Goal: Task Accomplishment & Management: Manage account settings

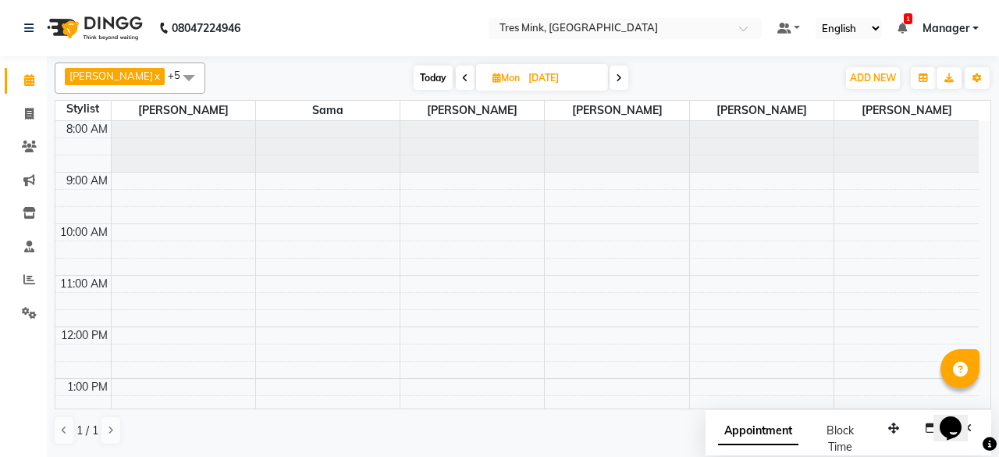
click at [529, 80] on input "[DATE]" at bounding box center [563, 77] width 78 height 23
select select "9"
select select "2025"
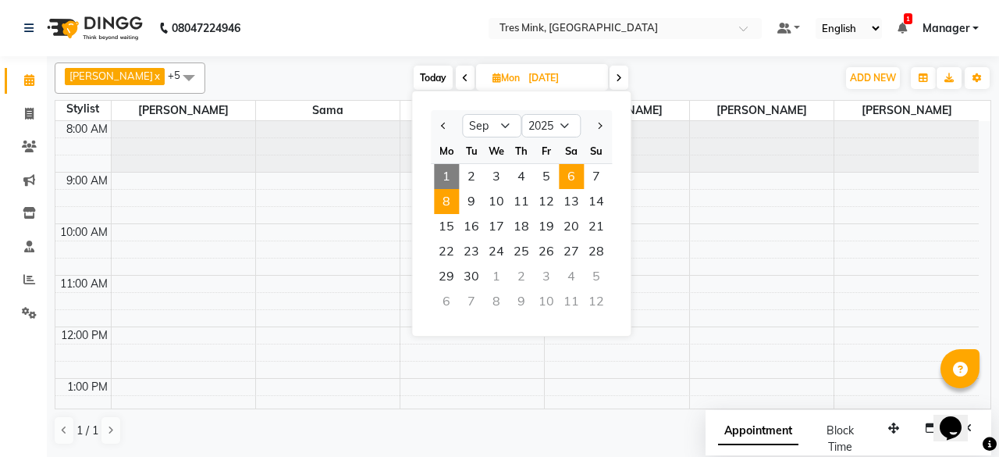
click at [578, 183] on span "6" at bounding box center [571, 176] width 25 height 25
type input "[DATE]"
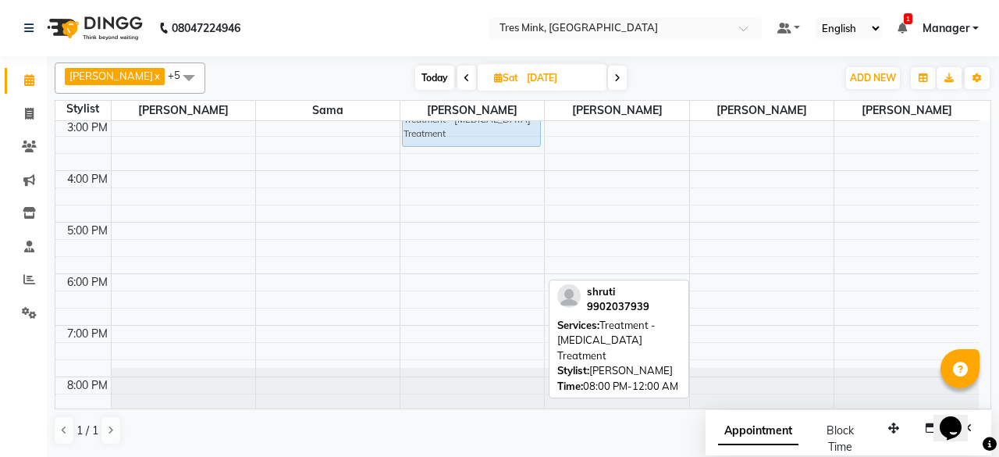
scroll to position [343, 0]
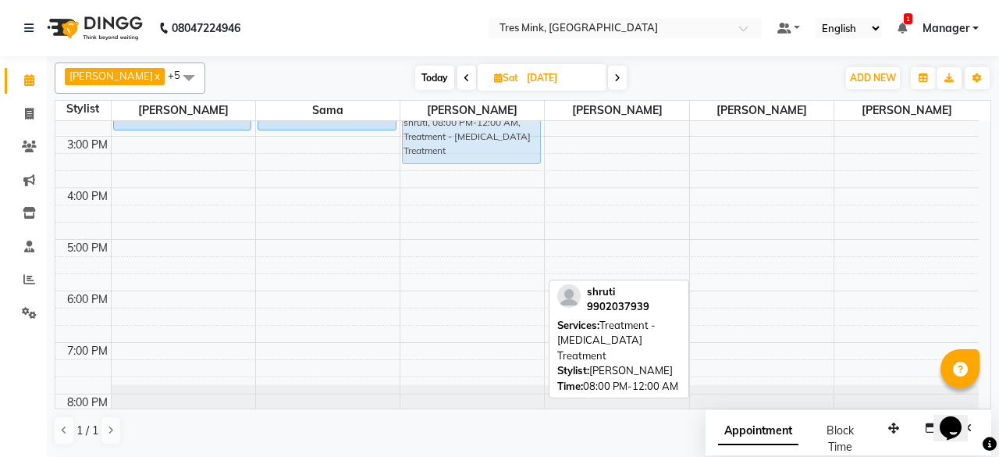
drag, startPoint x: 481, startPoint y: 383, endPoint x: 439, endPoint y: 127, distance: 259.5
click at [439, 127] on div "shruti, 08:00 PM-12:00 AM, Treatment - [MEDICAL_DATA] Treatment shruti, 08:00 P…" at bounding box center [472, 111] width 144 height 669
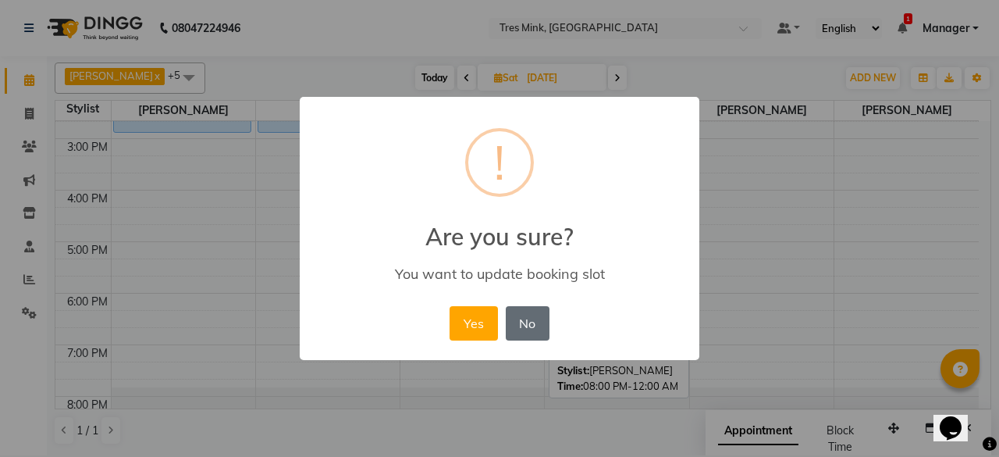
click at [521, 320] on button "No" at bounding box center [528, 323] width 44 height 34
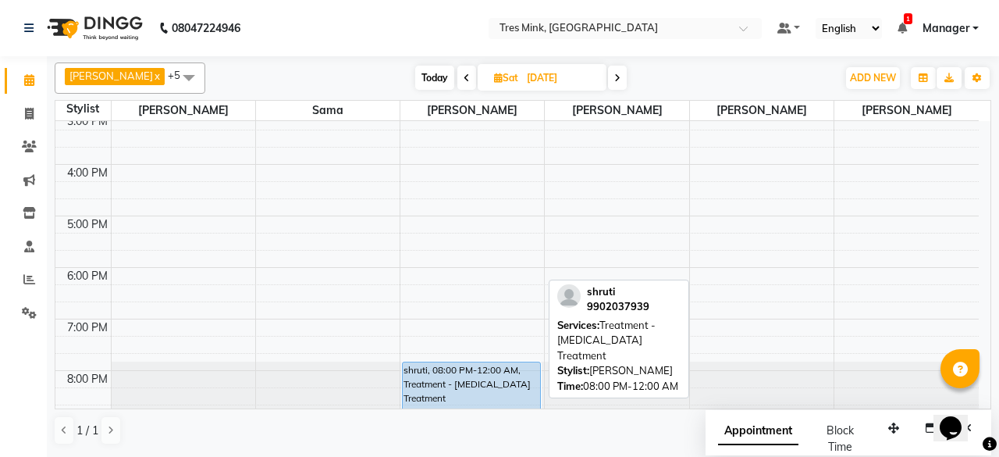
scroll to position [370, 0]
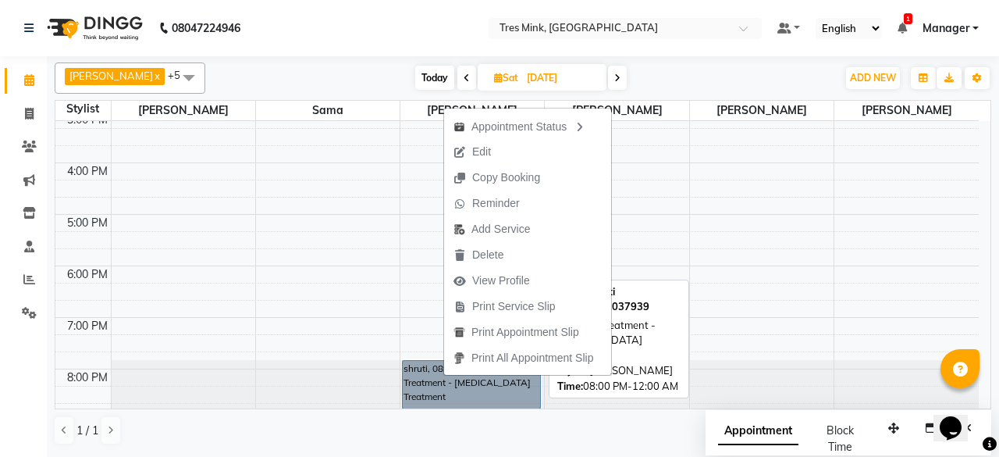
click at [443, 379] on link "shruti, 08:00 PM-12:00 AM, Treatment - [MEDICAL_DATA] Treatment" at bounding box center [471, 384] width 139 height 49
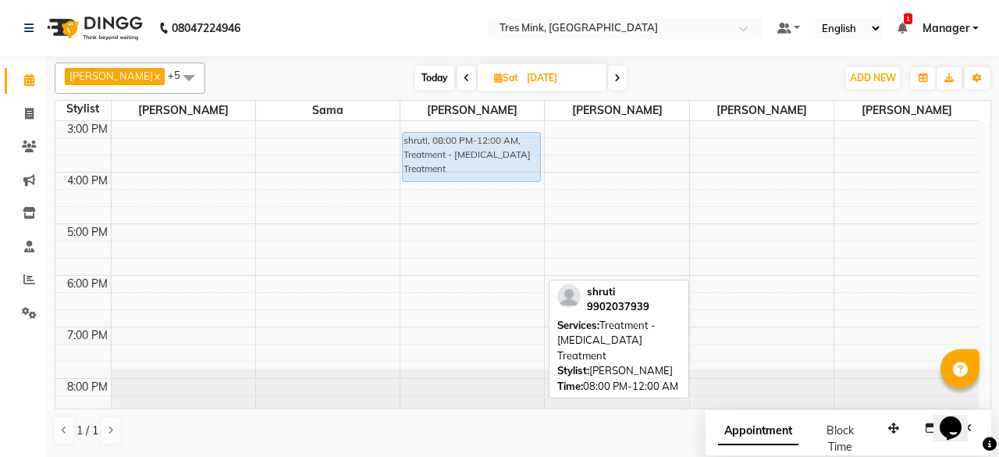
scroll to position [350, 0]
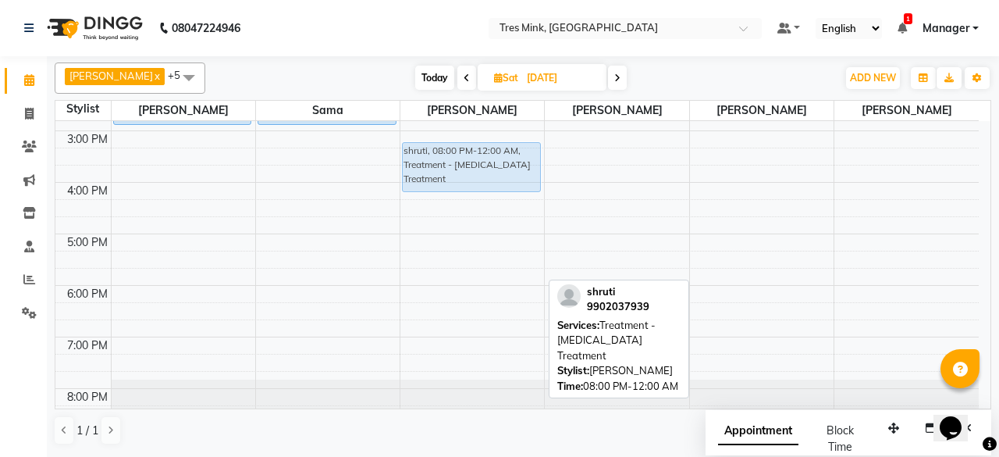
drag, startPoint x: 461, startPoint y: 377, endPoint x: 453, endPoint y: 137, distance: 240.6
click at [453, 137] on div "shruti, 08:00 PM-12:00 AM, Treatment - [MEDICAL_DATA] Treatment shruti, 08:00 P…" at bounding box center [472, 104] width 144 height 669
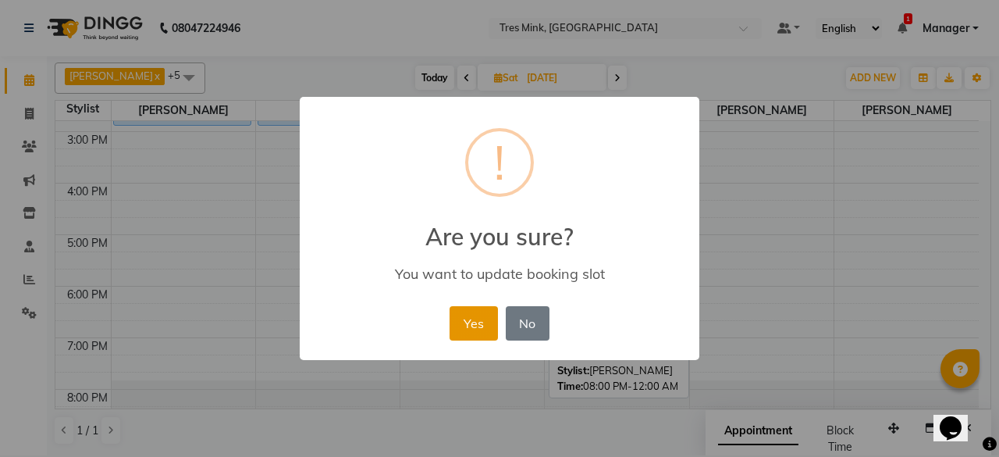
click at [481, 324] on button "Yes" at bounding box center [474, 323] width 48 height 34
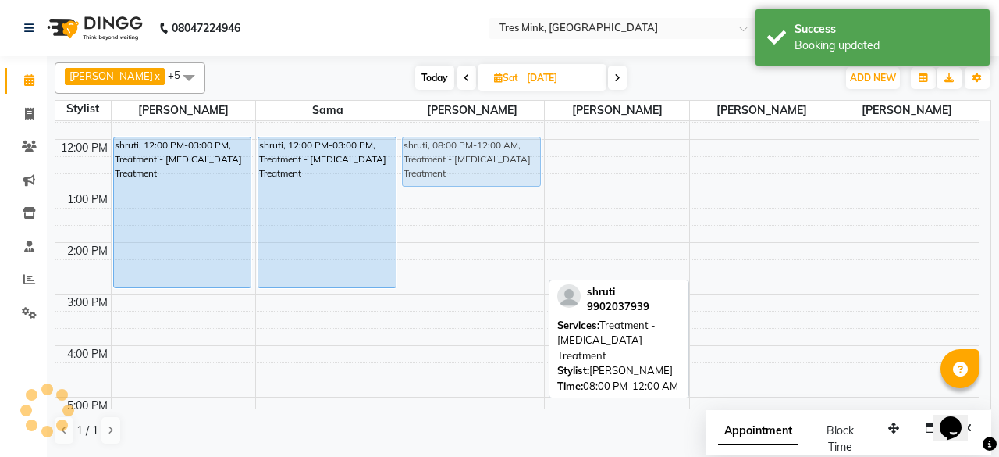
scroll to position [186, 0]
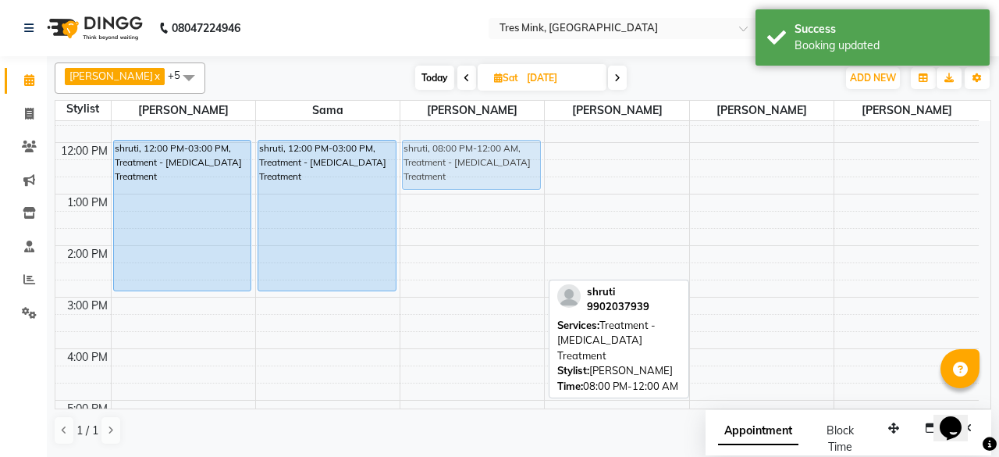
drag, startPoint x: 456, startPoint y: 302, endPoint x: 477, endPoint y: 151, distance: 152.1
click at [477, 151] on div "shruti, 03:00 PM-07:00 PM, Treatment - [MEDICAL_DATA] Treatment shruti, 08:00 P…" at bounding box center [472, 271] width 144 height 669
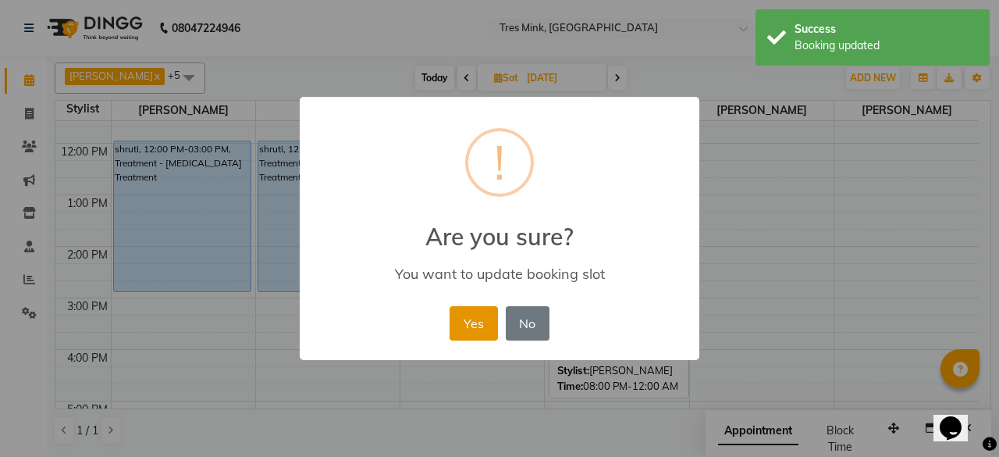
click at [479, 331] on button "Yes" at bounding box center [474, 323] width 48 height 34
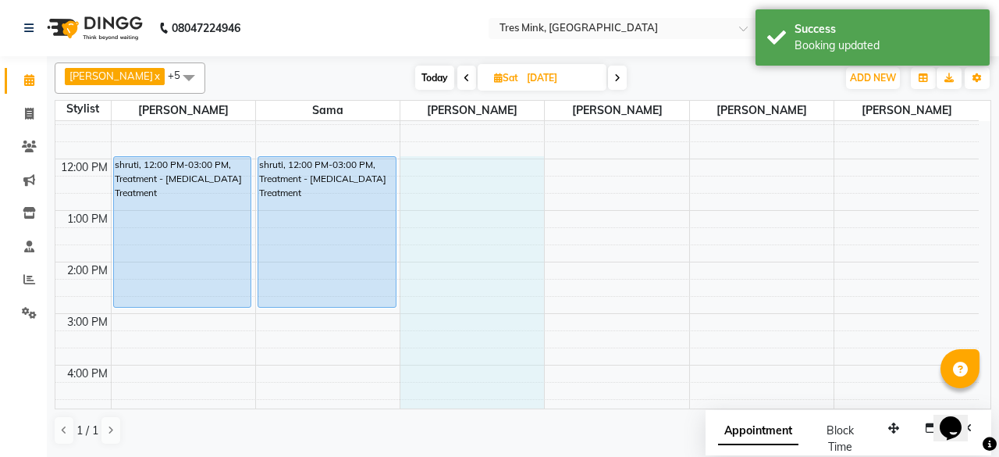
scroll to position [167, 0]
click at [465, 199] on div "8:00 AM 9:00 AM 10:00 AM 11:00 AM 12:00 PM 1:00 PM 2:00 PM 3:00 PM 4:00 PM 5:00…" at bounding box center [517, 288] width 924 height 669
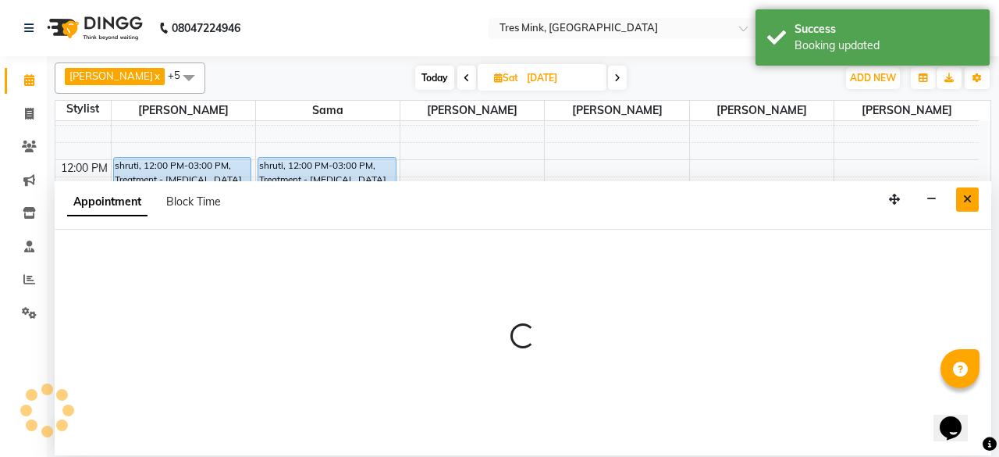
select select "88454"
select select "tentative"
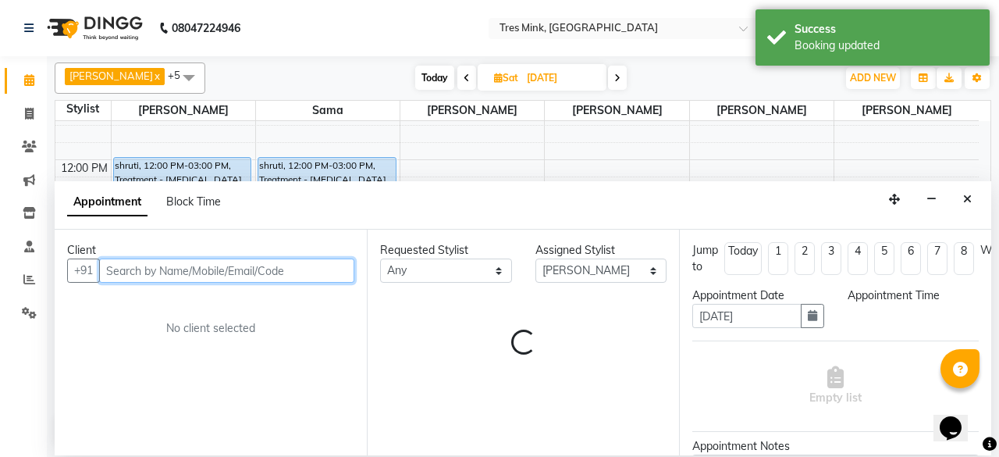
select select "765"
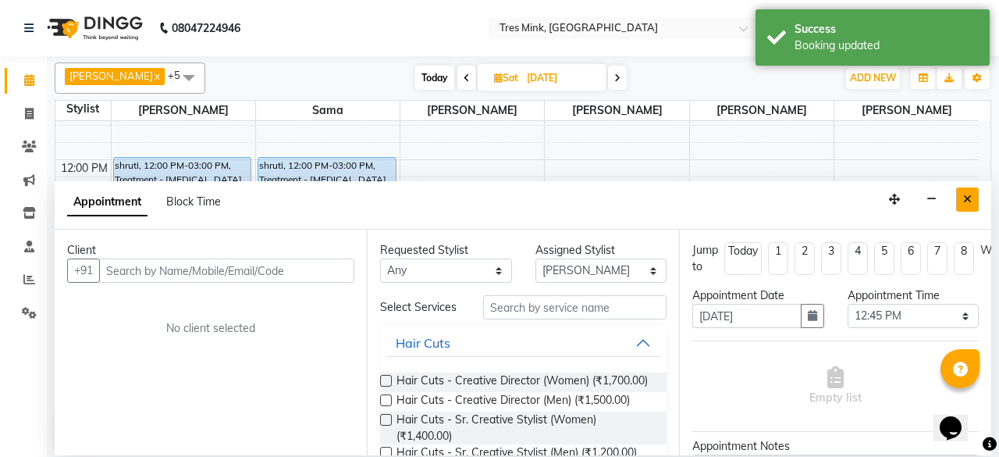
click at [962, 198] on button "Close" at bounding box center [967, 199] width 23 height 24
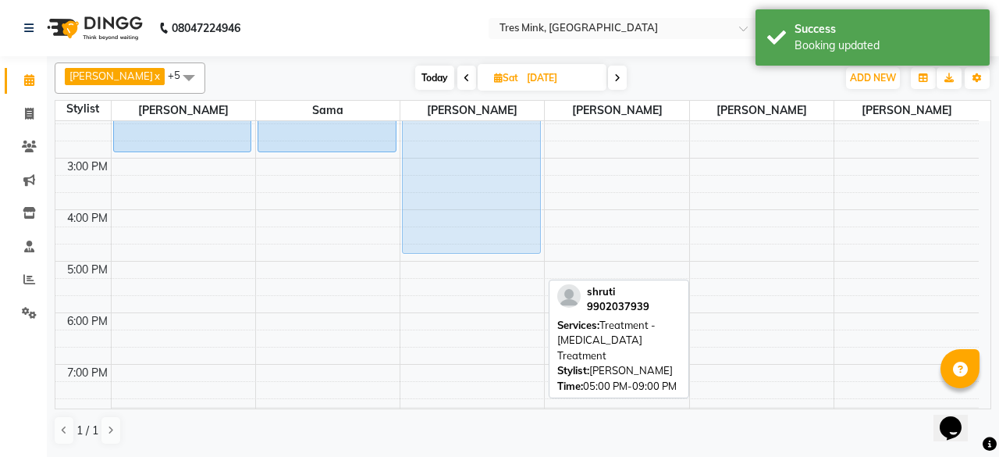
scroll to position [314, 0]
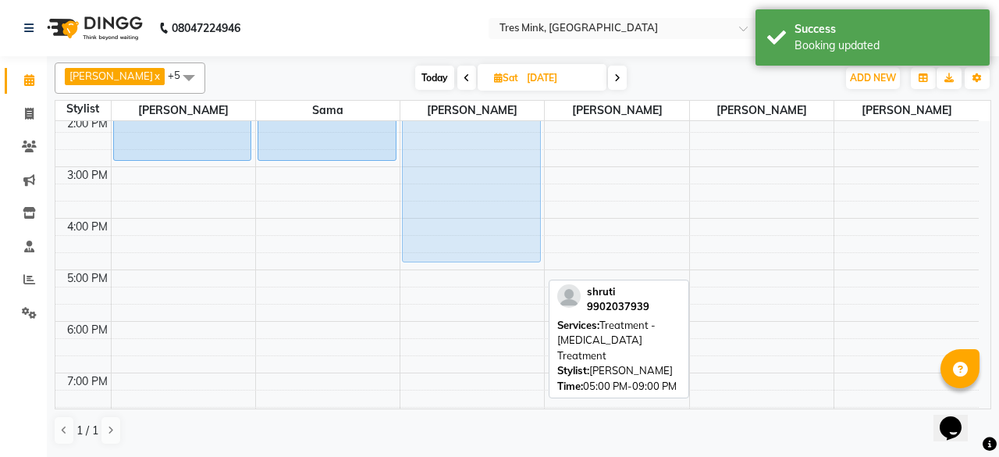
drag, startPoint x: 479, startPoint y: 334, endPoint x: 470, endPoint y: 139, distance: 195.4
click at [470, 139] on div "shruti, 05:00 PM-09:00 PM, Treatment - [MEDICAL_DATA] Treatment shruti, 05:00 P…" at bounding box center [472, 140] width 144 height 669
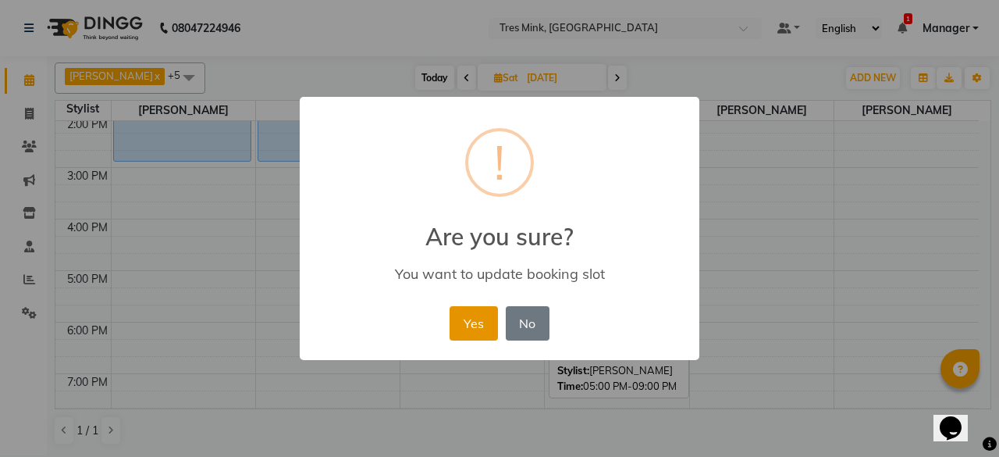
click at [456, 314] on button "Yes" at bounding box center [474, 323] width 48 height 34
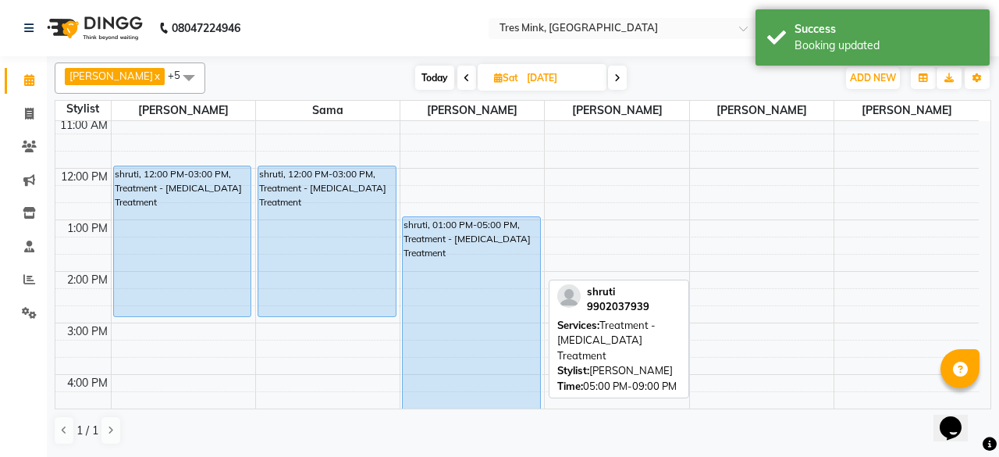
scroll to position [158, 0]
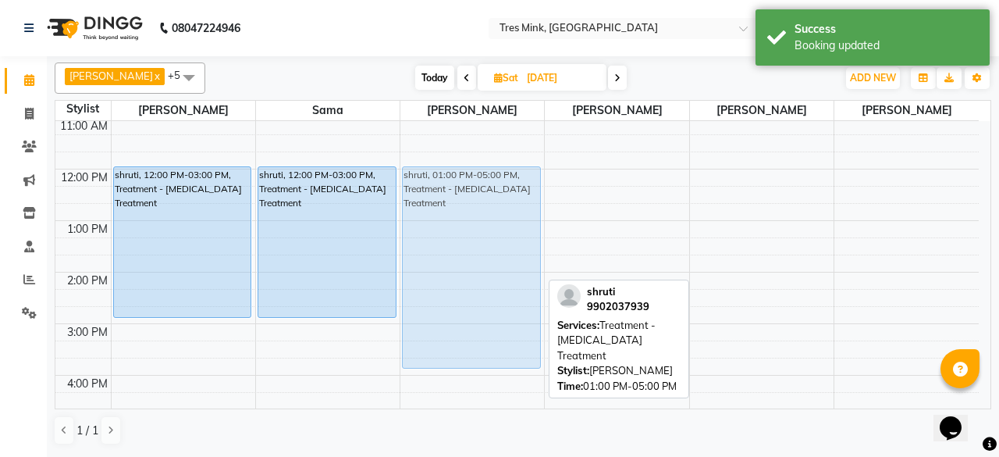
drag, startPoint x: 484, startPoint y: 341, endPoint x: 489, endPoint y: 292, distance: 49.4
click at [489, 292] on div "shruti, 01:00 PM-05:00 PM, Treatment - [MEDICAL_DATA] Treatment shruti, 01:00 P…" at bounding box center [472, 297] width 144 height 669
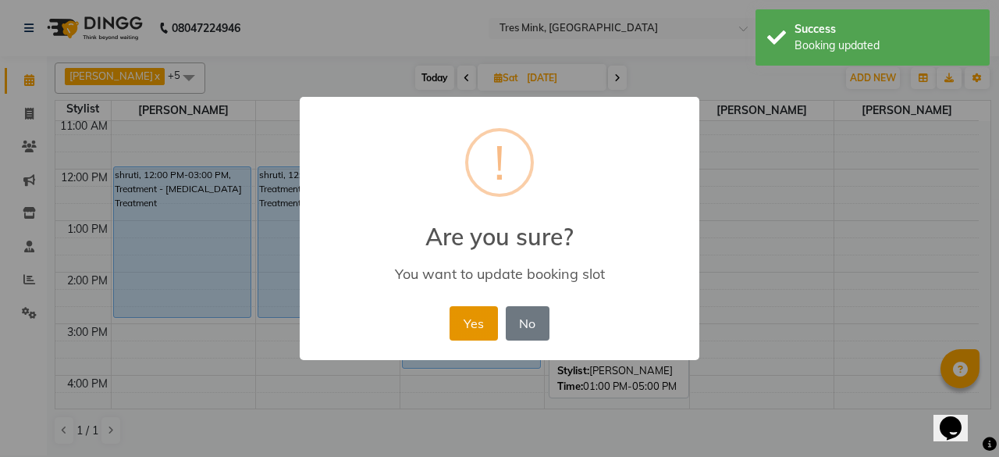
click at [486, 323] on button "Yes" at bounding box center [474, 323] width 48 height 34
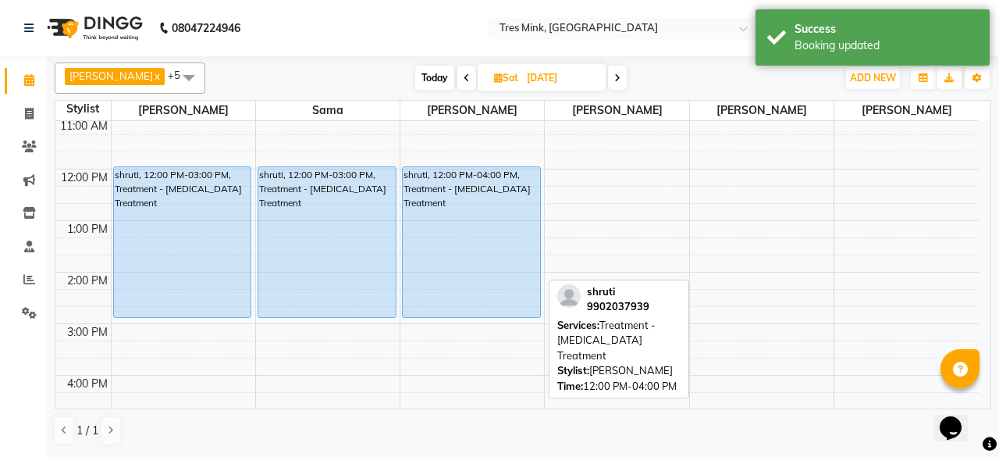
drag, startPoint x: 496, startPoint y: 364, endPoint x: 490, endPoint y: 313, distance: 51.0
click at [490, 313] on div "shruti, 12:00 PM-04:00 PM, Treatment - [MEDICAL_DATA] Treatment shruti, 12:00 P…" at bounding box center [472, 297] width 144 height 669
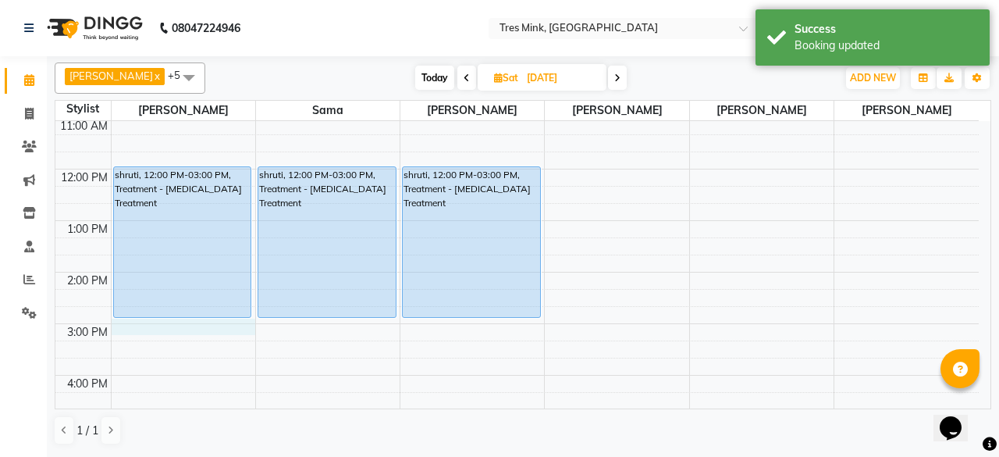
click at [169, 325] on div "8:00 AM 9:00 AM 10:00 AM 11:00 AM 12:00 PM 1:00 PM 2:00 PM 3:00 PM 4:00 PM 5:00…" at bounding box center [517, 297] width 924 height 669
select select "88451"
select select "tentative"
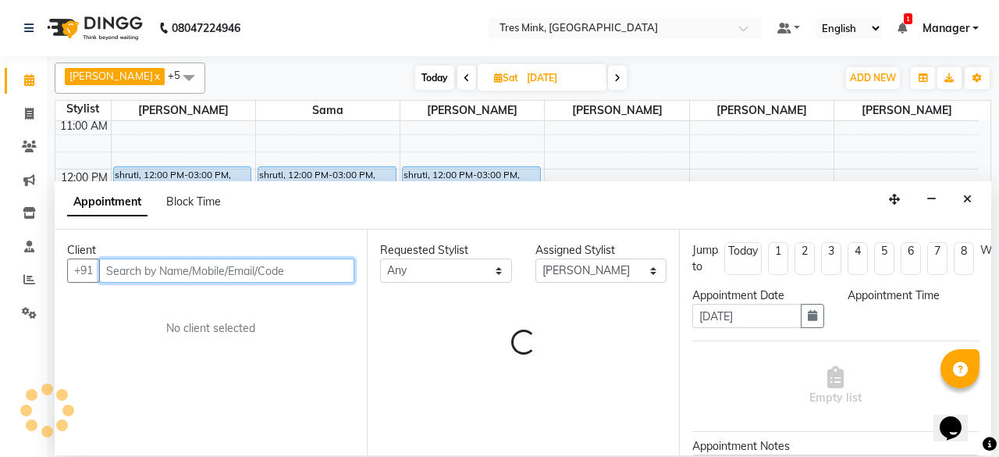
select select "900"
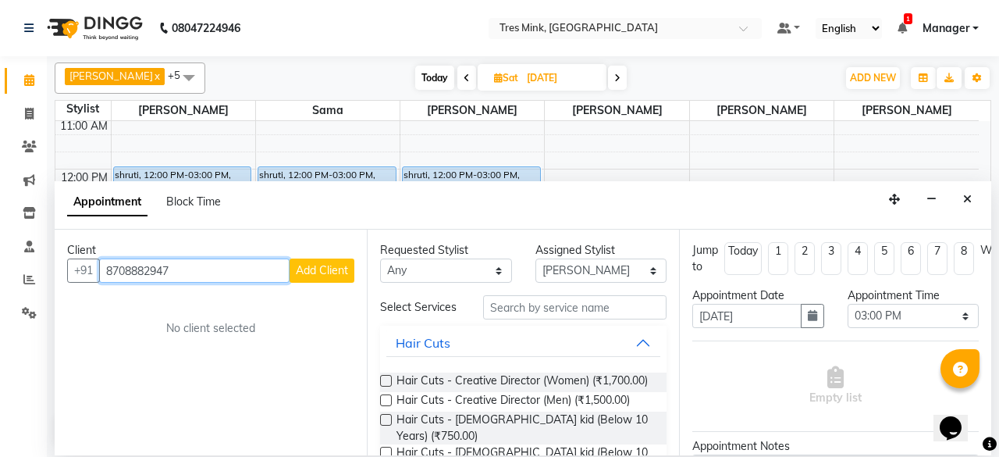
type input "8708882947"
click at [315, 259] on button "Add Client" at bounding box center [322, 270] width 65 height 24
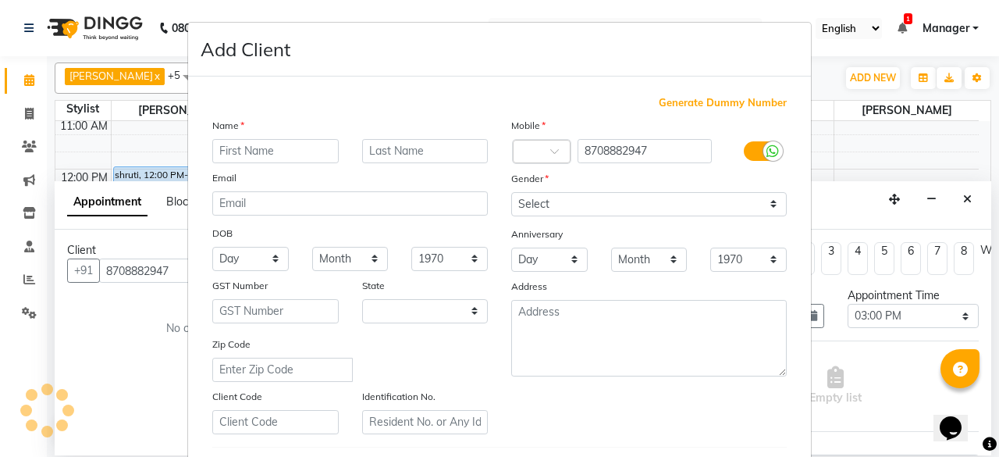
select select "22"
type input "Mansi"
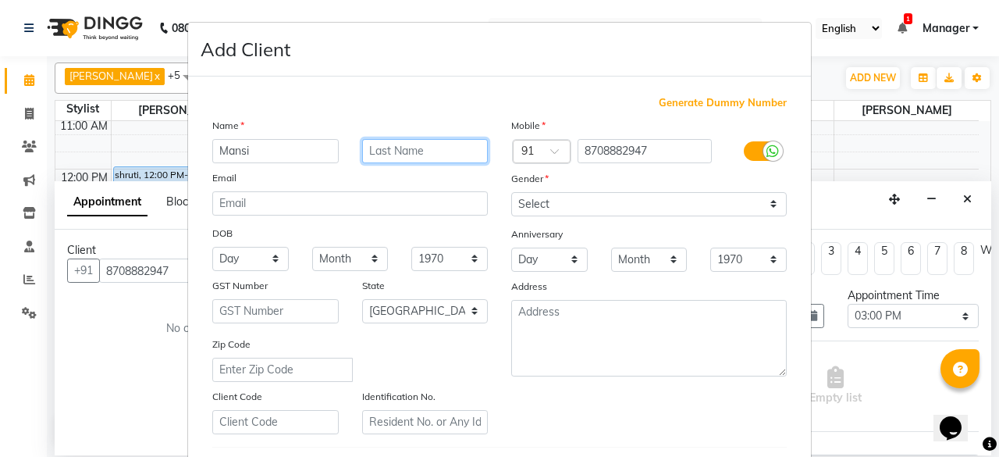
click at [414, 153] on input "text" at bounding box center [425, 151] width 126 height 24
type input "i"
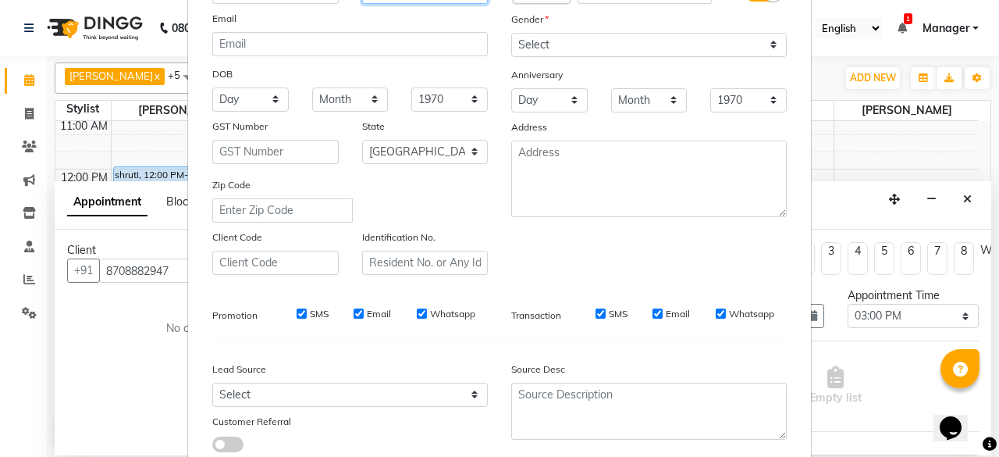
scroll to position [261, 0]
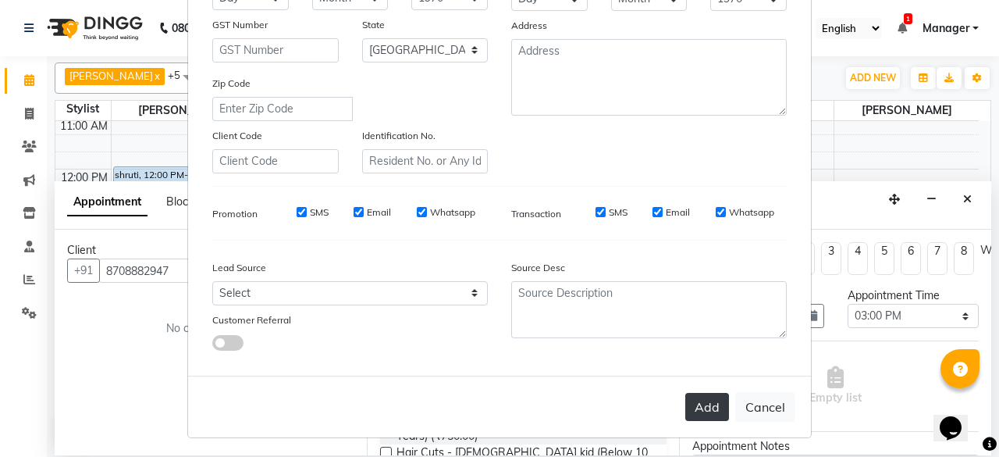
type input "Influ"
click at [699, 408] on button "Add" at bounding box center [707, 407] width 44 height 28
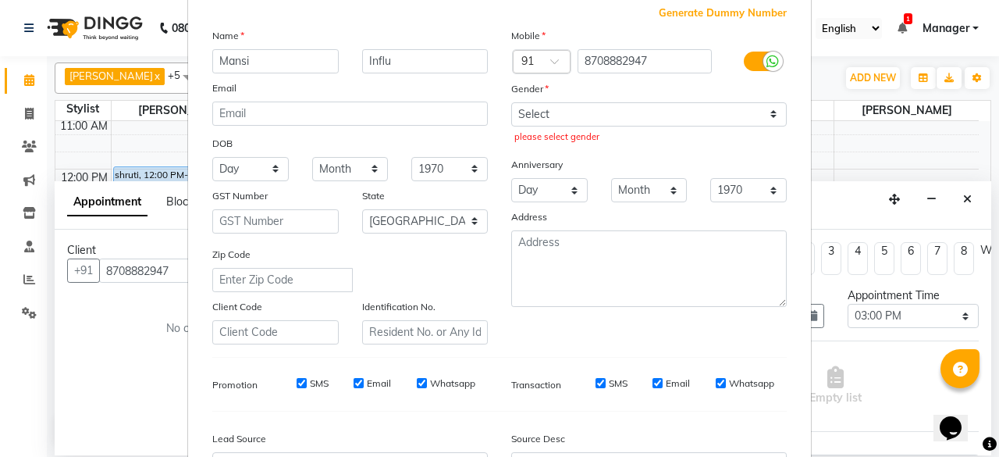
scroll to position [0, 0]
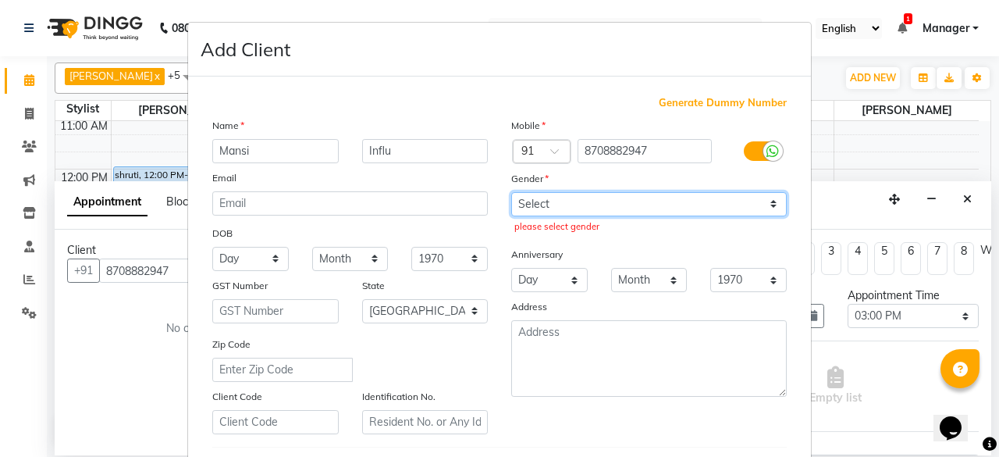
click at [648, 194] on select "Select [DEMOGRAPHIC_DATA] [DEMOGRAPHIC_DATA] Other Prefer Not To Say" at bounding box center [649, 204] width 276 height 24
select select "[DEMOGRAPHIC_DATA]"
click at [511, 192] on select "Select [DEMOGRAPHIC_DATA] [DEMOGRAPHIC_DATA] Other Prefer Not To Say" at bounding box center [649, 204] width 276 height 24
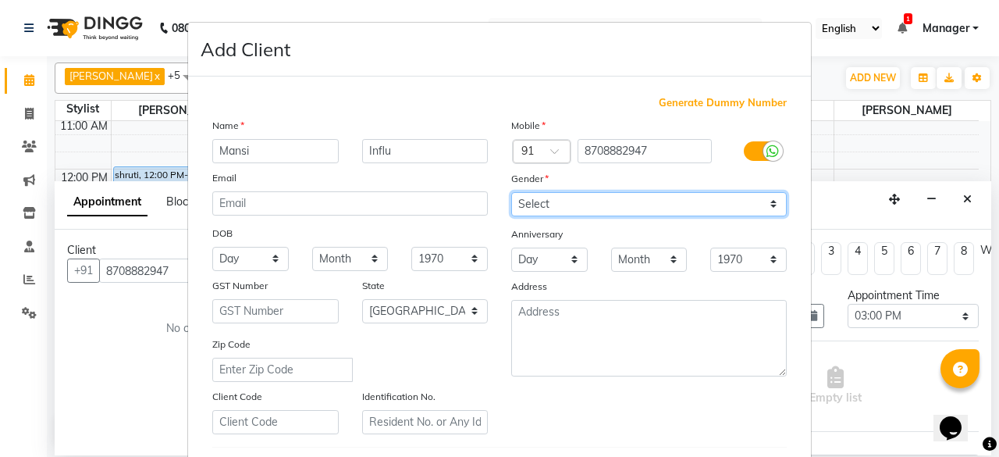
scroll to position [261, 0]
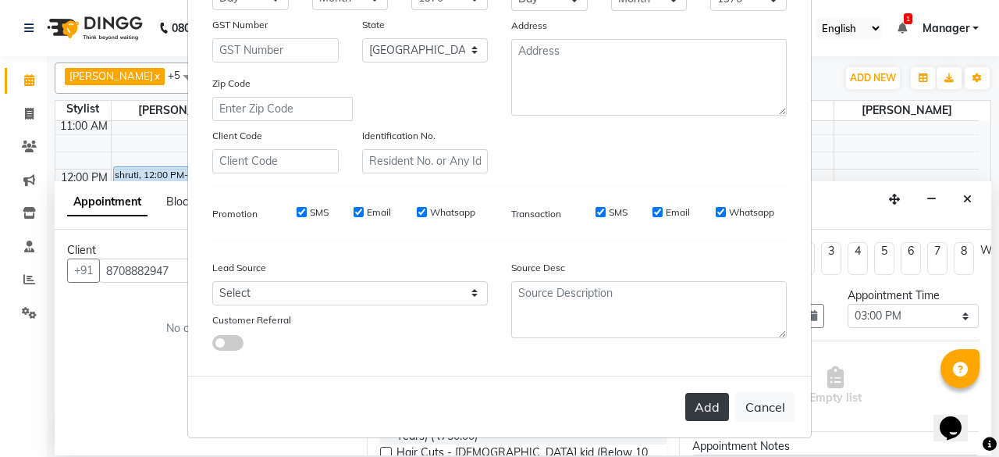
click at [690, 405] on button "Add" at bounding box center [707, 407] width 44 height 28
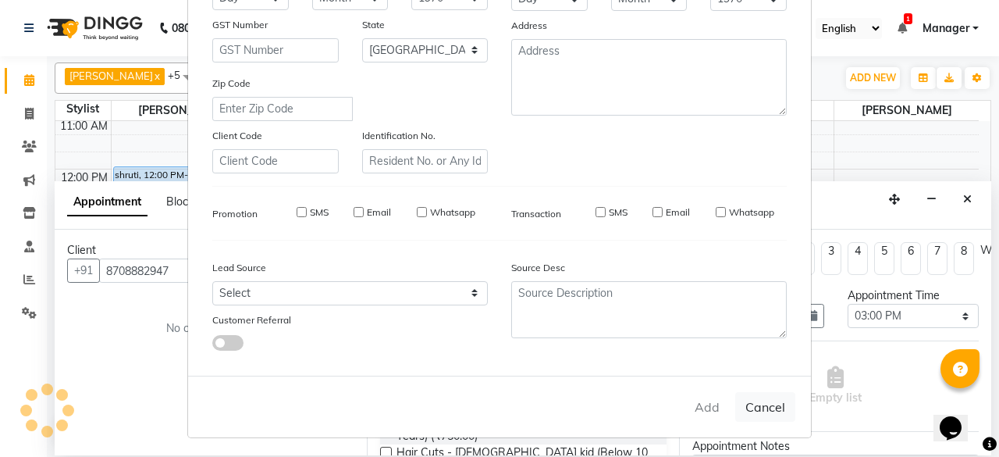
select select
select select "null"
select select
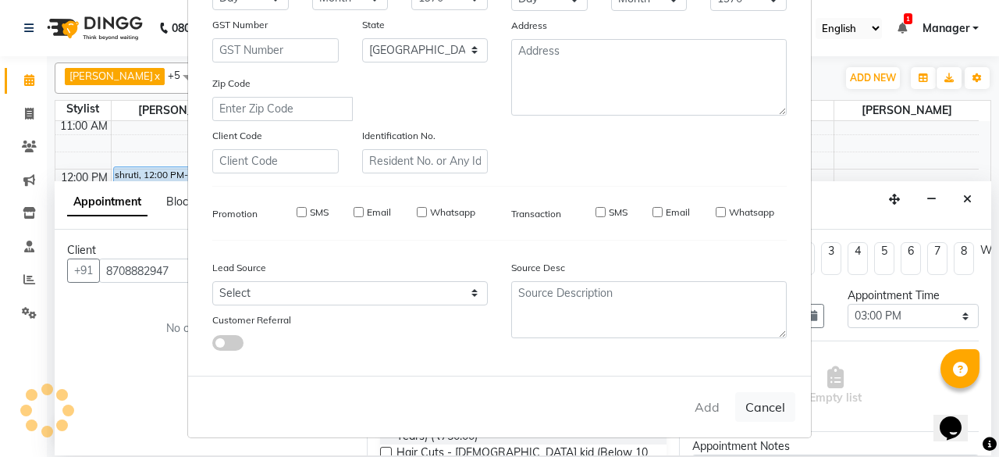
select select
checkbox input "false"
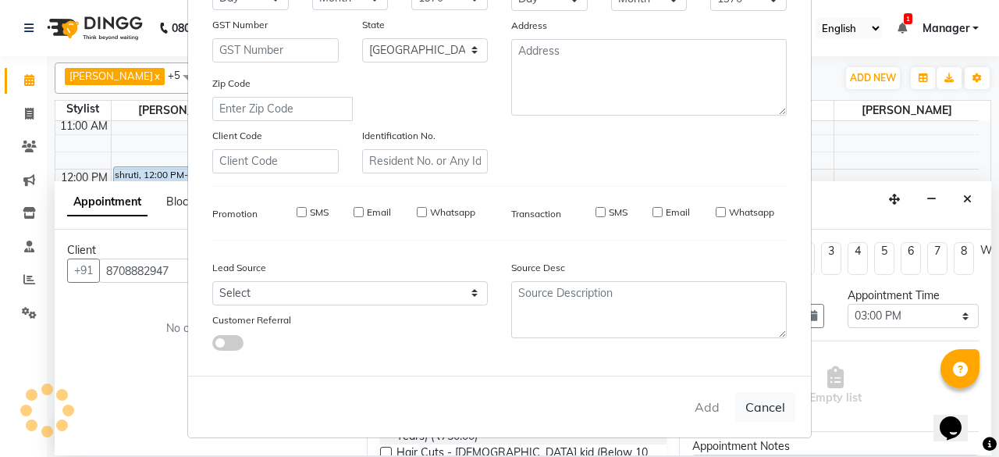
checkbox input "false"
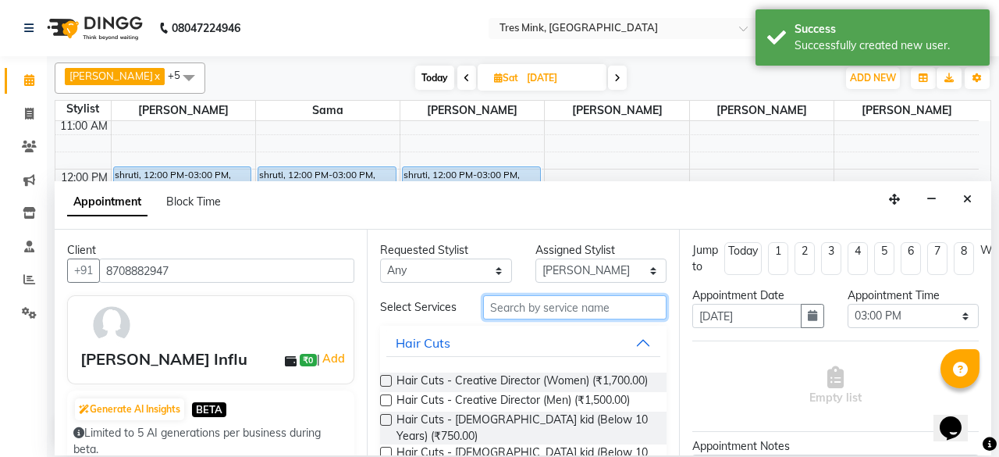
click at [563, 313] on input "text" at bounding box center [574, 307] width 183 height 24
type input "hair"
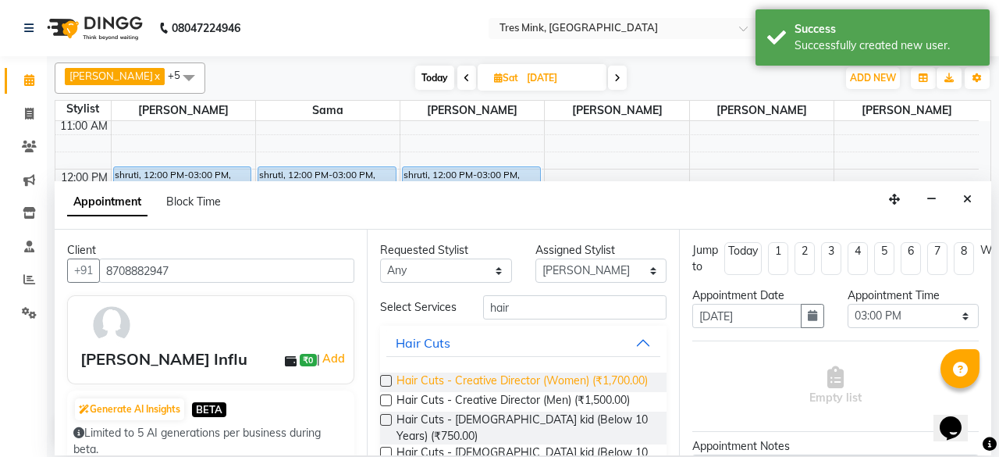
click at [514, 379] on span "Hair Cuts - Creative Director (Women) (₹1,700.00)" at bounding box center [522, 382] width 251 height 20
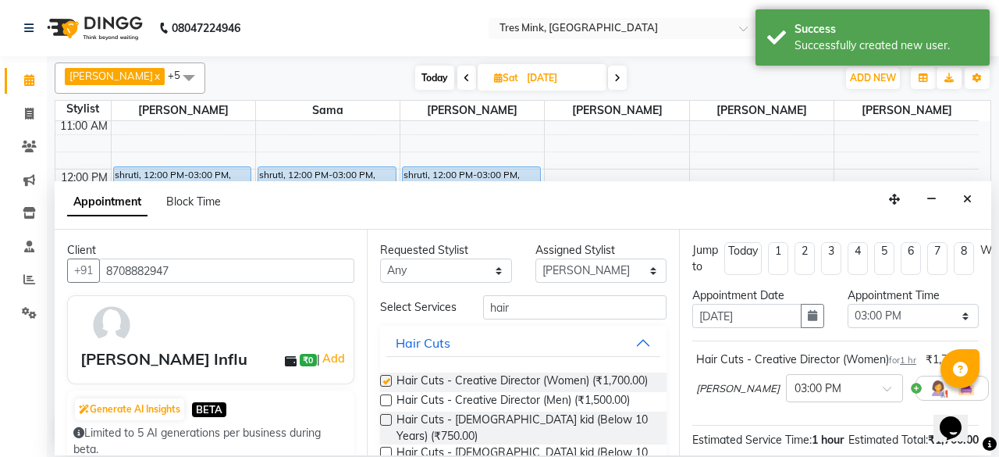
checkbox input "false"
click at [556, 304] on input "hair" at bounding box center [574, 307] width 183 height 24
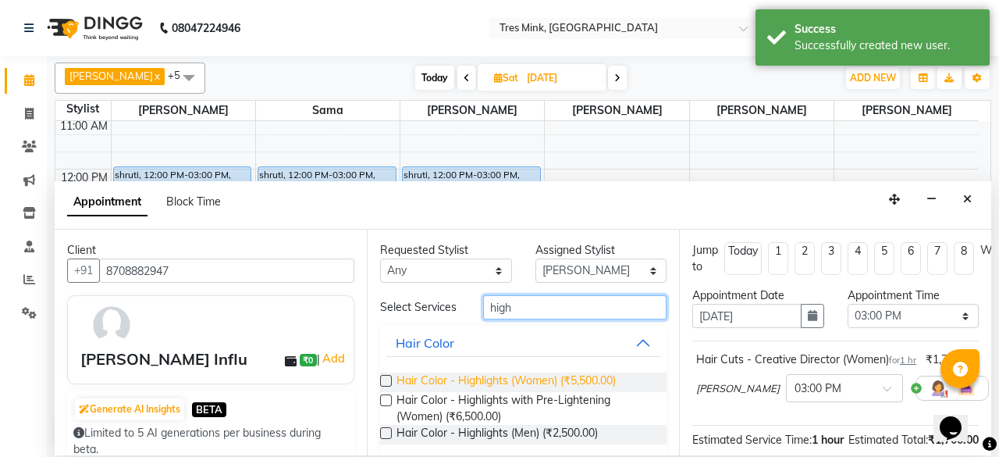
type input "high"
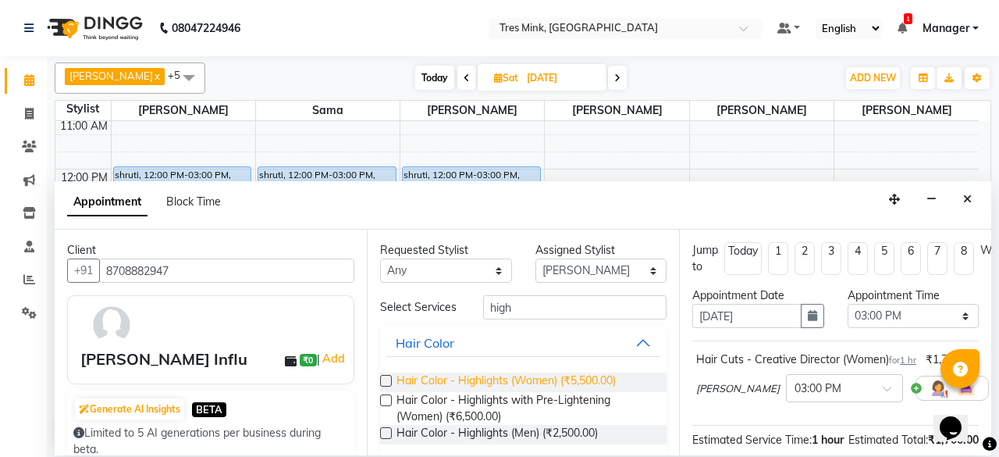
click at [508, 374] on span "Hair Color - Highlights (Women) (₹5,500.00)" at bounding box center [506, 382] width 219 height 20
checkbox input "false"
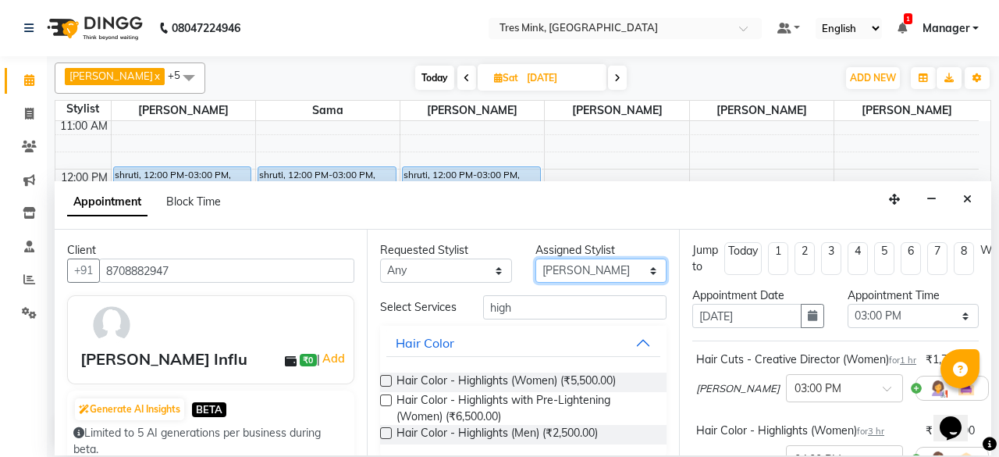
click at [586, 271] on select "Select [PERSON_NAME] [PERSON_NAME] Sama [PERSON_NAME] [PERSON_NAME] [PERSON_NAM…" at bounding box center [602, 270] width 132 height 24
select select "88454"
click at [536, 258] on select "Select [PERSON_NAME] [PERSON_NAME] Sama [PERSON_NAME] [PERSON_NAME] [PERSON_NAM…" at bounding box center [602, 270] width 132 height 24
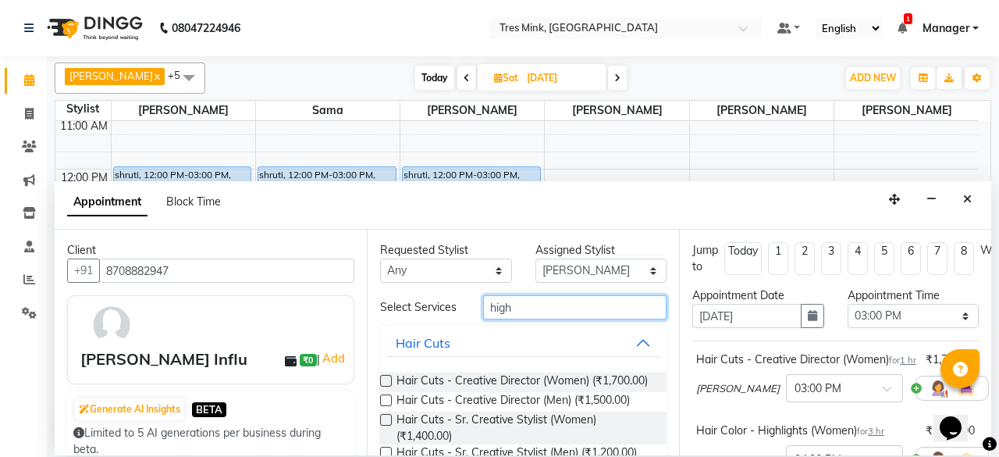
click at [537, 311] on input "high" at bounding box center [574, 307] width 183 height 24
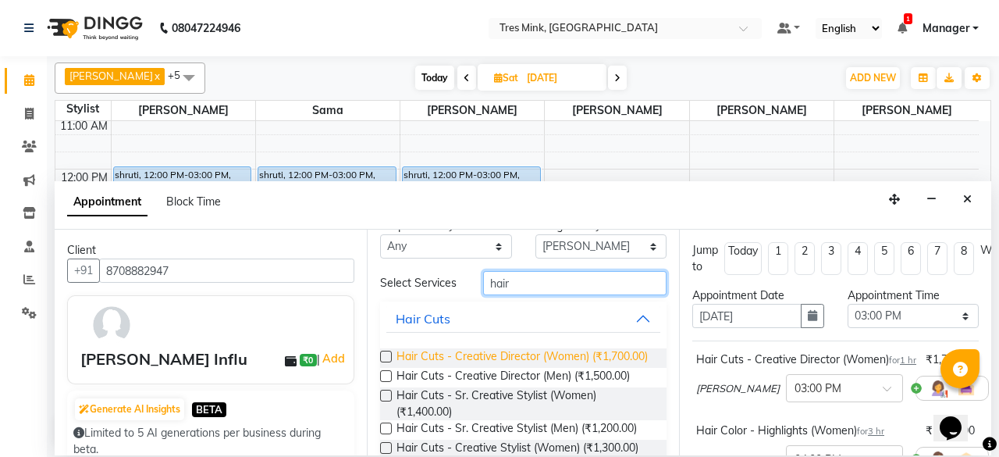
scroll to position [0, 0]
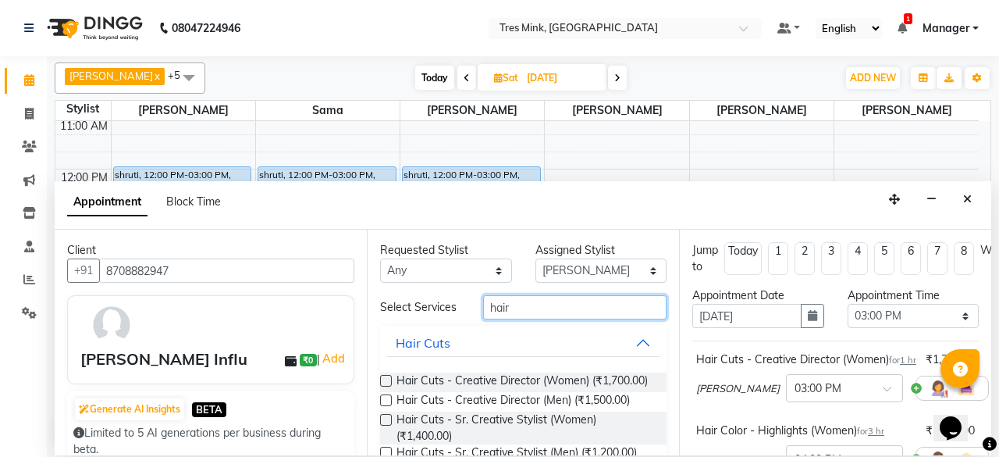
click at [527, 297] on input "hair" at bounding box center [574, 307] width 183 height 24
click at [528, 300] on input "hair" at bounding box center [574, 307] width 183 height 24
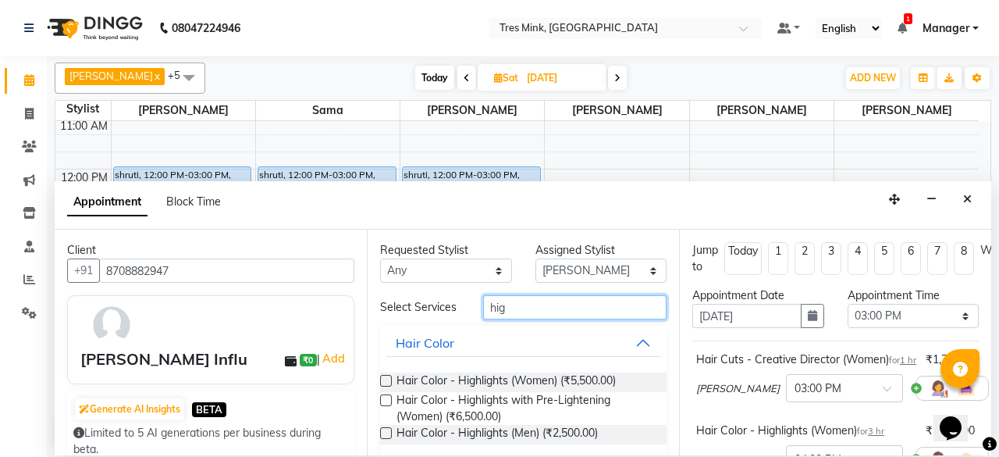
type input "high"
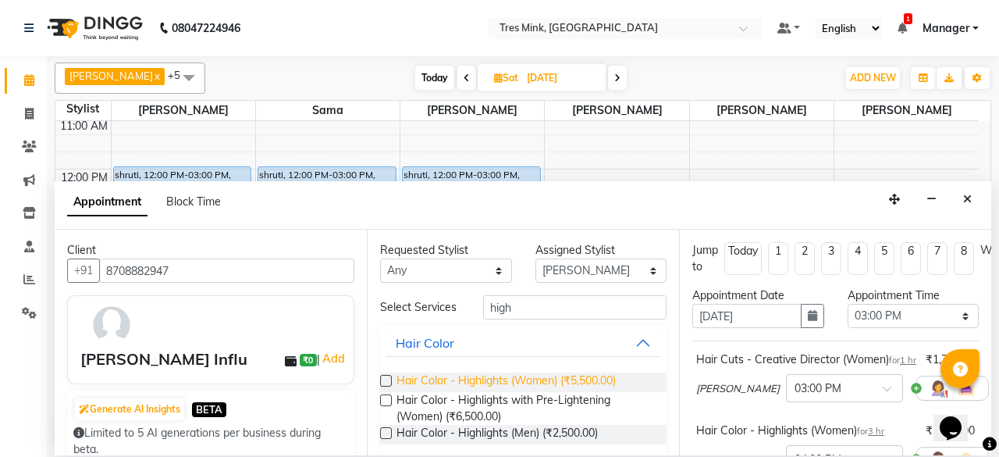
click at [478, 388] on span "Hair Color - Highlights (Women) (₹5,500.00)" at bounding box center [506, 382] width 219 height 20
checkbox input "false"
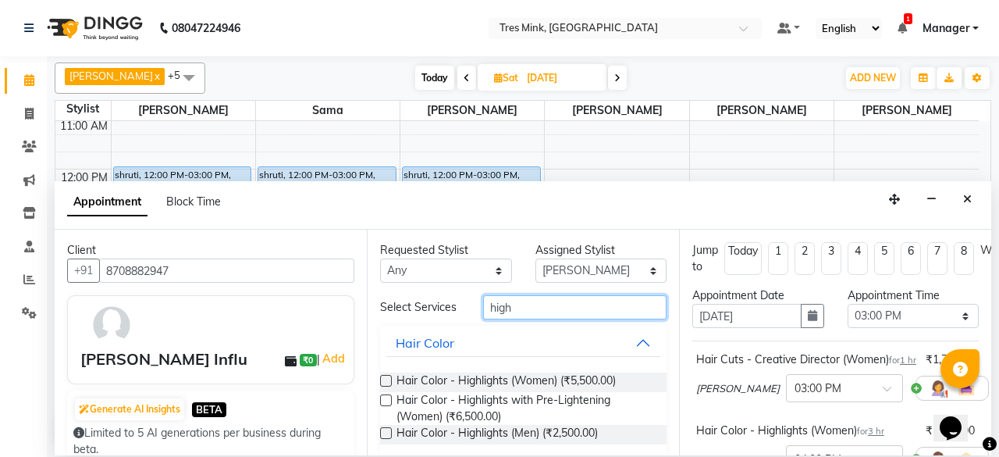
click at [529, 310] on input "high" at bounding box center [574, 307] width 183 height 24
type input "h"
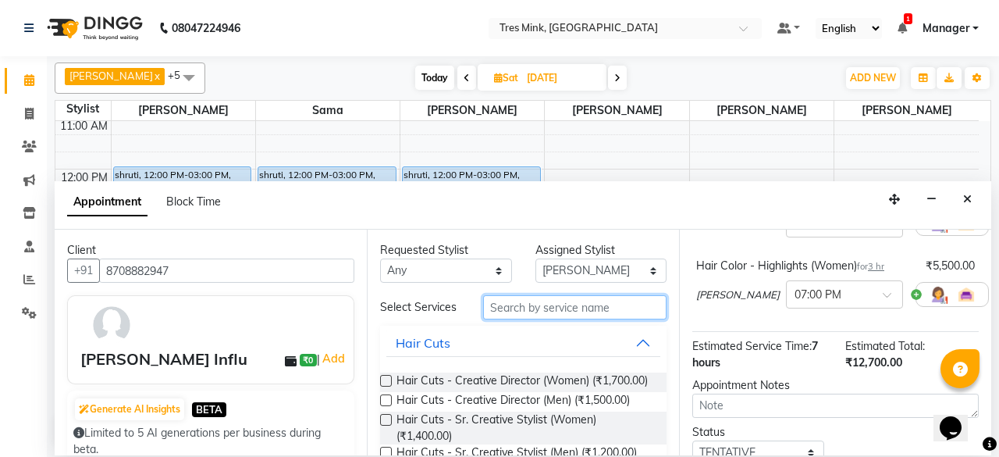
scroll to position [378, 0]
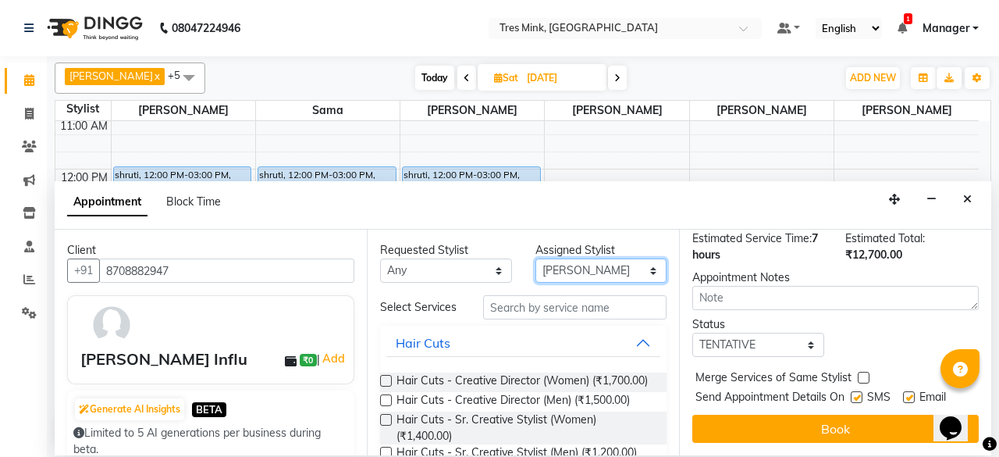
click at [579, 263] on select "Select [PERSON_NAME] [PERSON_NAME] Sama [PERSON_NAME] [PERSON_NAME] [PERSON_NAM…" at bounding box center [602, 270] width 132 height 24
select select "88456"
click at [536, 258] on select "Select [PERSON_NAME] [PERSON_NAME] Sama [PERSON_NAME] [PERSON_NAME] [PERSON_NAM…" at bounding box center [602, 270] width 132 height 24
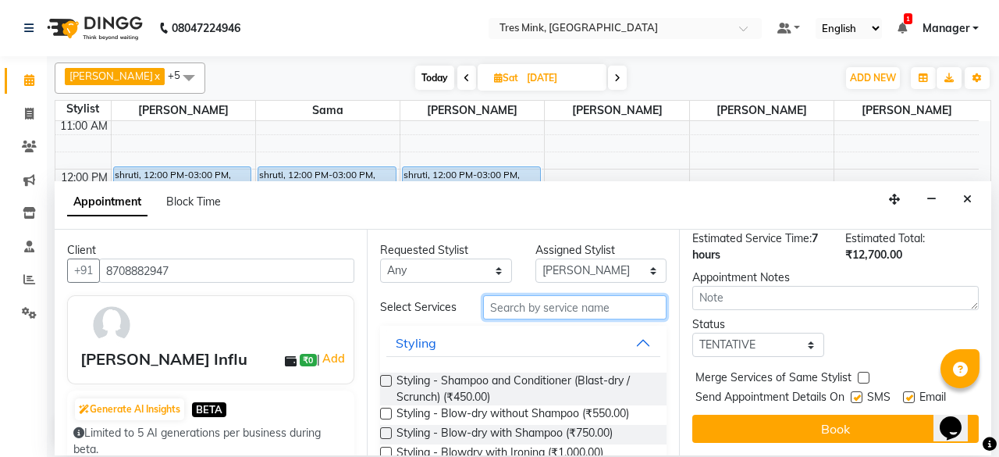
click at [572, 304] on input "text" at bounding box center [574, 307] width 183 height 24
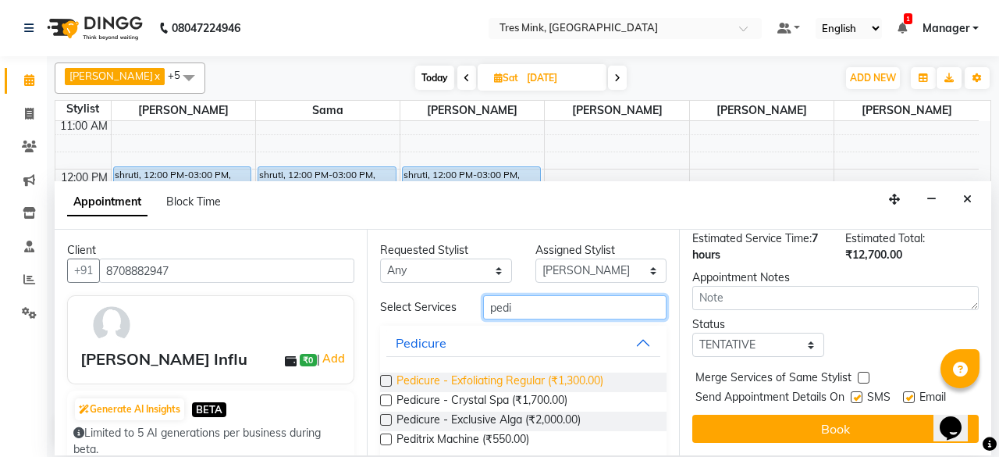
type input "pedi"
click at [403, 378] on span "Pedicure - Exfoliating Regular (₹1,300.00)" at bounding box center [500, 382] width 207 height 20
checkbox input "false"
click at [528, 304] on input "pedi" at bounding box center [574, 307] width 183 height 24
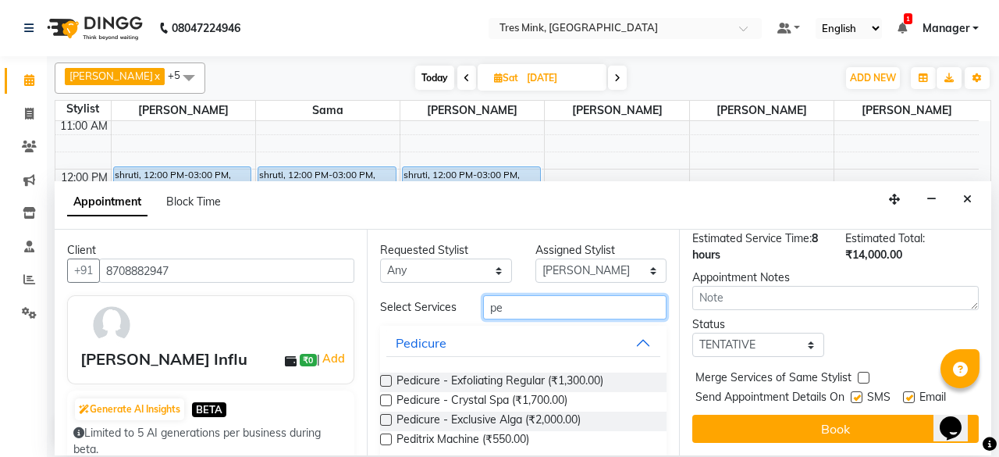
type input "p"
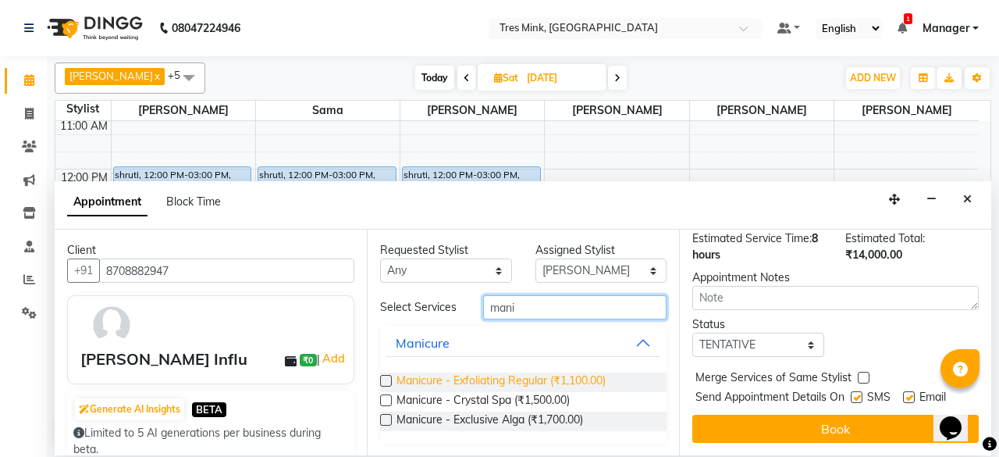
type input "mani"
click at [479, 383] on span "Manicure - Exfoliating Regular (₹1,100.00)" at bounding box center [501, 382] width 209 height 20
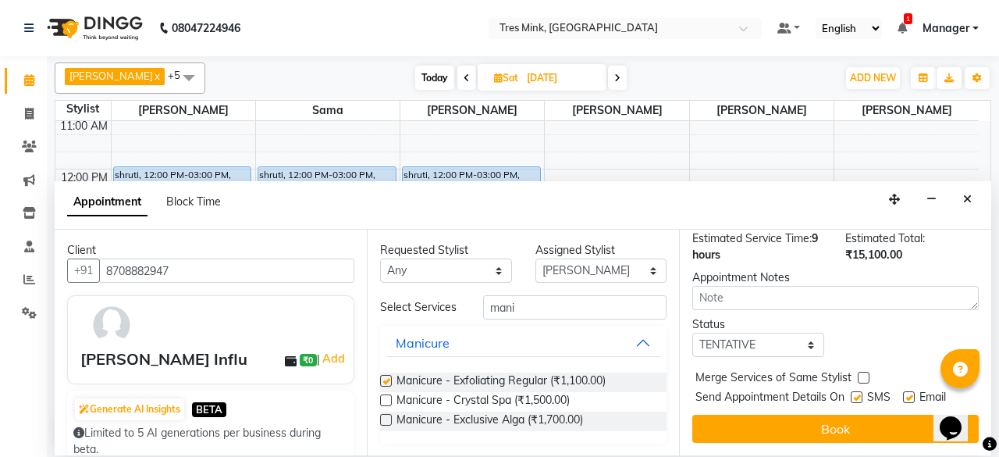
checkbox input "false"
click at [766, 336] on select "Select TENTATIVE CONFIRM UPCOMING" at bounding box center [758, 345] width 132 height 24
select select "confirm booking"
click at [692, 333] on select "Select TENTATIVE CONFIRM UPCOMING" at bounding box center [758, 345] width 132 height 24
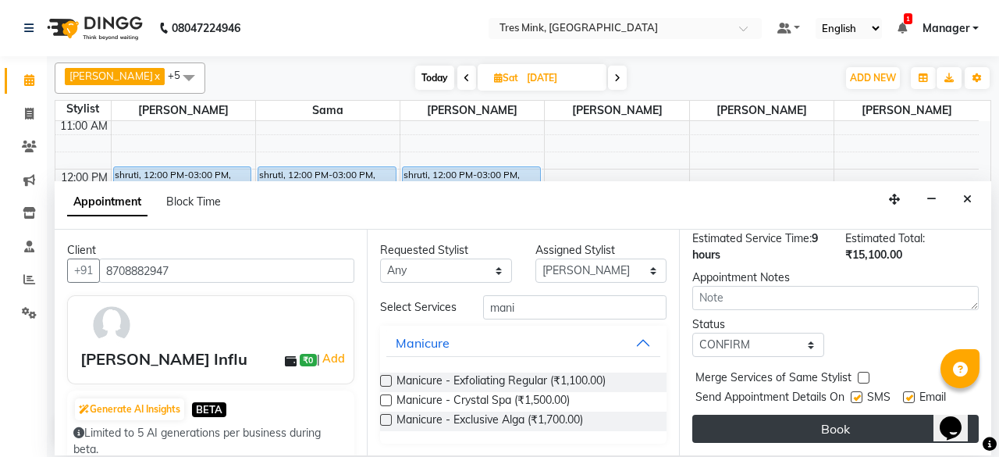
click at [791, 415] on button "Book" at bounding box center [835, 429] width 287 height 28
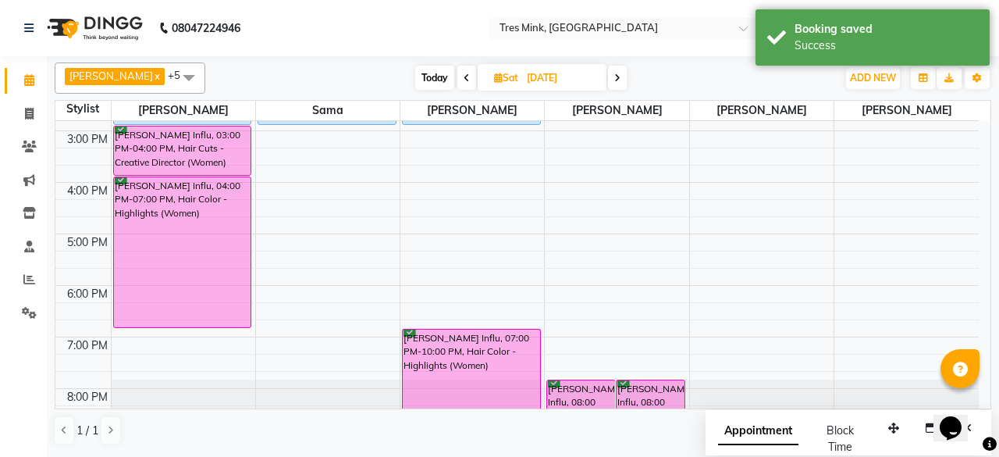
scroll to position [370, 0]
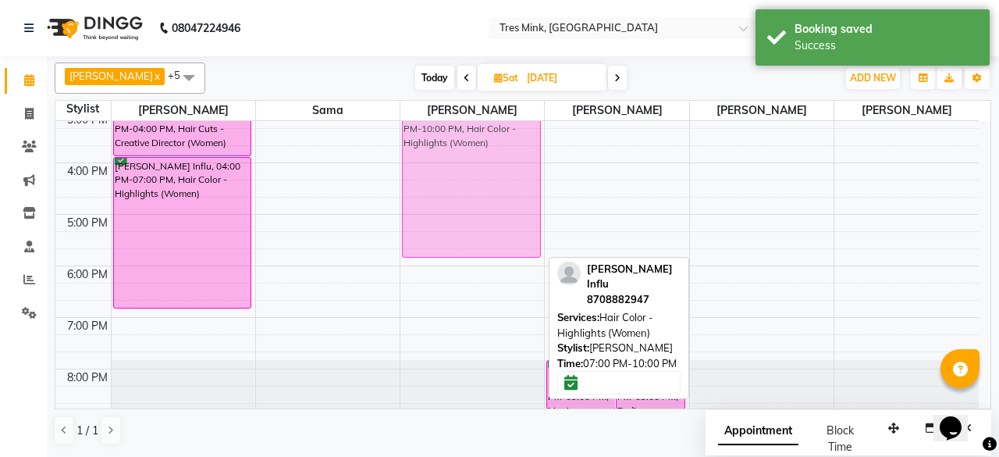
drag, startPoint x: 479, startPoint y: 363, endPoint x: 487, endPoint y: 159, distance: 203.9
click at [487, 159] on div "shruti, 12:00 PM-03:00 PM, Treatment - [MEDICAL_DATA] Treatment [PERSON_NAME] I…" at bounding box center [472, 85] width 144 height 669
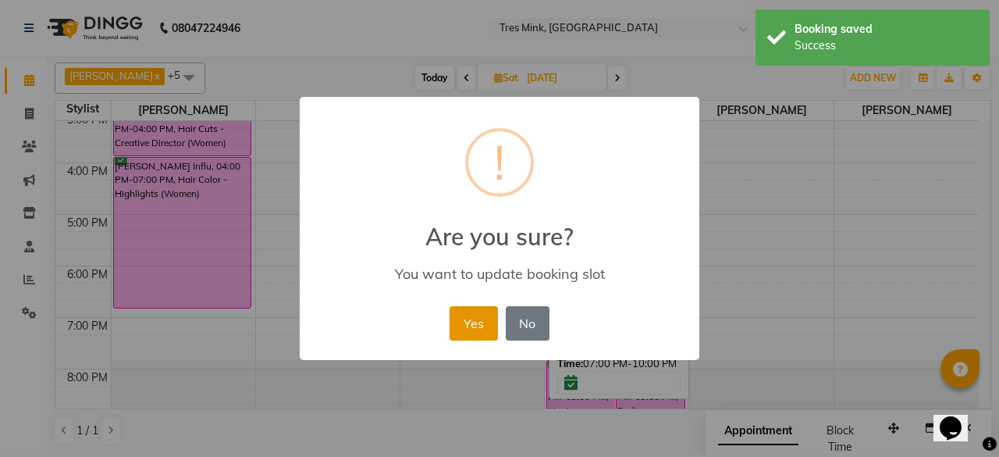
click at [478, 319] on button "Yes" at bounding box center [474, 323] width 48 height 34
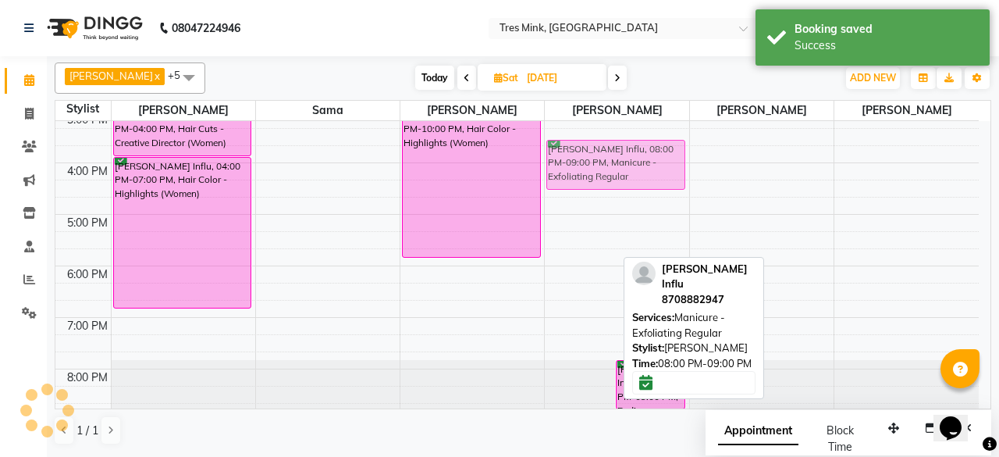
drag, startPoint x: 586, startPoint y: 391, endPoint x: 618, endPoint y: 180, distance: 214.1
click at [618, 180] on div "[PERSON_NAME] Influ, 08:00 PM-09:00 PM, Manicure - Exfoliating Regular [PERSON_…" at bounding box center [617, 85] width 144 height 669
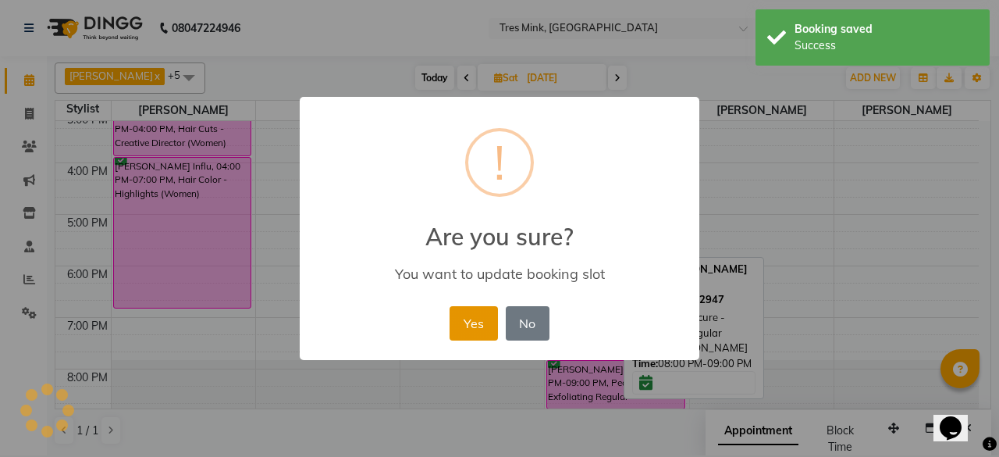
click at [477, 323] on button "Yes" at bounding box center [474, 323] width 48 height 34
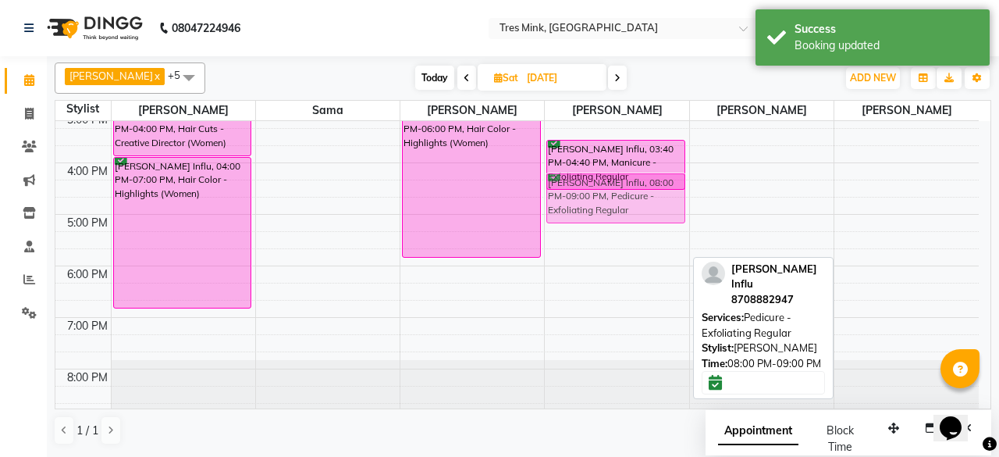
drag, startPoint x: 646, startPoint y: 387, endPoint x: 675, endPoint y: 208, distance: 181.7
click at [675, 208] on div "[PERSON_NAME] Influ, 03:40 PM-04:40 PM, Manicure - Exfoliating Regular [PERSON_…" at bounding box center [617, 85] width 144 height 669
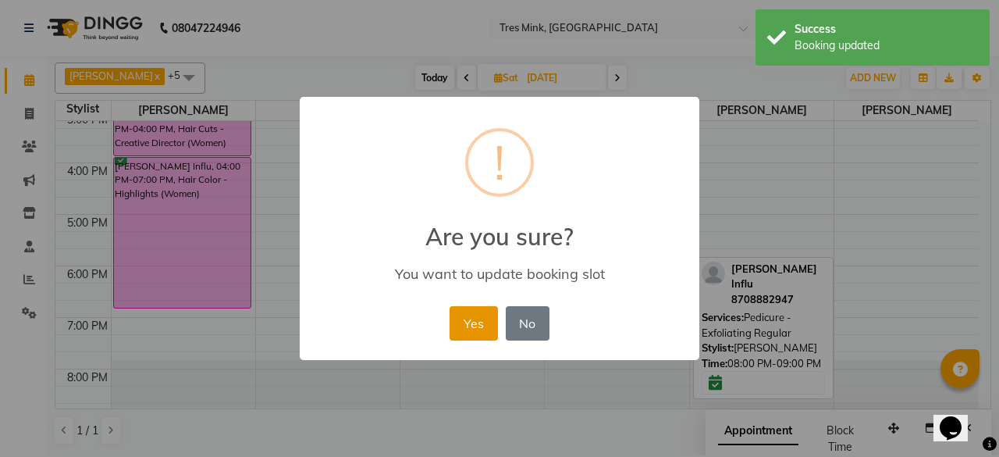
click at [489, 336] on button "Yes" at bounding box center [474, 323] width 48 height 34
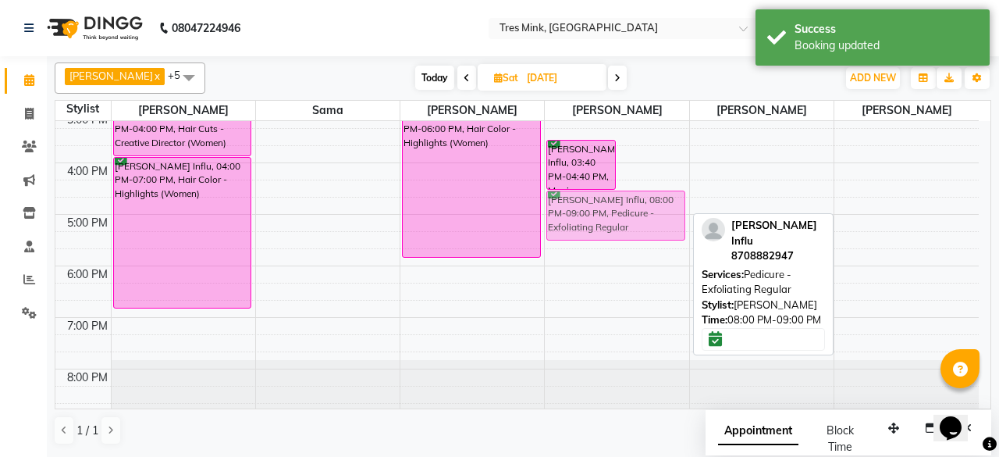
drag, startPoint x: 638, startPoint y: 190, endPoint x: 628, endPoint y: 198, distance: 12.2
click at [600, 210] on div "[PERSON_NAME] Influ, 03:40 PM-04:40 PM, Manicure - Exfoliating Regular [PERSON_…" at bounding box center [617, 85] width 144 height 669
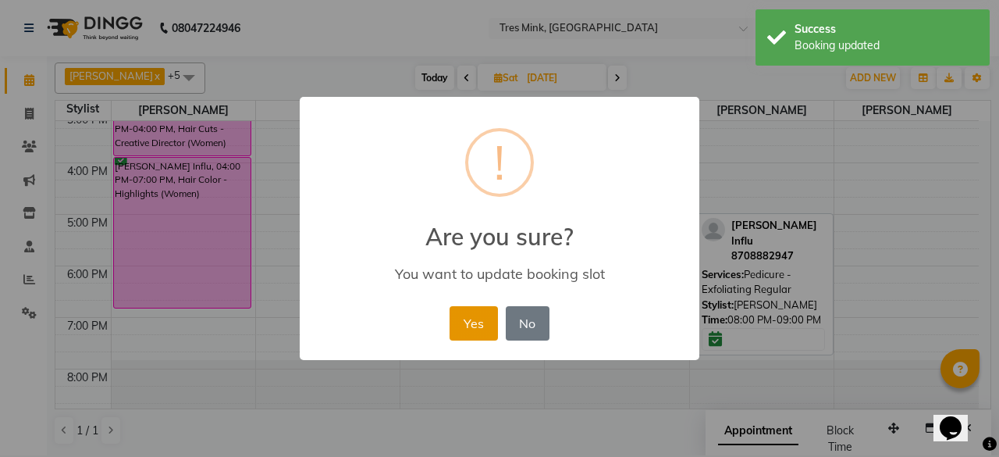
click at [495, 308] on button "Yes" at bounding box center [474, 323] width 48 height 34
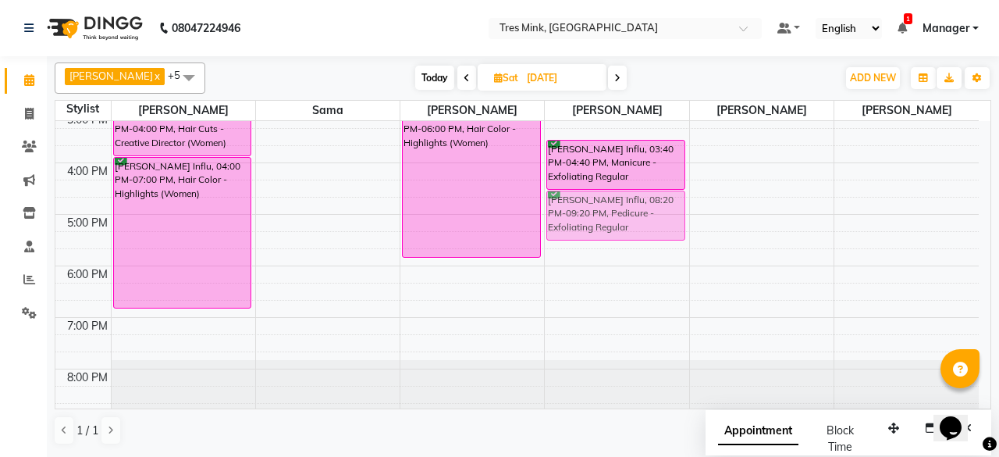
drag, startPoint x: 645, startPoint y: 375, endPoint x: 678, endPoint y: 188, distance: 189.4
click at [678, 188] on div "[PERSON_NAME] Influ, 03:40 PM-04:40 PM, Manicure - Exfoliating Regular [PERSON_…" at bounding box center [617, 85] width 144 height 669
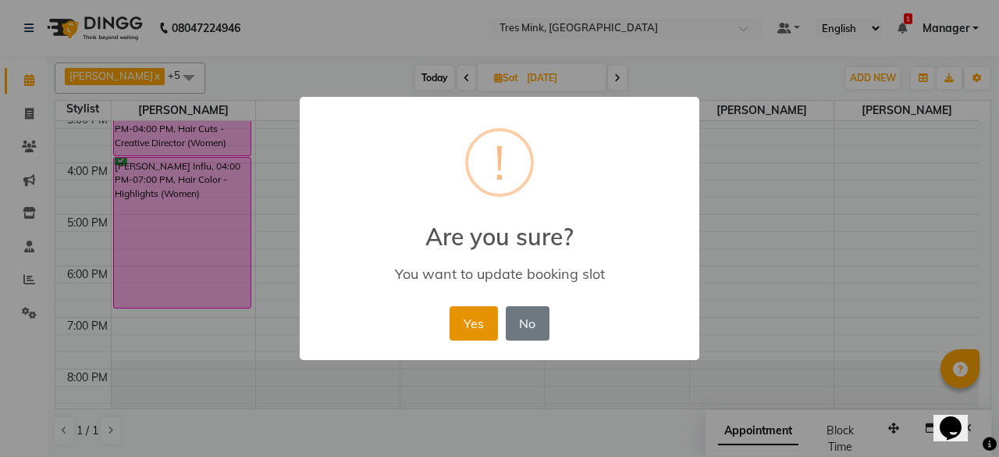
click at [478, 330] on button "Yes" at bounding box center [474, 323] width 48 height 34
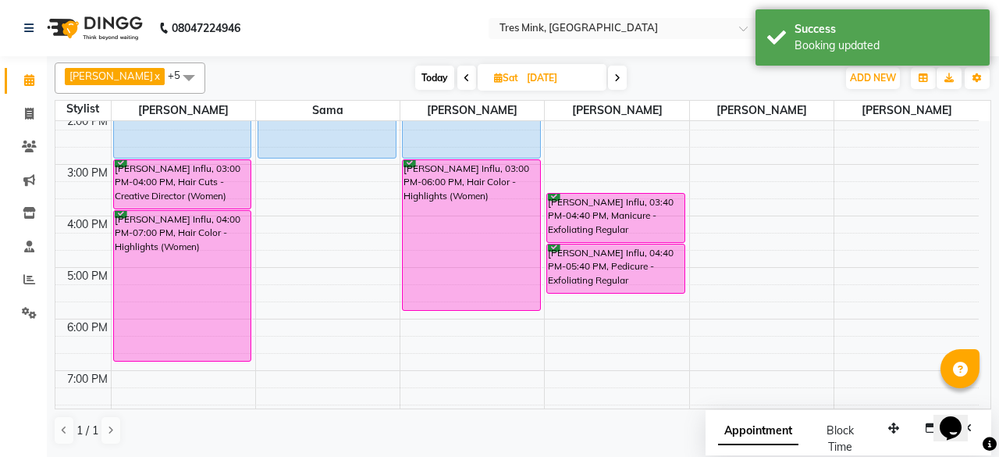
scroll to position [292, 0]
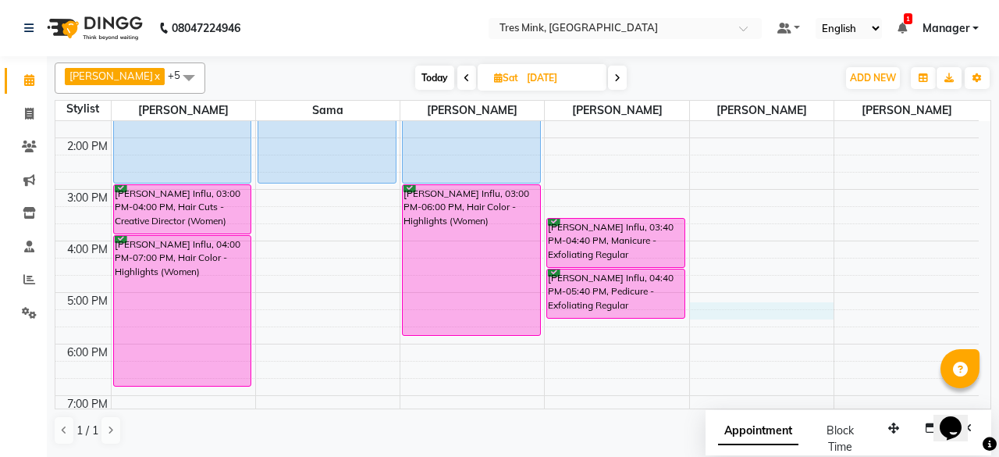
click at [831, 344] on div "8:00 AM 9:00 AM 10:00 AM 11:00 AM 12:00 PM 1:00 PM 2:00 PM 3:00 PM 4:00 PM 5:00…" at bounding box center [517, 163] width 924 height 669
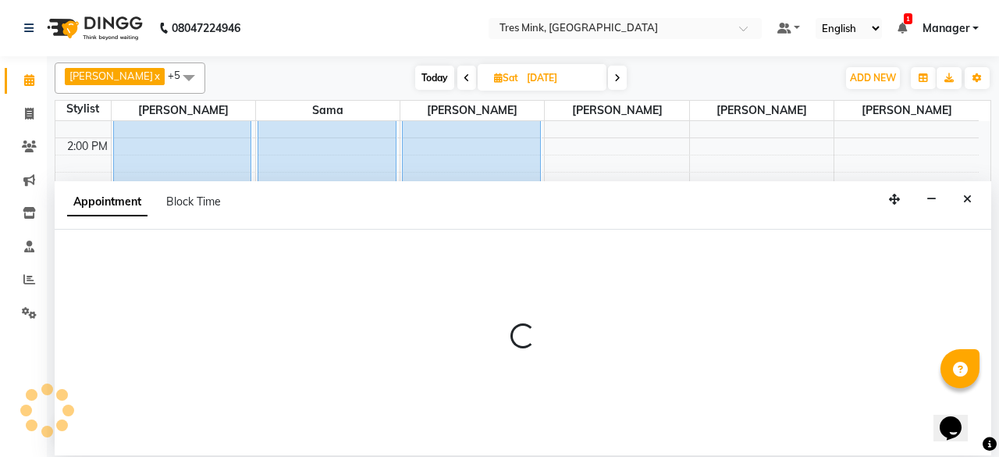
select select "88467"
select select "1035"
select select "tentative"
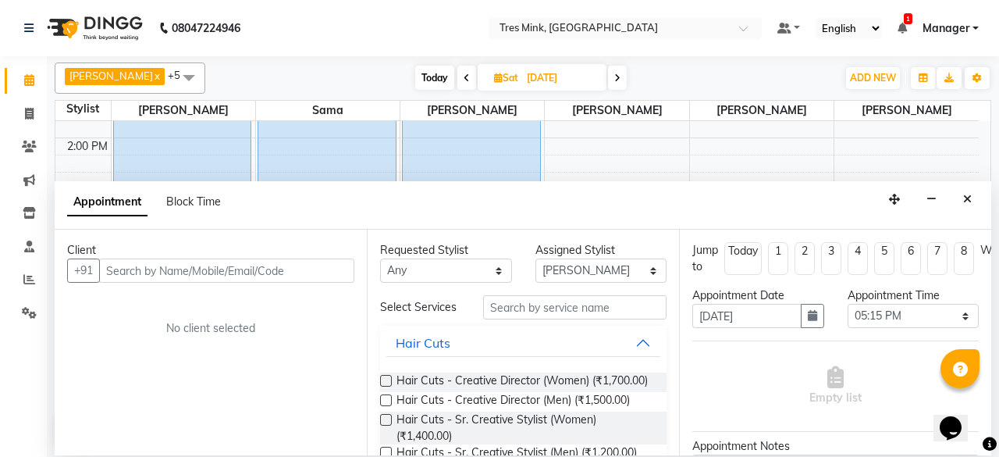
click at [984, 204] on div "Appointment Block Time" at bounding box center [523, 205] width 937 height 48
click at [971, 204] on button "Close" at bounding box center [967, 199] width 23 height 24
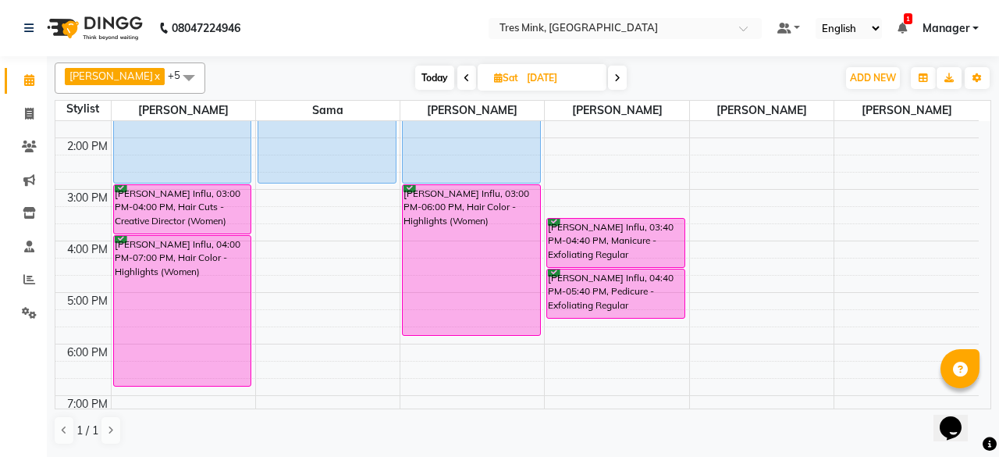
click at [464, 80] on icon at bounding box center [467, 77] width 6 height 9
type input "[DATE]"
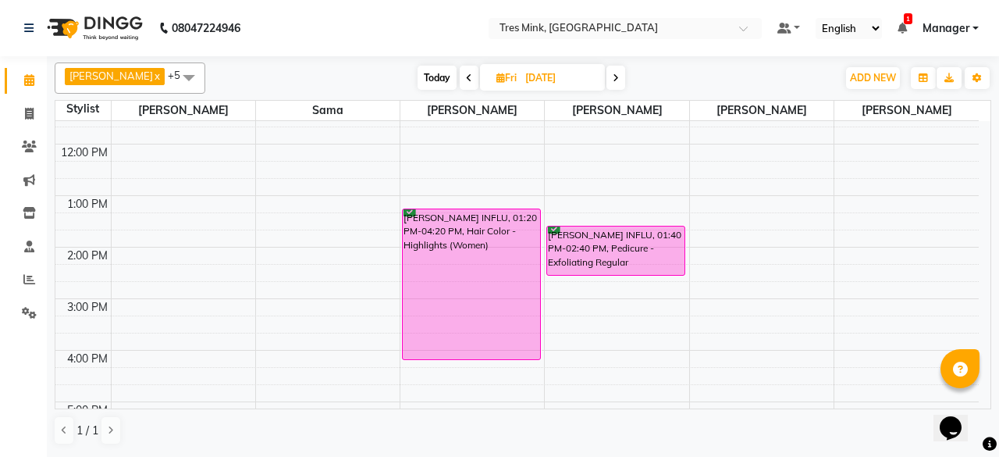
scroll to position [215, 0]
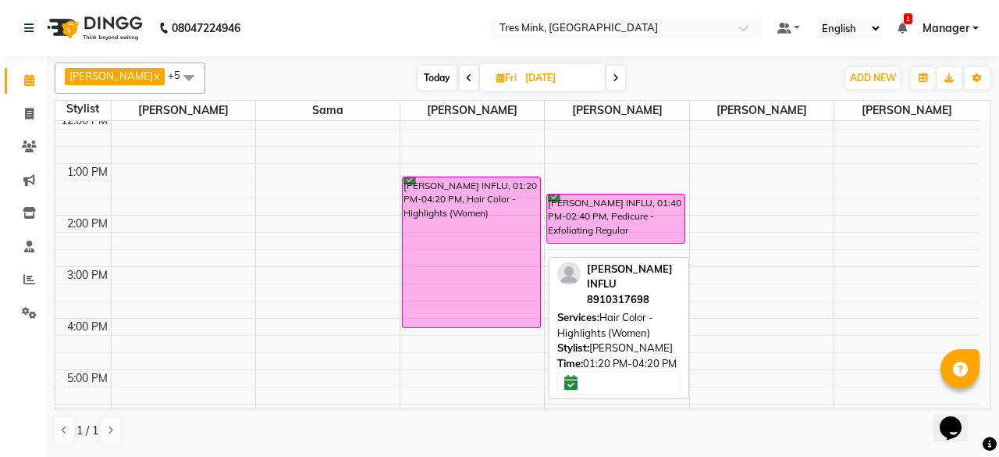
click at [512, 227] on div "[PERSON_NAME] INFLU, 01:20 PM-04:20 PM, Hair Color - Highlights (Women)" at bounding box center [471, 252] width 137 height 150
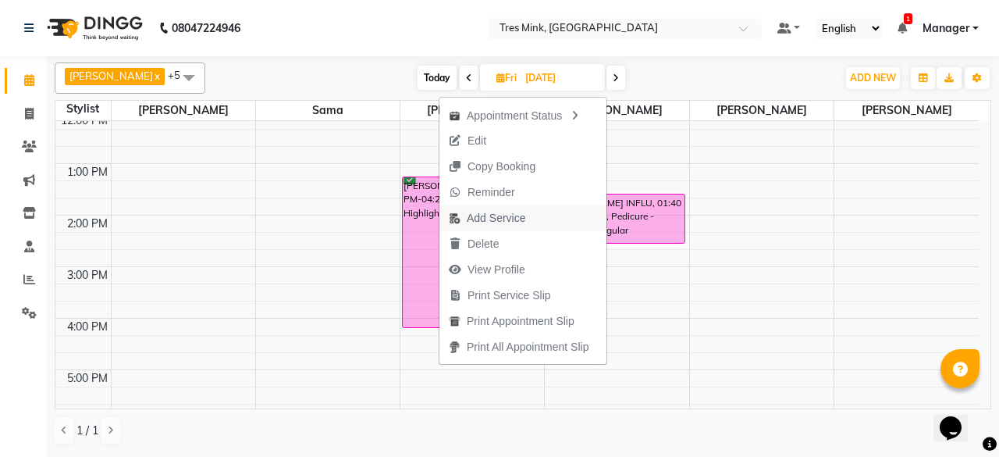
click at [544, 219] on button "Add Service" at bounding box center [523, 218] width 167 height 26
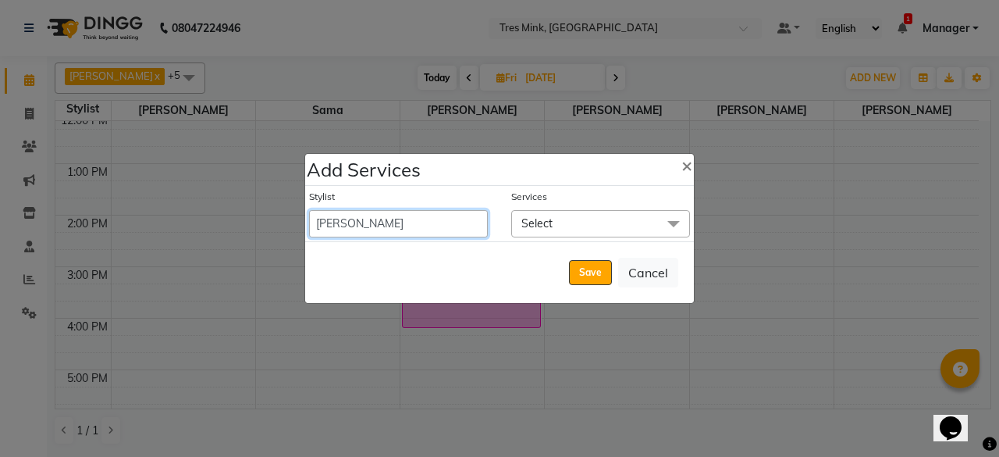
click at [423, 230] on select "[PERSON_NAME] [PERSON_NAME] Manager [PERSON_NAME] [PERSON_NAME] Sama [PERSON_NA…" at bounding box center [398, 223] width 179 height 27
click at [582, 171] on div "Add Services ×" at bounding box center [499, 170] width 389 height 32
click at [585, 266] on button "Save" at bounding box center [590, 272] width 43 height 25
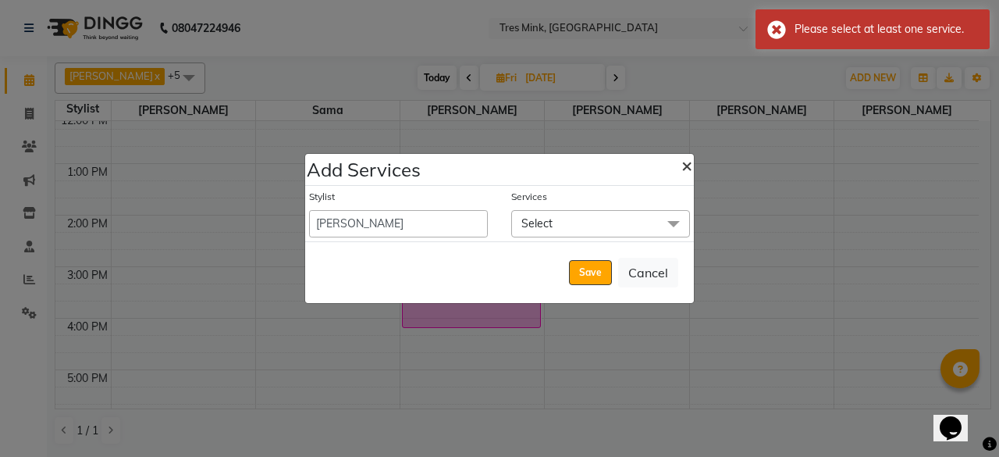
click at [679, 163] on button "×" at bounding box center [687, 165] width 36 height 44
select select "88457"
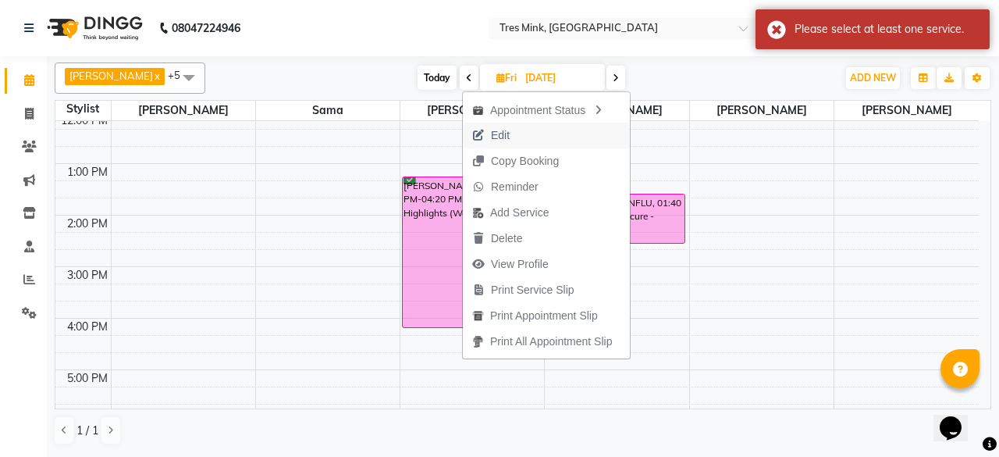
click at [570, 139] on button "Edit" at bounding box center [546, 136] width 167 height 26
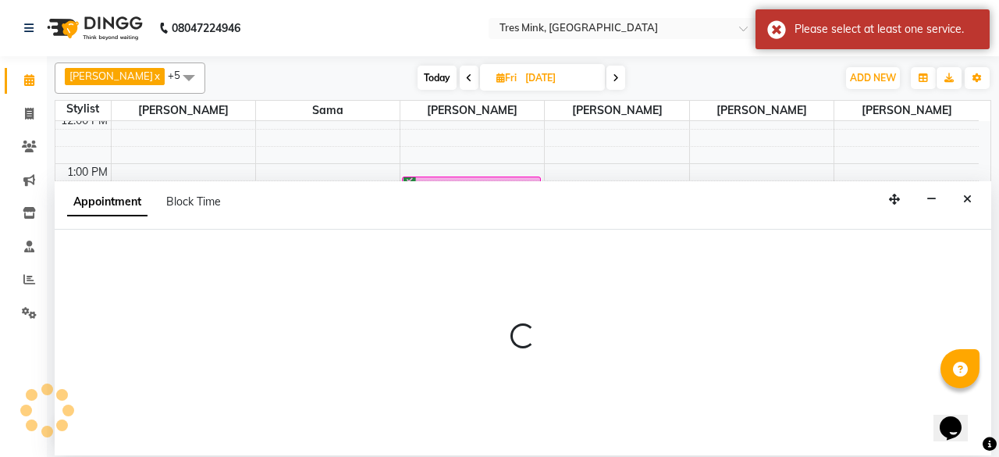
scroll to position [0, 0]
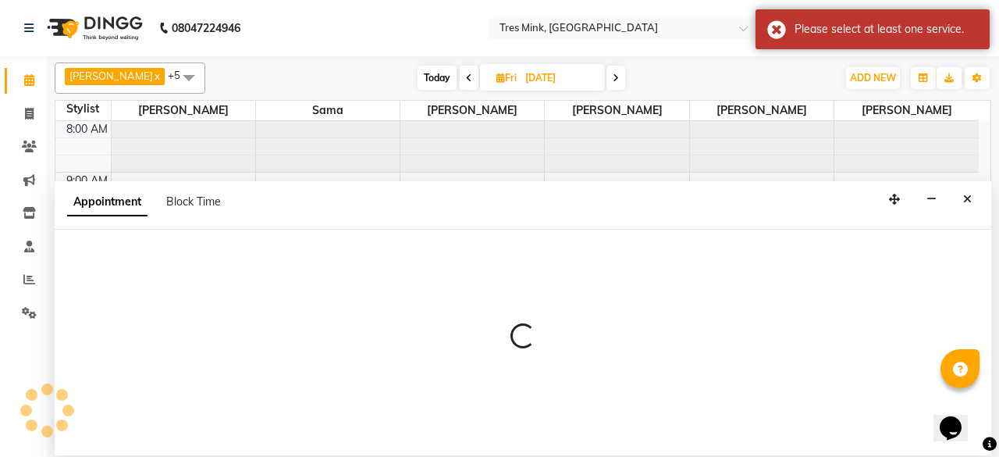
select select "88456"
select select "confirm booking"
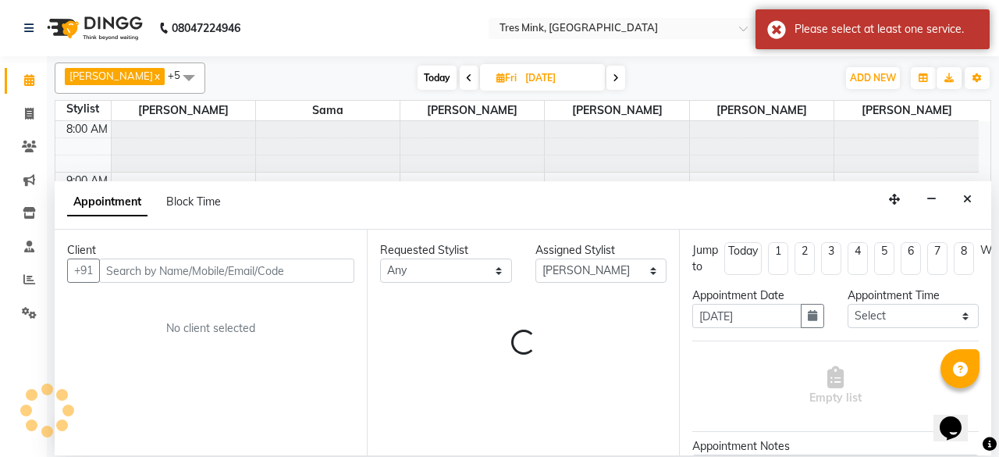
select select "4390"
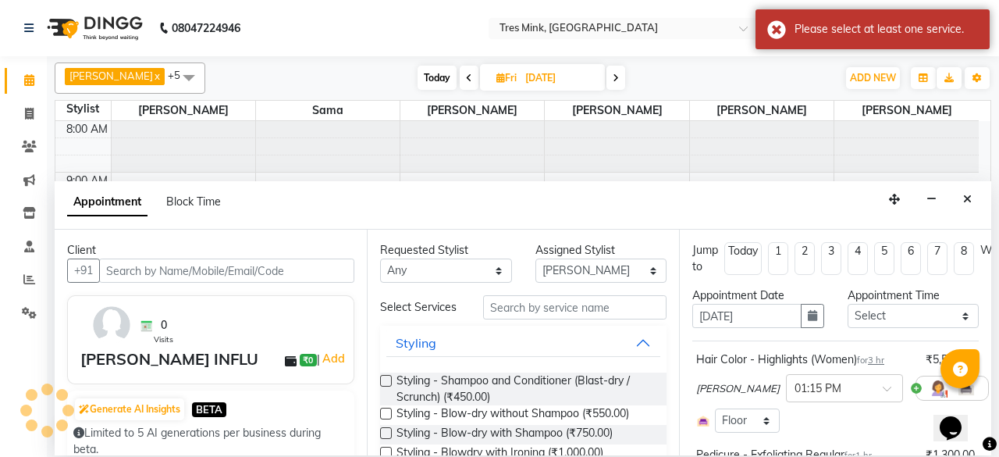
scroll to position [371, 0]
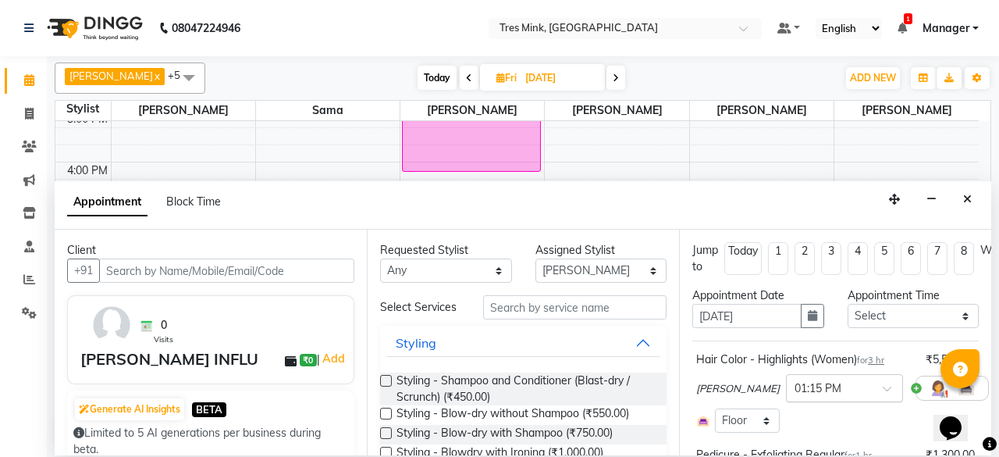
click at [795, 383] on input "text" at bounding box center [829, 387] width 69 height 16
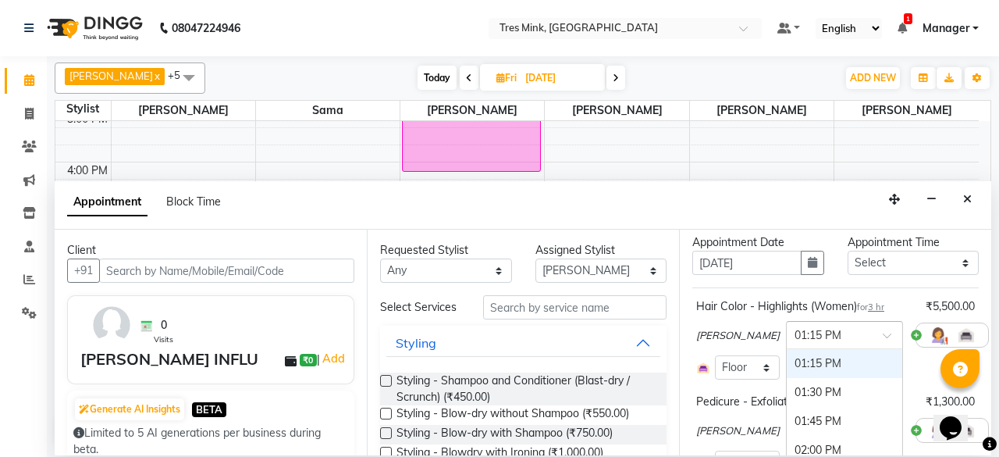
scroll to position [78, 0]
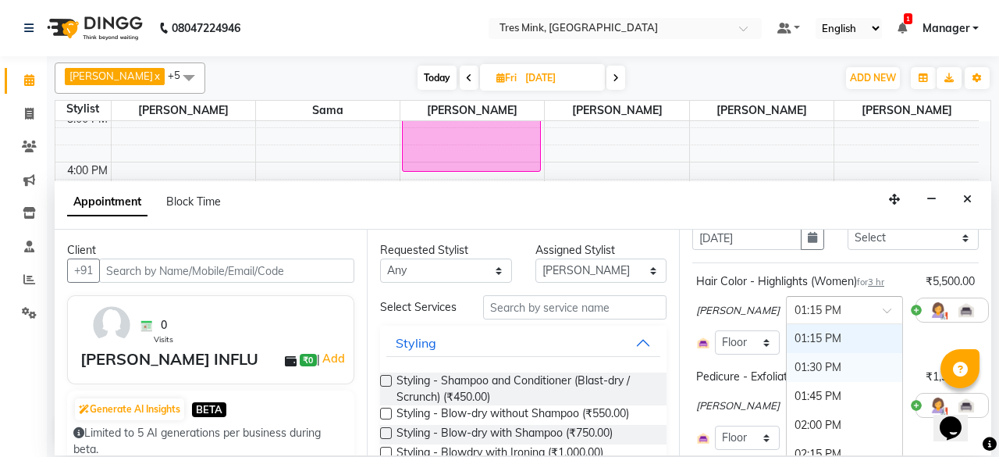
click at [792, 371] on div "01:30 PM" at bounding box center [845, 367] width 116 height 29
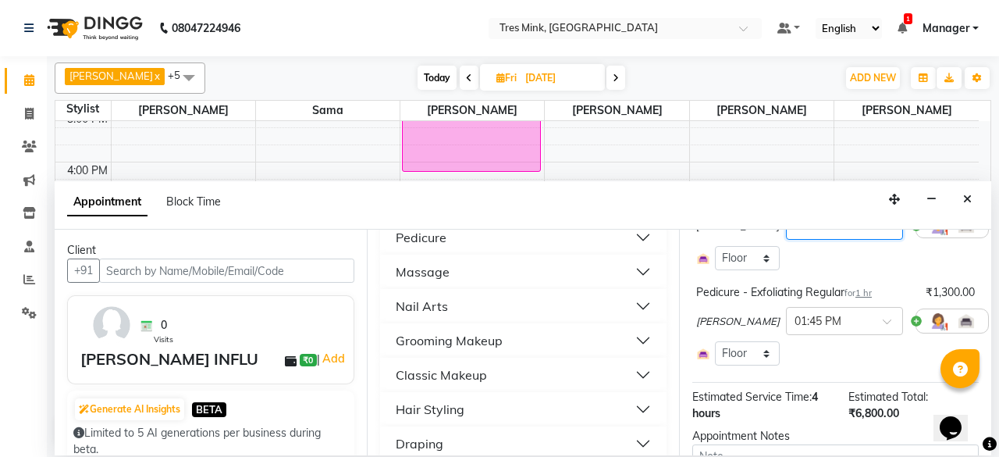
scroll to position [289, 0]
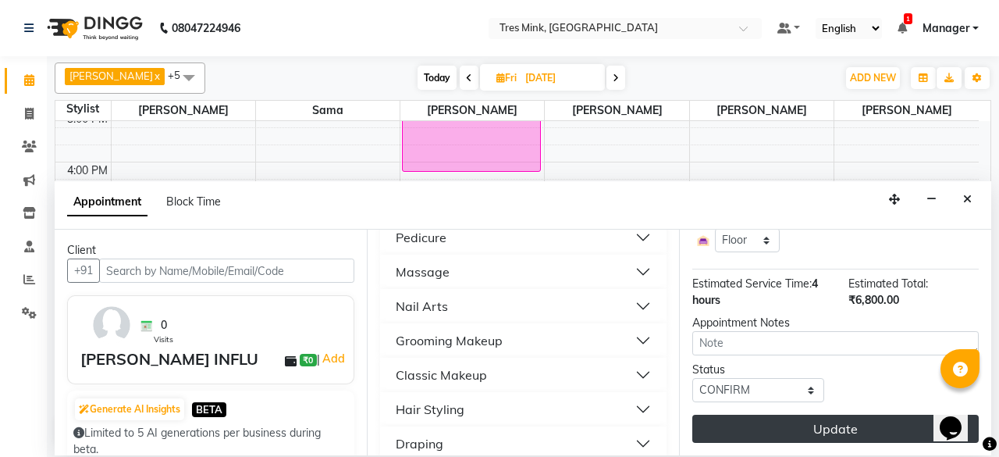
click at [862, 422] on button "Update" at bounding box center [835, 429] width 287 height 28
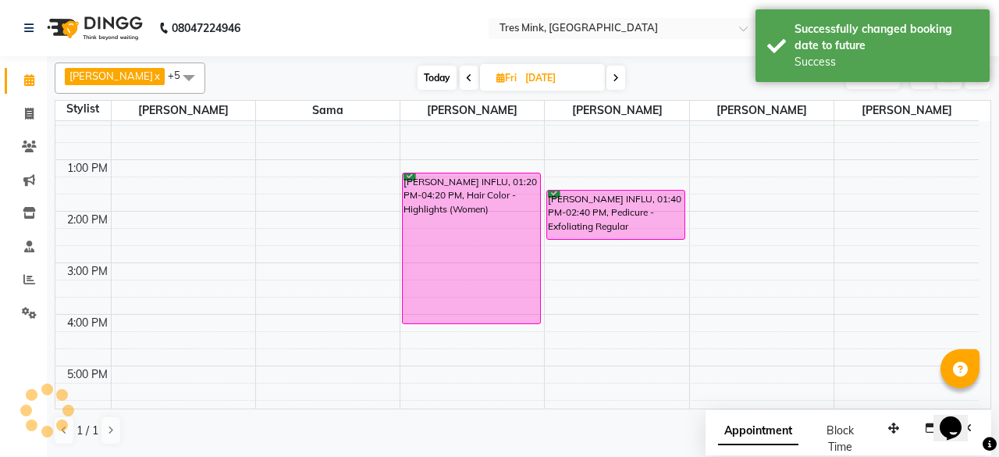
scroll to position [215, 0]
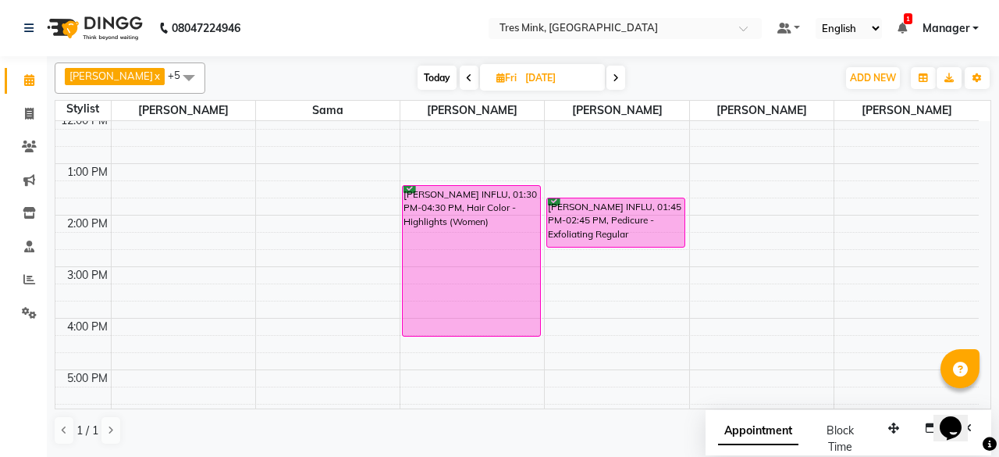
click at [610, 80] on span at bounding box center [616, 78] width 19 height 24
type input "[DATE]"
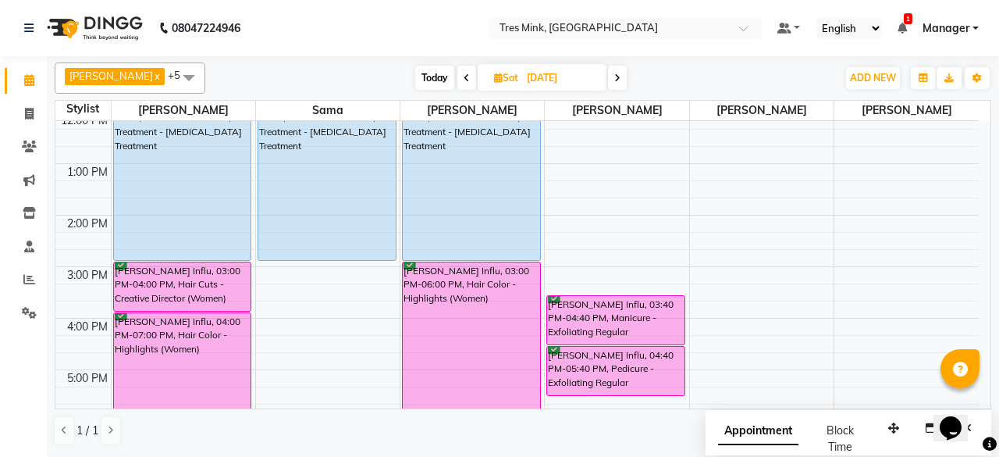
scroll to position [293, 0]
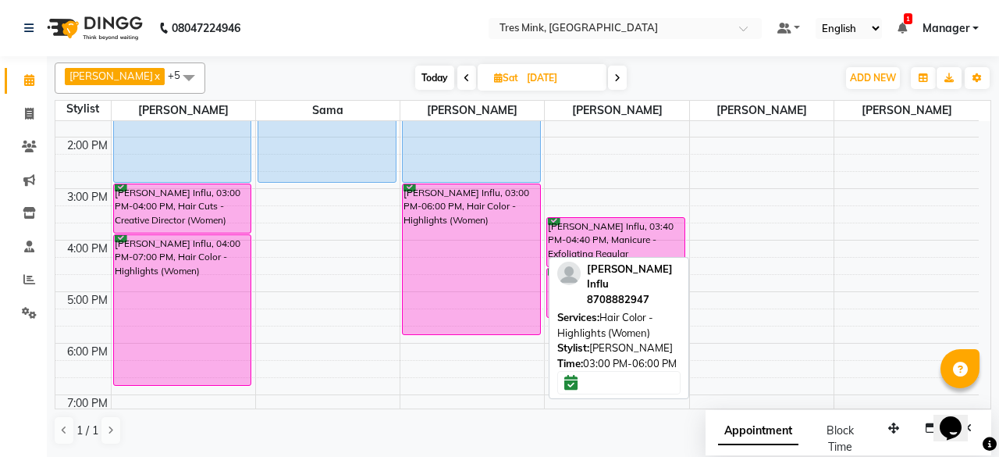
click at [468, 328] on div "[PERSON_NAME] Influ, 03:00 PM-06:00 PM, Hair Color - Highlights (Women)" at bounding box center [471, 259] width 137 height 150
select select "6"
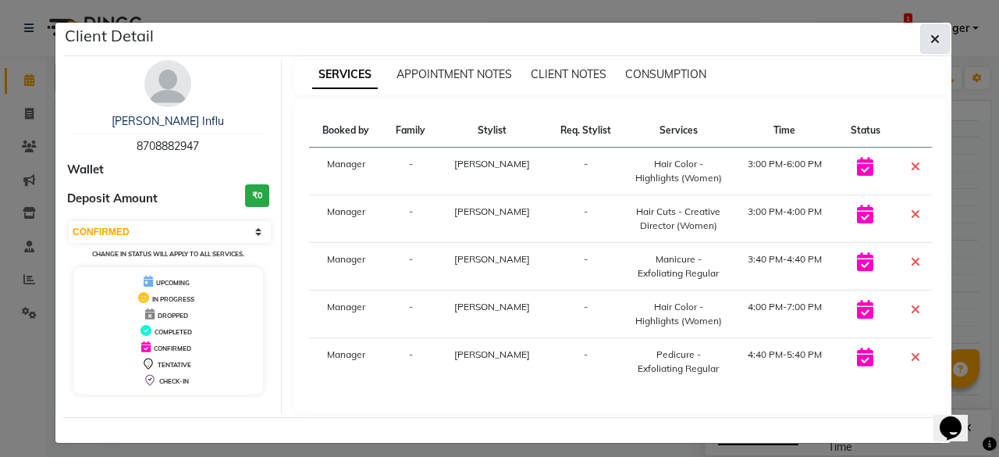
click at [931, 41] on icon "button" at bounding box center [935, 39] width 9 height 12
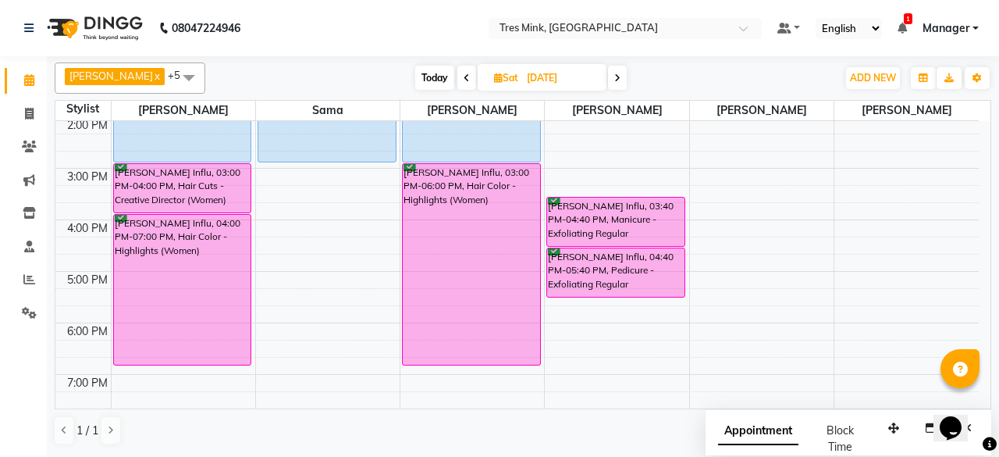
scroll to position [314, 0]
drag, startPoint x: 478, startPoint y: 334, endPoint x: 472, endPoint y: 368, distance: 34.1
click at [472, 368] on div "8:00 AM 9:00 AM 10:00 AM 11:00 AM 12:00 PM 1:00 PM 2:00 PM 3:00 PM 4:00 PM 5:00…" at bounding box center [517, 141] width 924 height 669
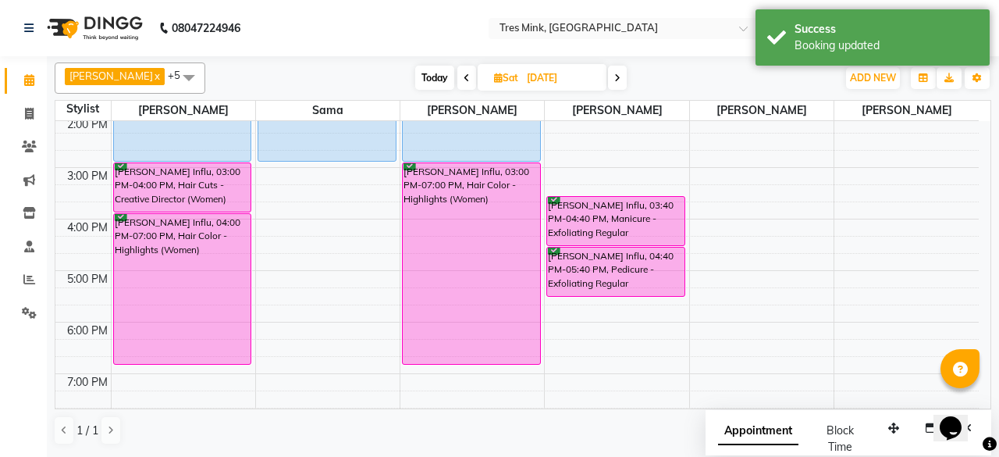
click at [457, 77] on span at bounding box center [466, 78] width 19 height 24
type input "[DATE]"
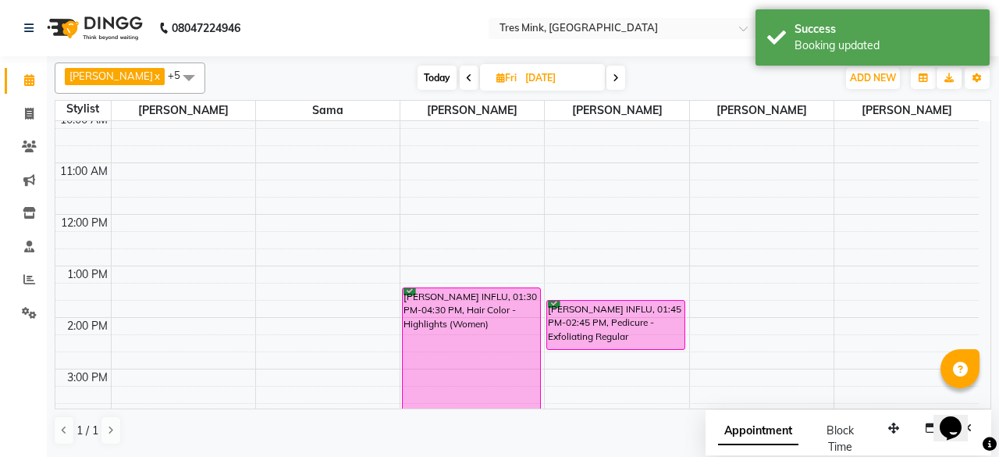
scroll to position [137, 0]
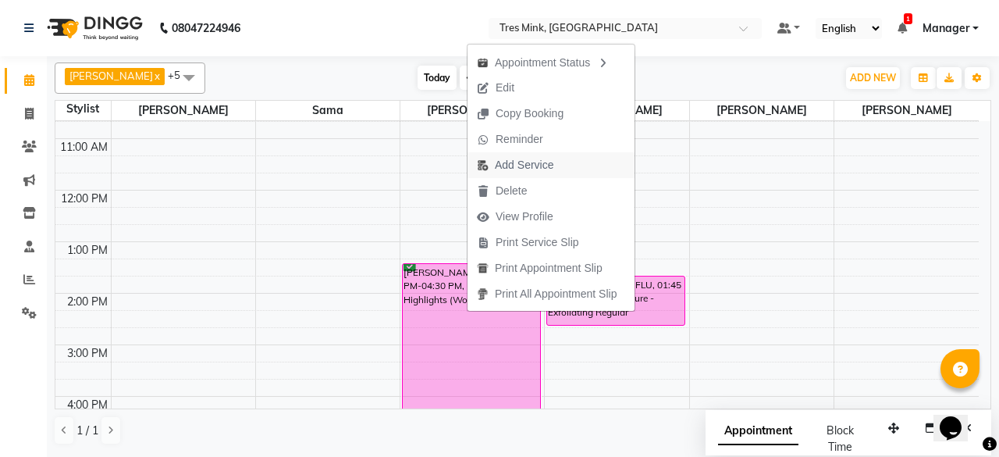
click at [565, 172] on button "Add Service" at bounding box center [551, 165] width 167 height 26
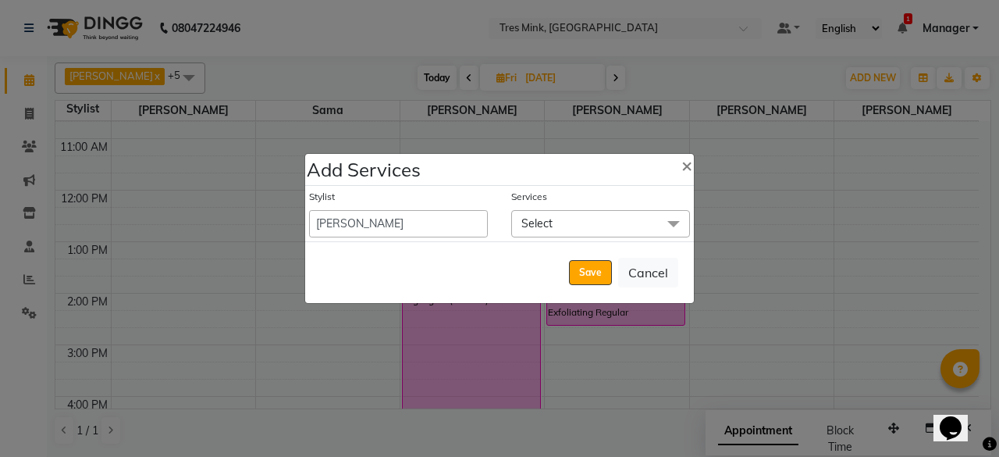
click at [600, 213] on span "Select" at bounding box center [600, 223] width 179 height 27
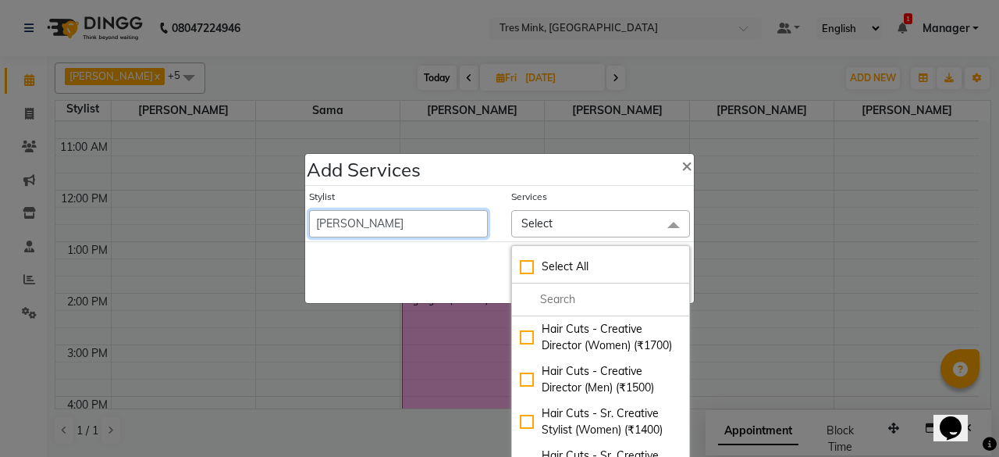
click at [451, 221] on select "[PERSON_NAME] [PERSON_NAME] Manager [PERSON_NAME] [PERSON_NAME] Sama [PERSON_NA…" at bounding box center [398, 223] width 179 height 27
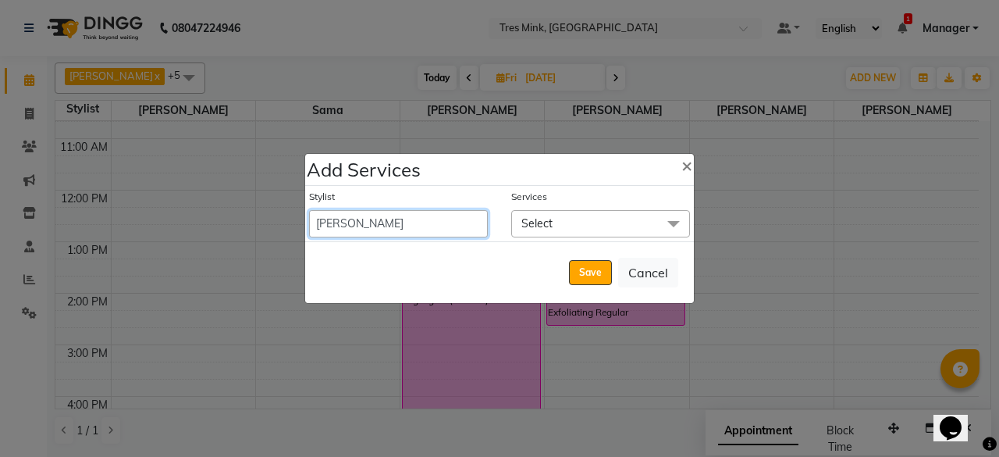
select select "88453"
click at [309, 210] on select "[PERSON_NAME] [PERSON_NAME] Manager [PERSON_NAME] [PERSON_NAME] Sama [PERSON_NA…" at bounding box center [398, 223] width 179 height 27
select select "990"
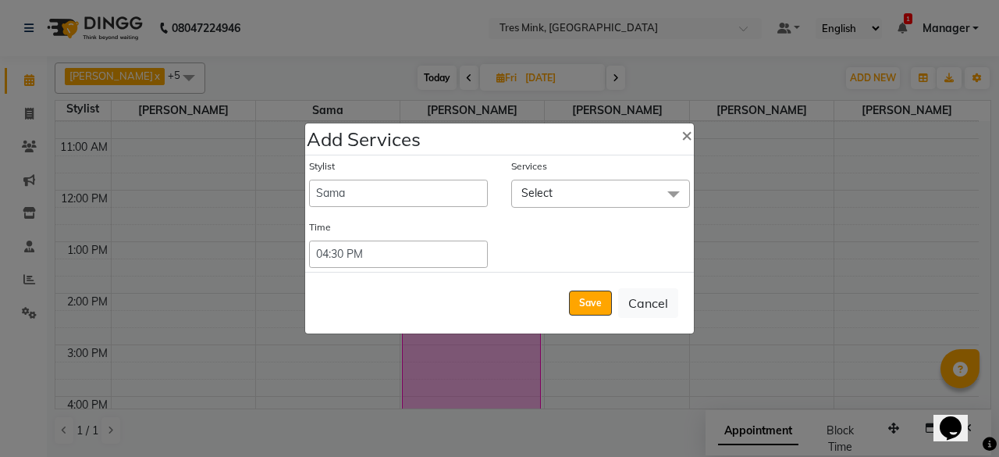
click at [606, 190] on span "Select" at bounding box center [600, 193] width 179 height 27
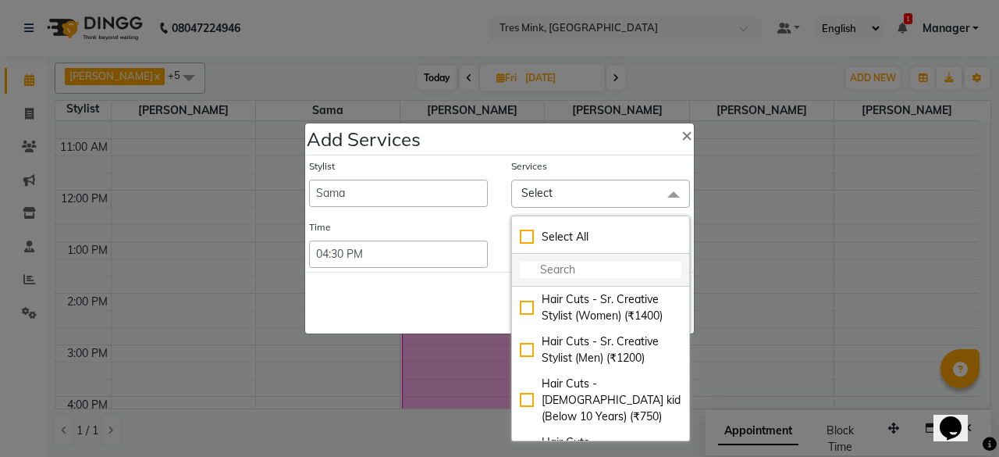
click at [603, 274] on input "multiselect-search" at bounding box center [601, 270] width 162 height 16
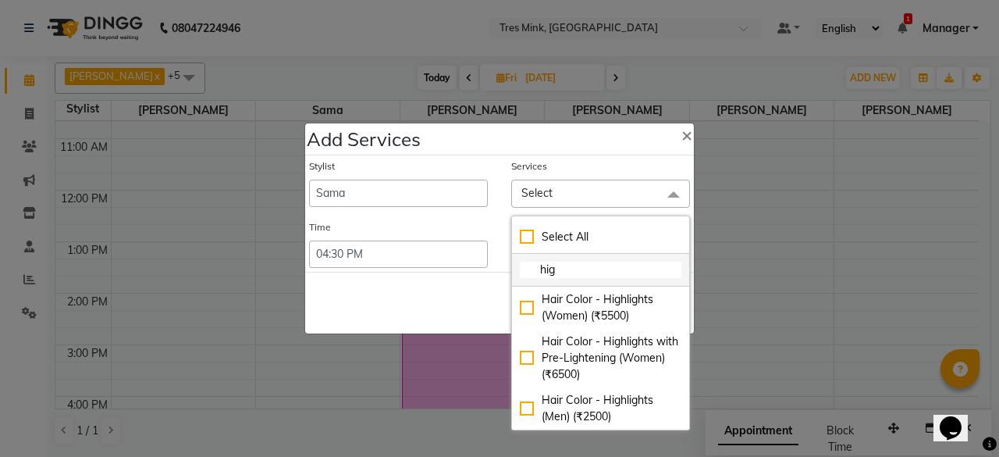
type input "high"
checkbox input "true"
type input "highg"
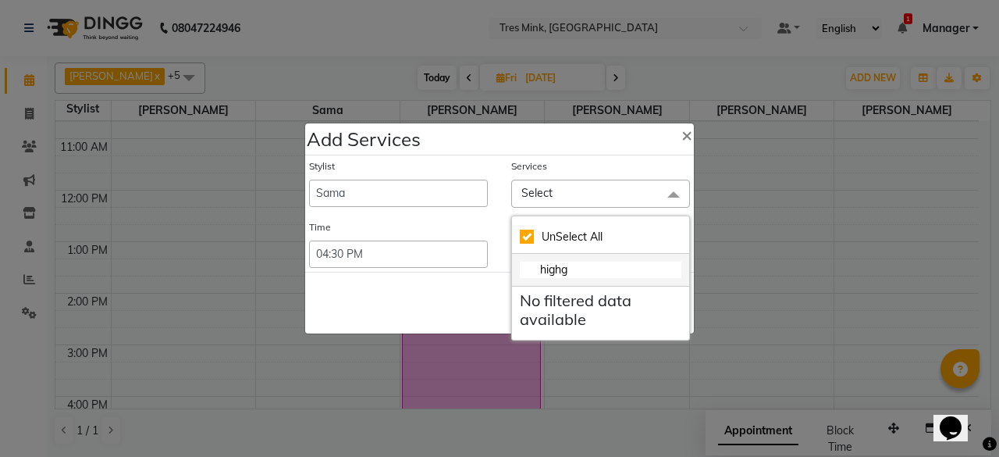
checkbox input "false"
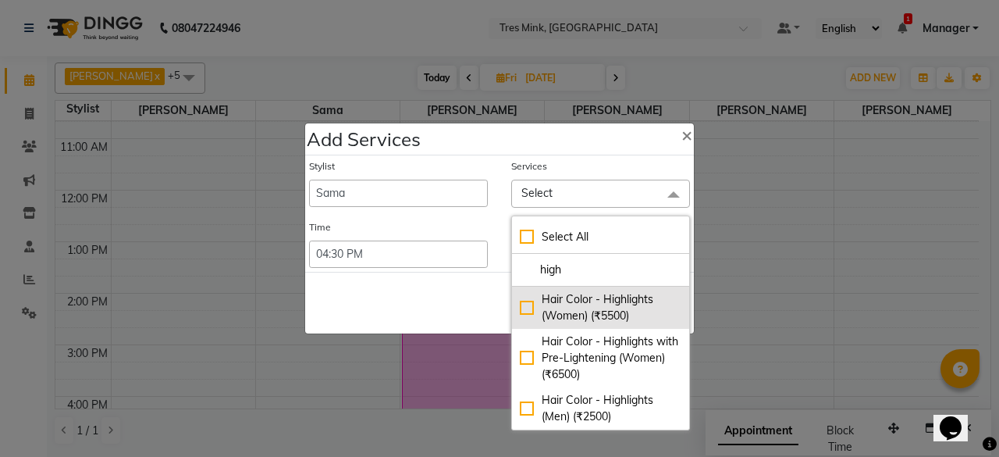
type input "high"
click at [521, 304] on div "Hair Color - Highlights (Women) (₹5500)" at bounding box center [601, 307] width 162 height 33
checkbox input "true"
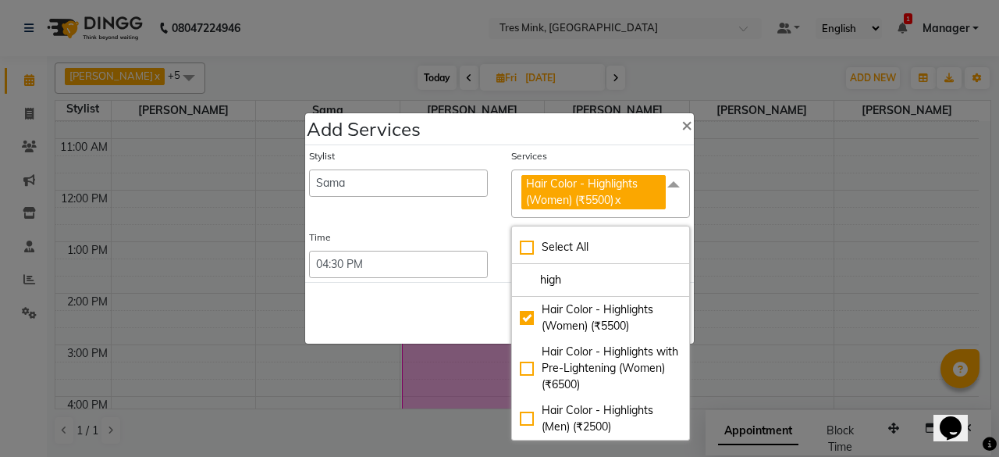
click at [456, 307] on div "Save Cancel" at bounding box center [499, 313] width 389 height 62
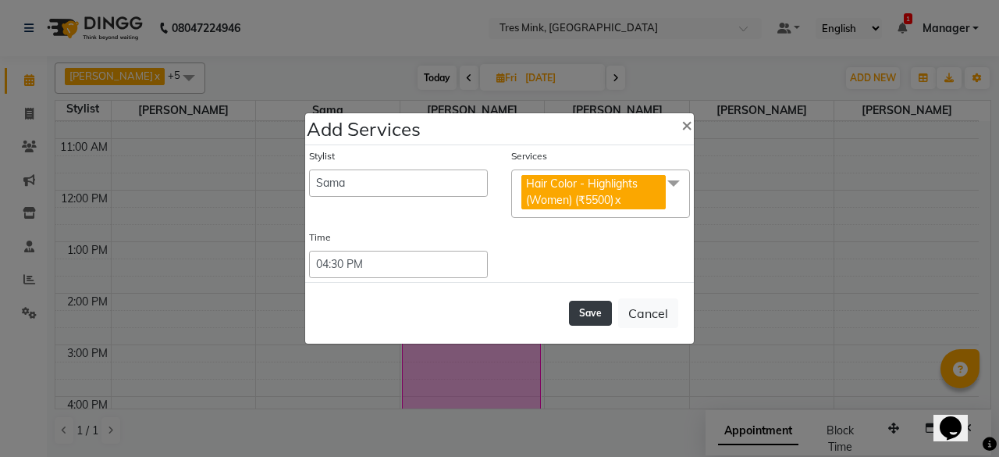
click at [582, 313] on button "Save" at bounding box center [590, 313] width 43 height 25
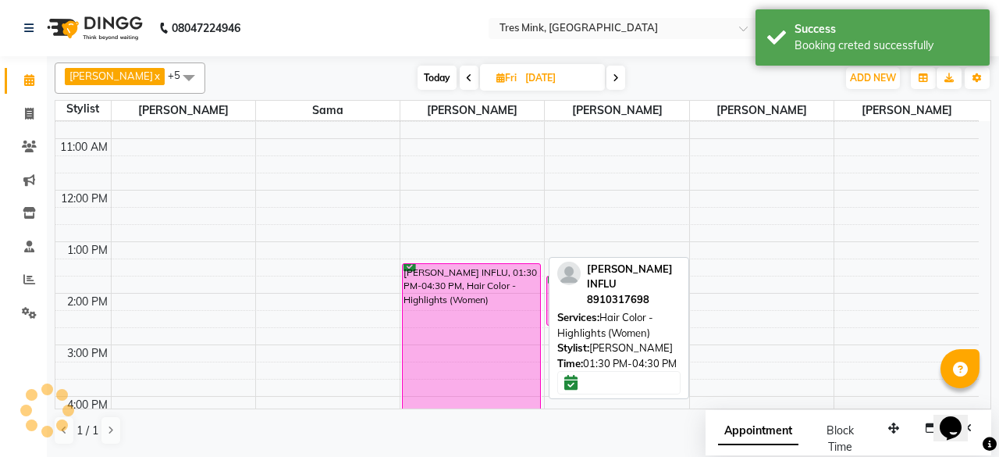
scroll to position [370, 0]
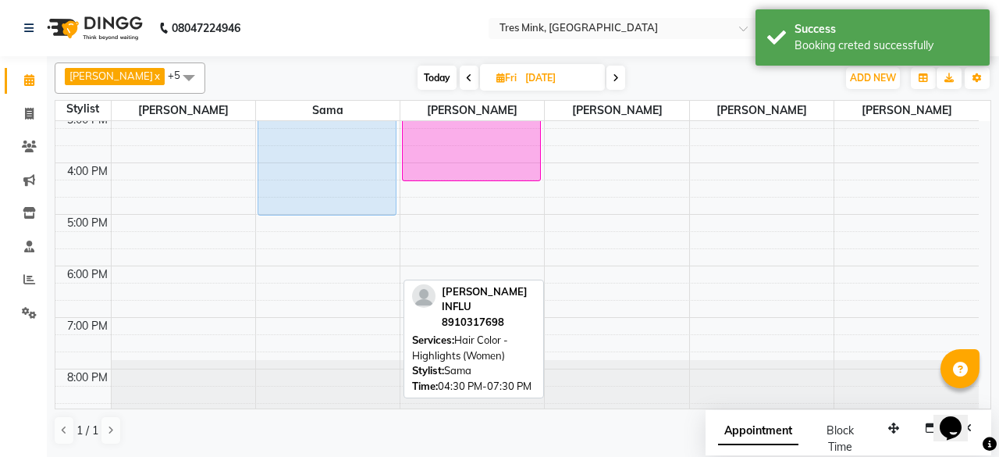
drag, startPoint x: 334, startPoint y: 289, endPoint x: 336, endPoint y: 279, distance: 10.3
click at [354, 166] on div "[PERSON_NAME] INFLU, 04:30 PM-07:30 PM, Hair Color - Highlights (Women) [PERSON…" at bounding box center [328, 85] width 144 height 669
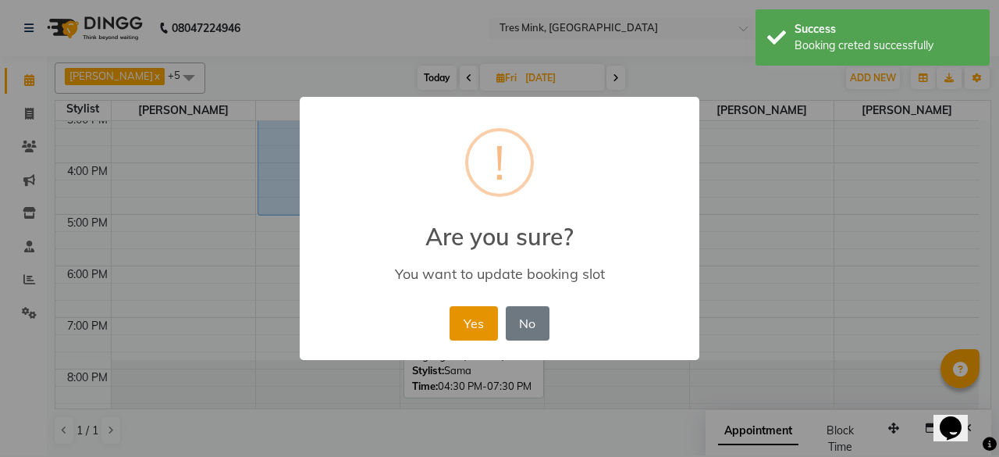
click at [489, 326] on button "Yes" at bounding box center [474, 323] width 48 height 34
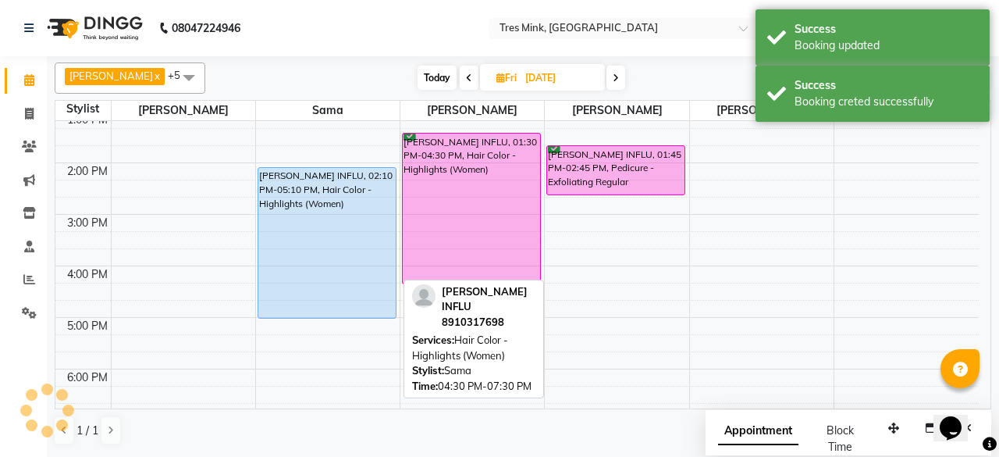
scroll to position [214, 0]
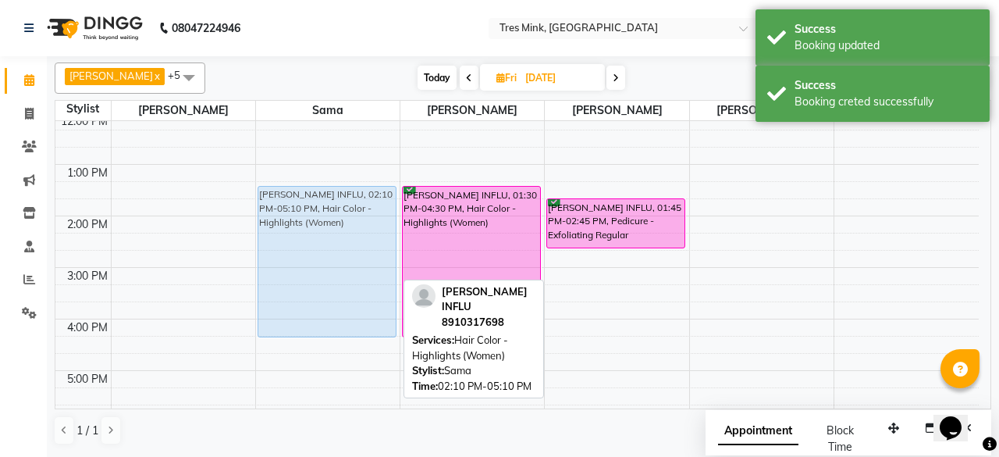
drag, startPoint x: 309, startPoint y: 311, endPoint x: 329, endPoint y: 277, distance: 39.9
click at [329, 277] on div "[PERSON_NAME] INFLU, 02:10 PM-05:10 PM, Hair Color - Highlights (Women) [PERSON…" at bounding box center [328, 241] width 144 height 669
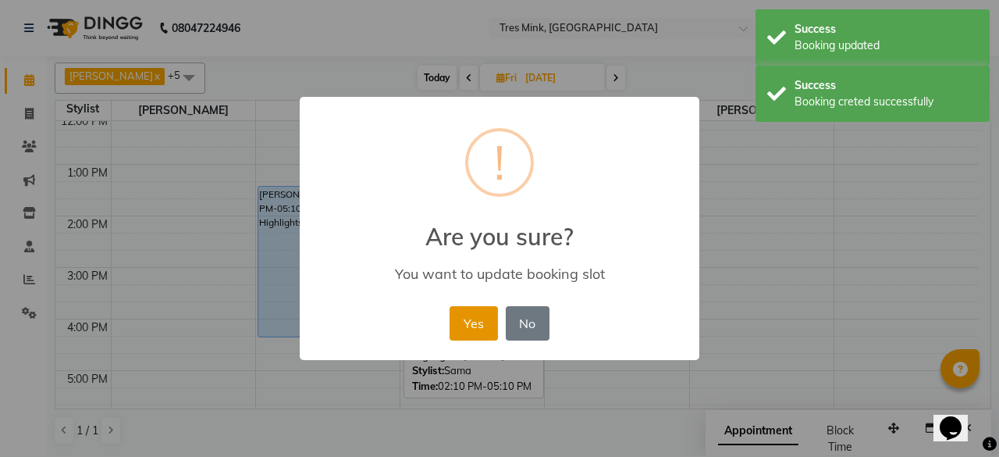
click at [482, 325] on button "Yes" at bounding box center [474, 323] width 48 height 34
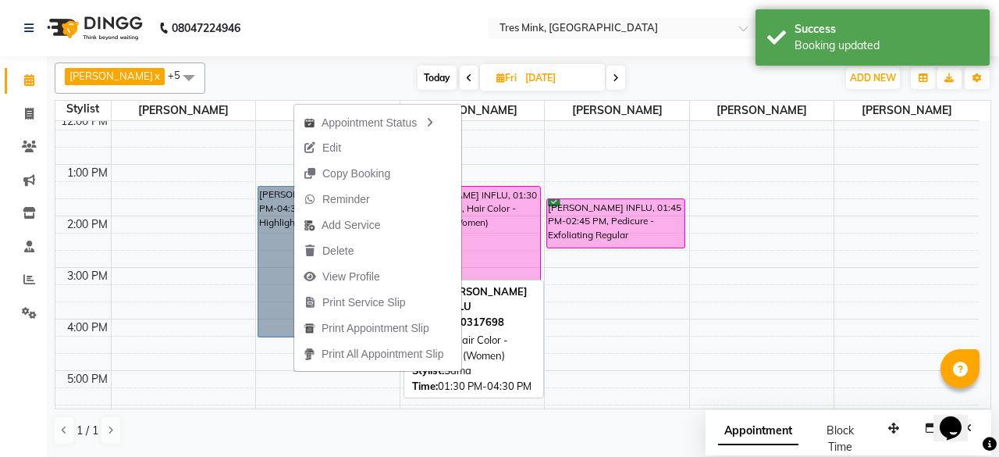
click at [278, 262] on link "[PERSON_NAME] INFLU, 01:30 PM-04:30 PM, Hair Color - Highlights (Women)" at bounding box center [327, 261] width 139 height 151
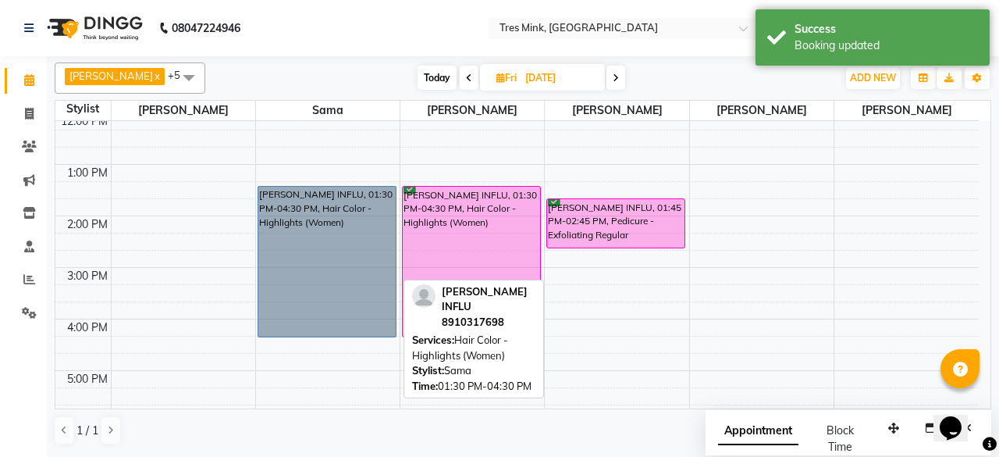
click at [278, 262] on link "[PERSON_NAME] INFLU, 01:30 PM-04:30 PM, Hair Color - Highlights (Women)" at bounding box center [327, 261] width 139 height 151
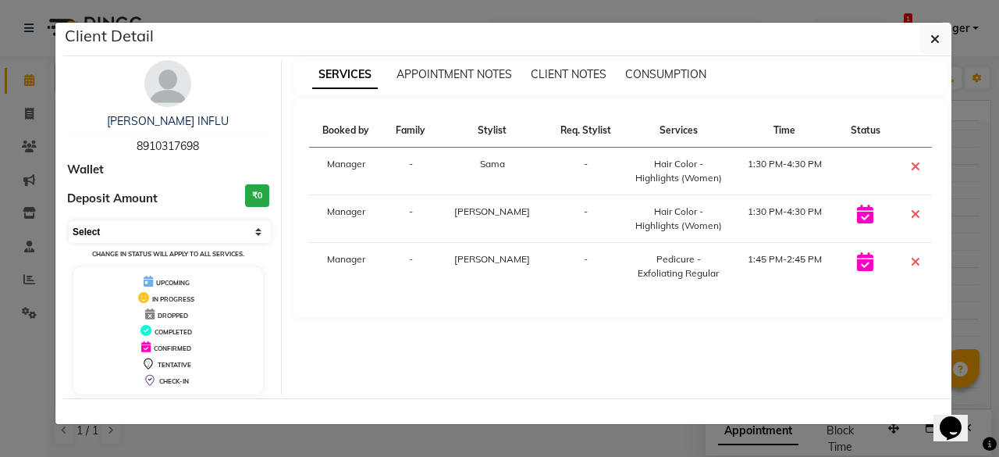
click at [108, 237] on select "Select CONFIRMED TENTATIVE" at bounding box center [170, 232] width 202 height 22
select select "6"
click at [69, 221] on select "Select CONFIRMED TENTATIVE" at bounding box center [170, 232] width 202 height 22
click at [189, 231] on select "Select CONFIRMED TENTATIVE" at bounding box center [170, 232] width 202 height 22
click at [929, 34] on button "button" at bounding box center [935, 39] width 30 height 30
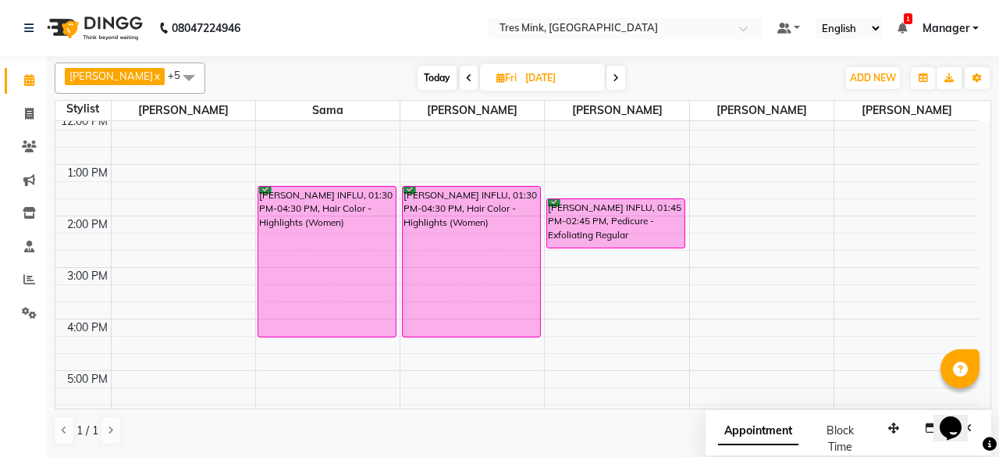
click at [434, 74] on span "Today" at bounding box center [437, 78] width 39 height 24
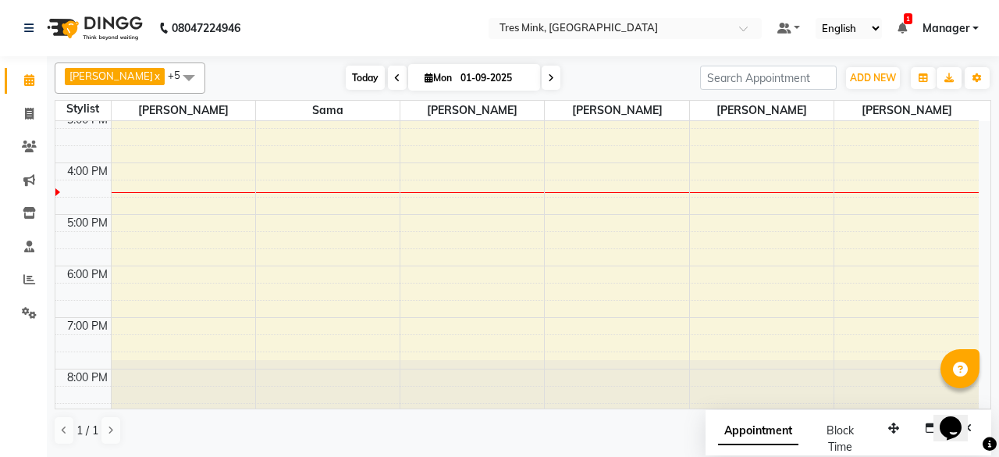
click at [350, 76] on span "Today" at bounding box center [365, 78] width 39 height 24
click at [546, 76] on div "[DATE] [DATE]" at bounding box center [453, 77] width 218 height 23
click at [548, 77] on icon at bounding box center [551, 77] width 6 height 9
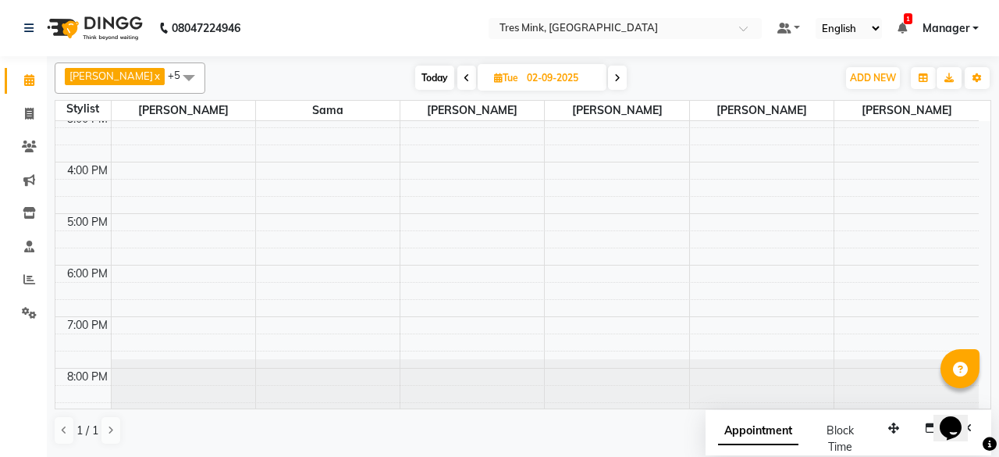
click at [608, 80] on span at bounding box center [617, 78] width 19 height 24
click at [617, 79] on icon at bounding box center [620, 77] width 6 height 9
click at [611, 79] on span at bounding box center [618, 78] width 19 height 24
type input "[DATE]"
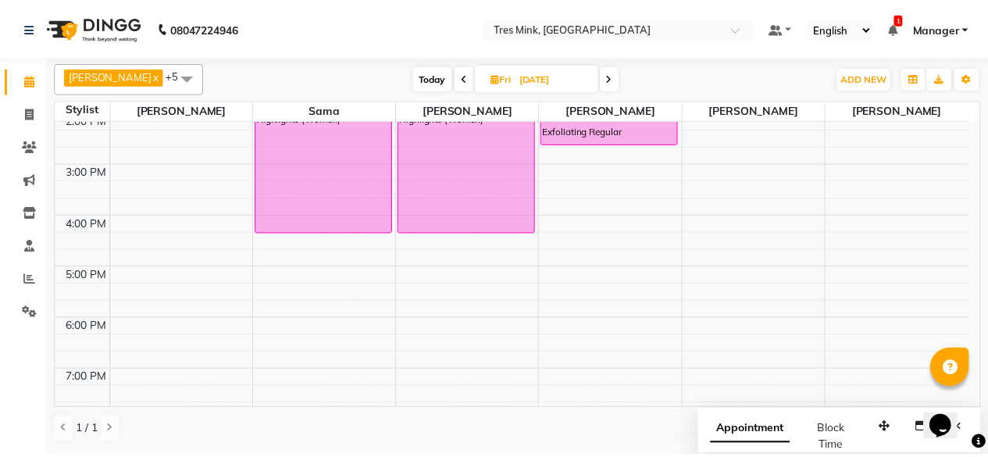
scroll to position [215, 0]
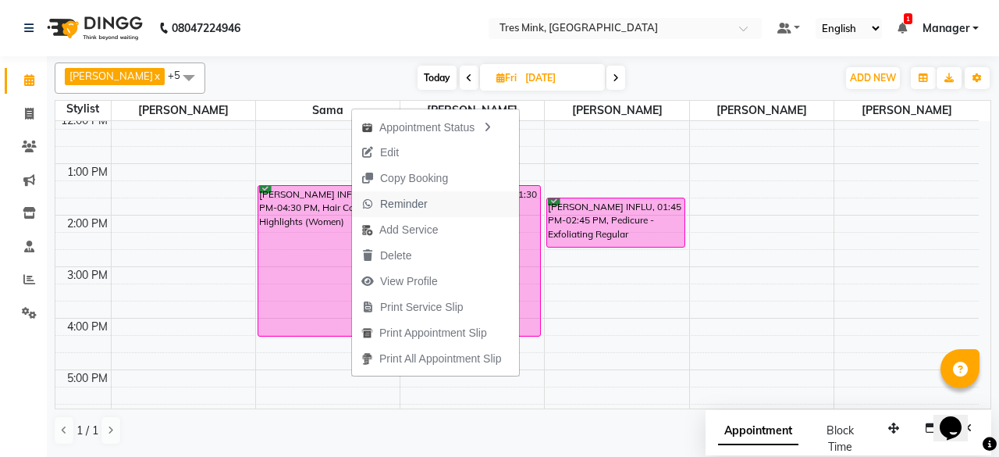
click at [412, 204] on span "Reminder" at bounding box center [404, 204] width 48 height 16
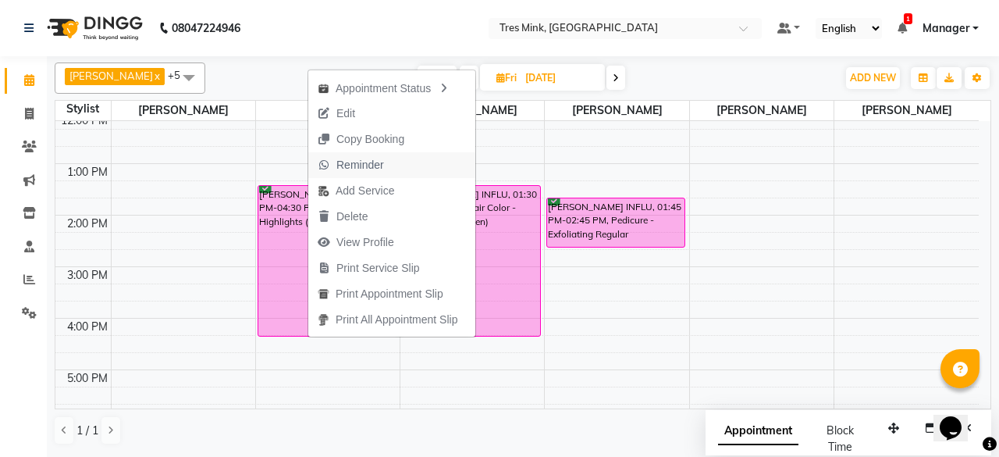
click at [409, 166] on button "Reminder" at bounding box center [391, 165] width 167 height 26
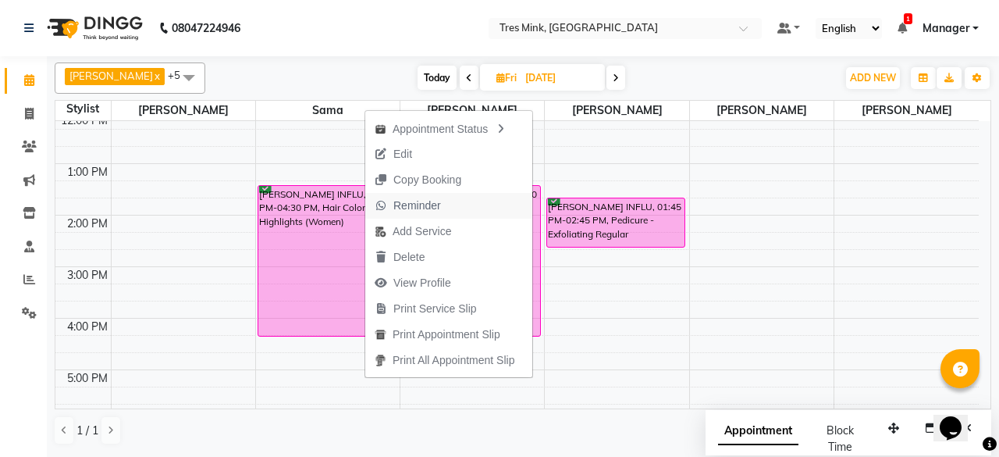
click at [415, 205] on span "Reminder" at bounding box center [417, 206] width 48 height 16
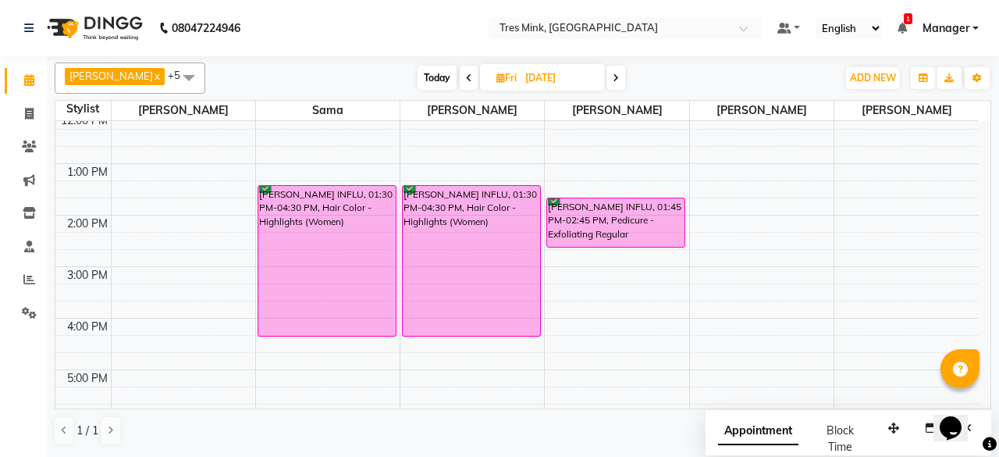
click at [942, 22] on span "Manager" at bounding box center [946, 28] width 47 height 16
click at [966, 20] on span "Manager" at bounding box center [946, 28] width 47 height 16
click at [25, 26] on icon at bounding box center [28, 28] width 9 height 11
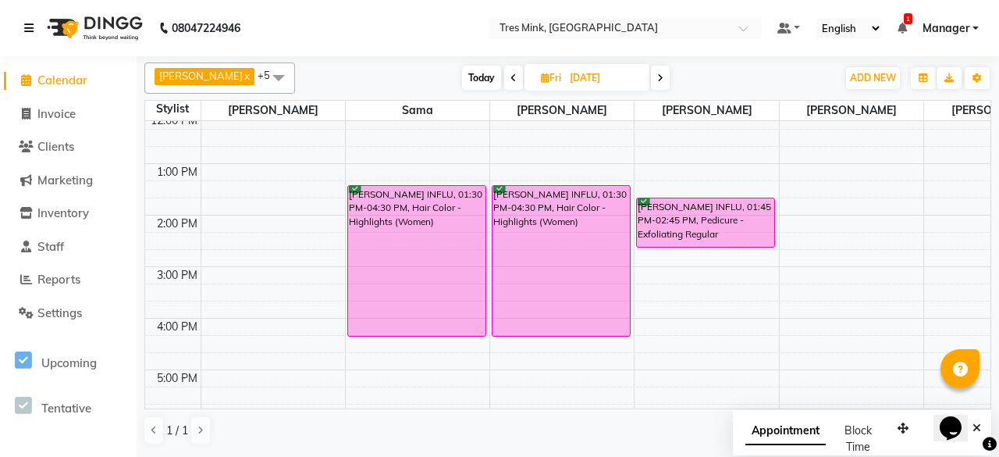
click at [27, 23] on icon at bounding box center [28, 28] width 9 height 11
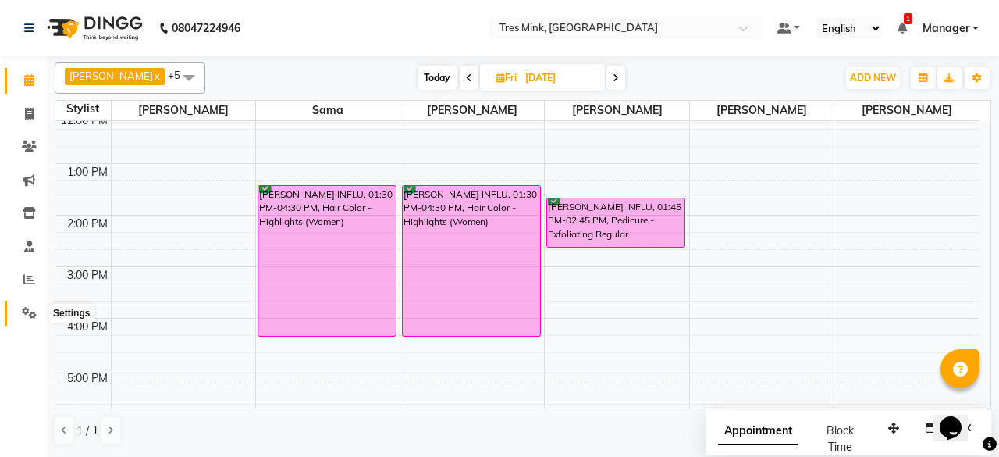
click at [30, 304] on span at bounding box center [29, 313] width 27 height 18
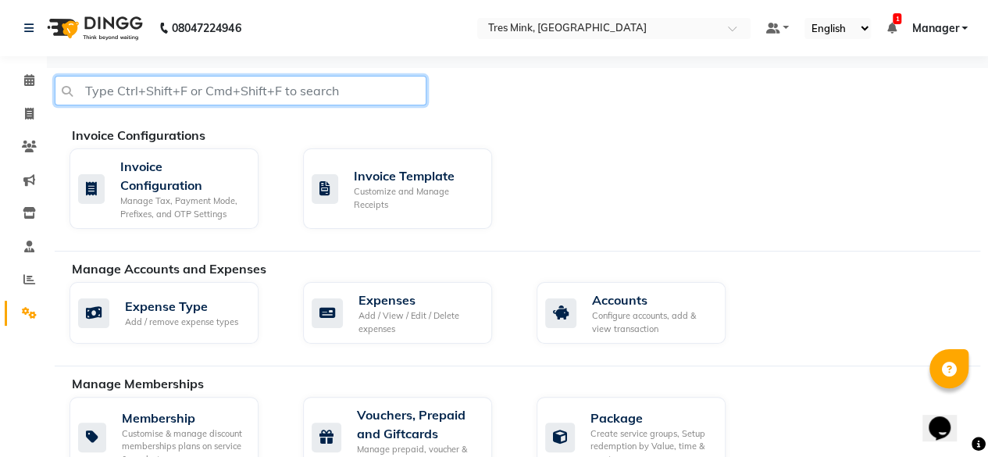
click at [278, 89] on input "text" at bounding box center [241, 91] width 372 height 30
type input "what"
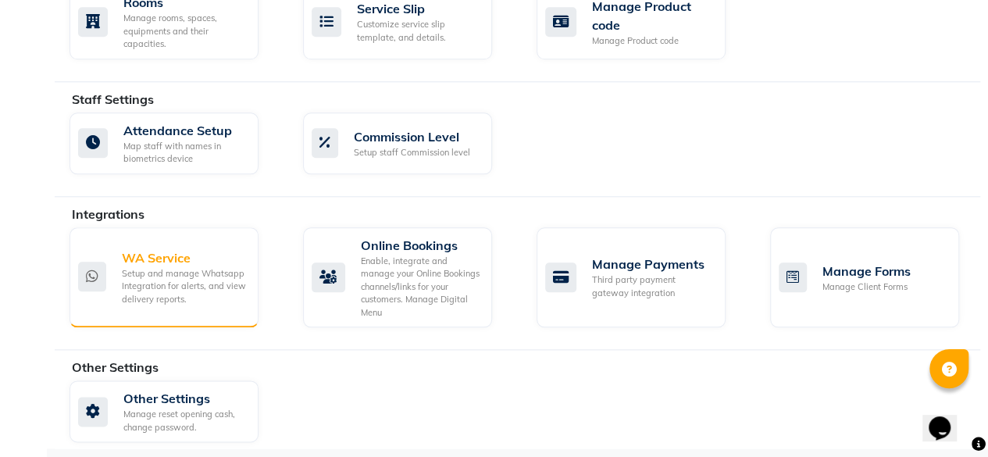
click at [206, 272] on div "Setup and manage Whatsapp Integration for alerts, and view delivery reports." at bounding box center [184, 286] width 124 height 39
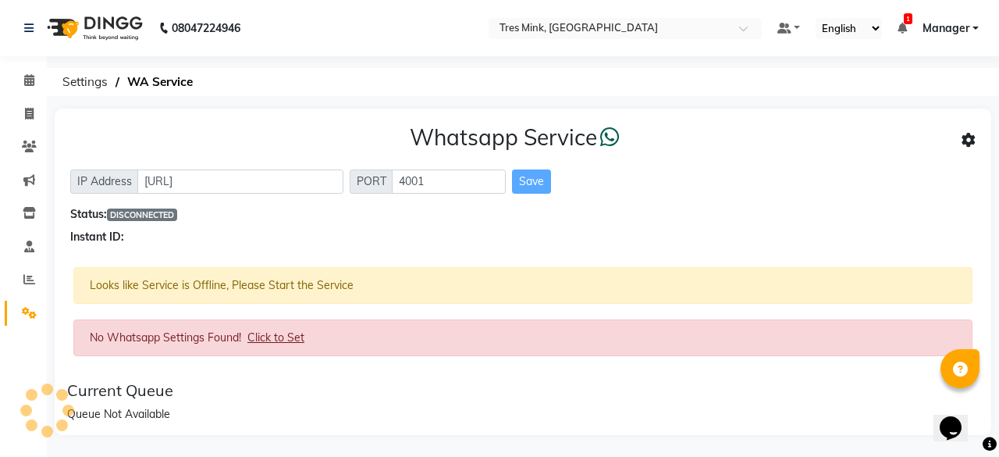
click at [274, 340] on span "Click to Set" at bounding box center [275, 337] width 57 height 14
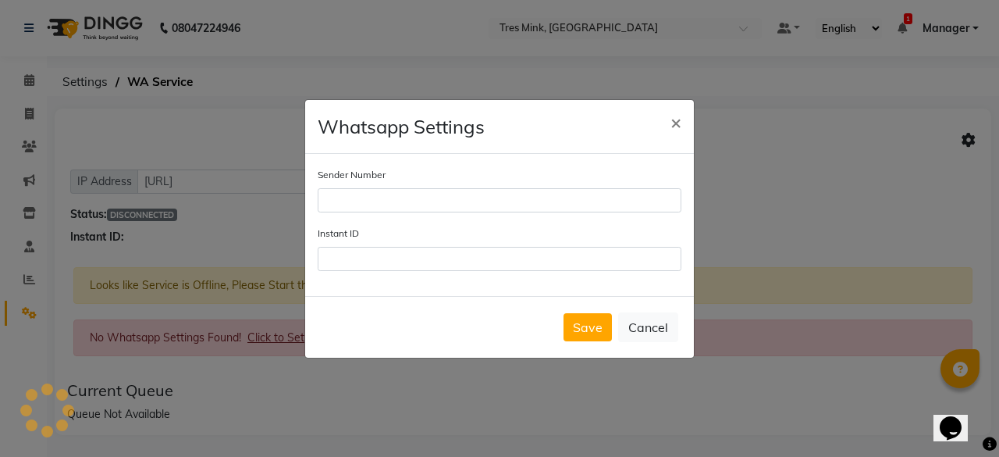
click at [668, 124] on button "×" at bounding box center [676, 122] width 36 height 44
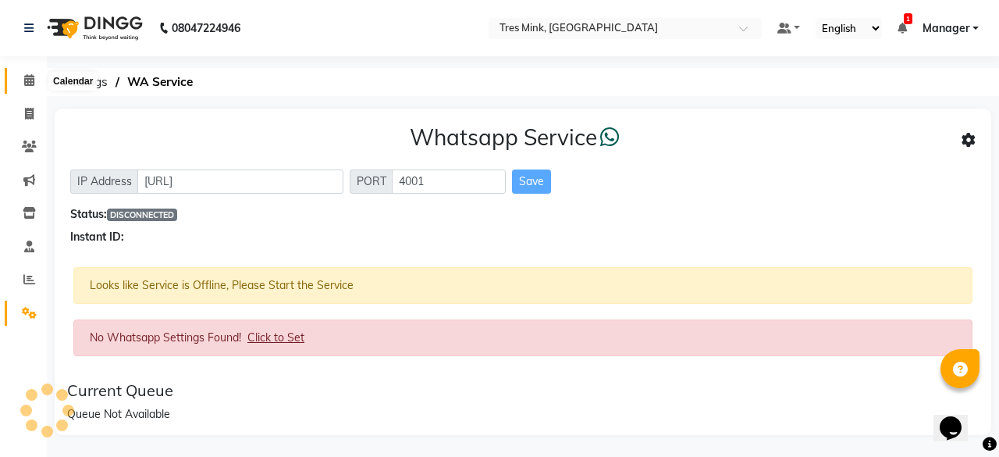
click at [31, 80] on icon at bounding box center [29, 80] width 10 height 12
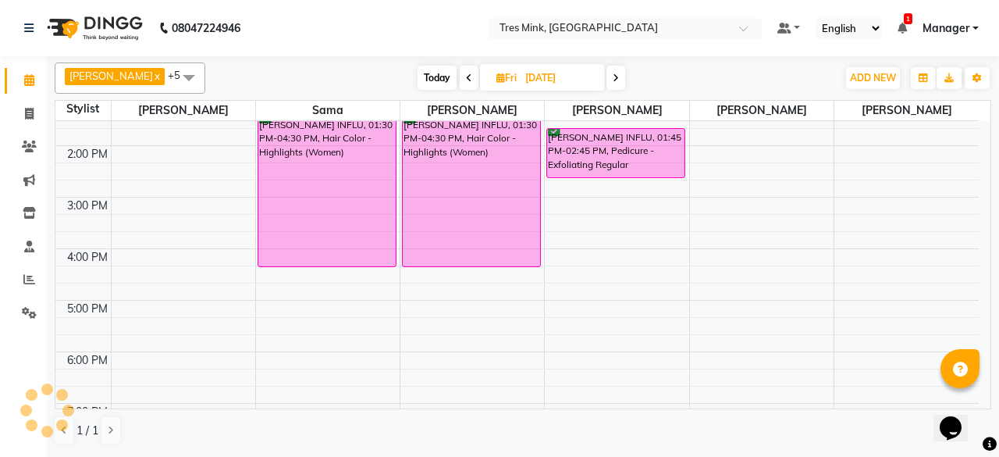
scroll to position [214, 0]
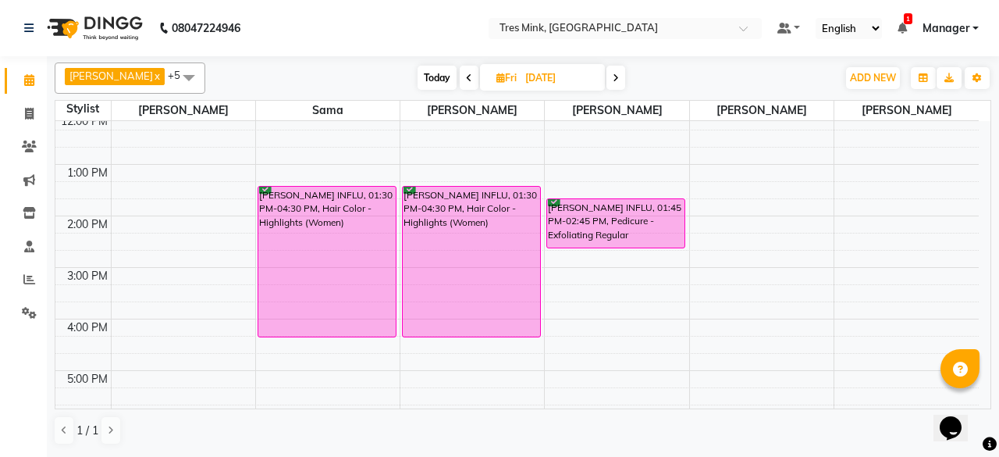
click at [466, 76] on icon at bounding box center [469, 77] width 6 height 9
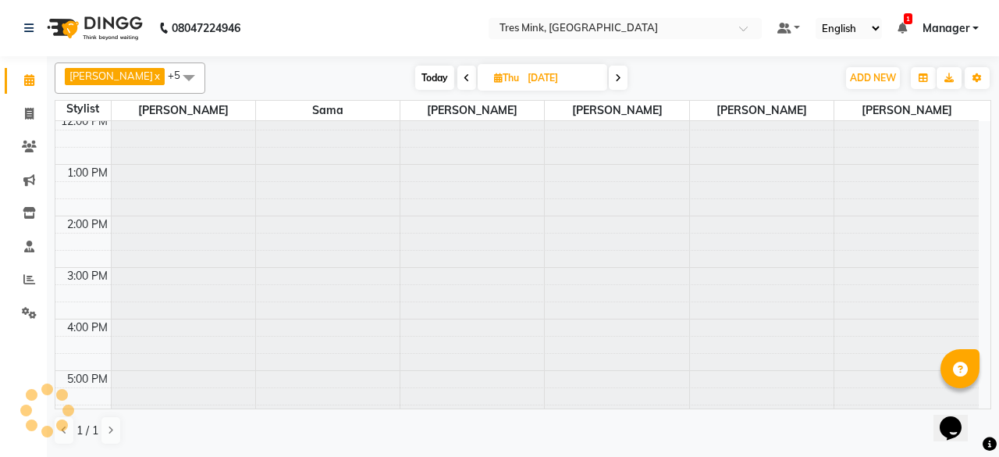
scroll to position [371, 0]
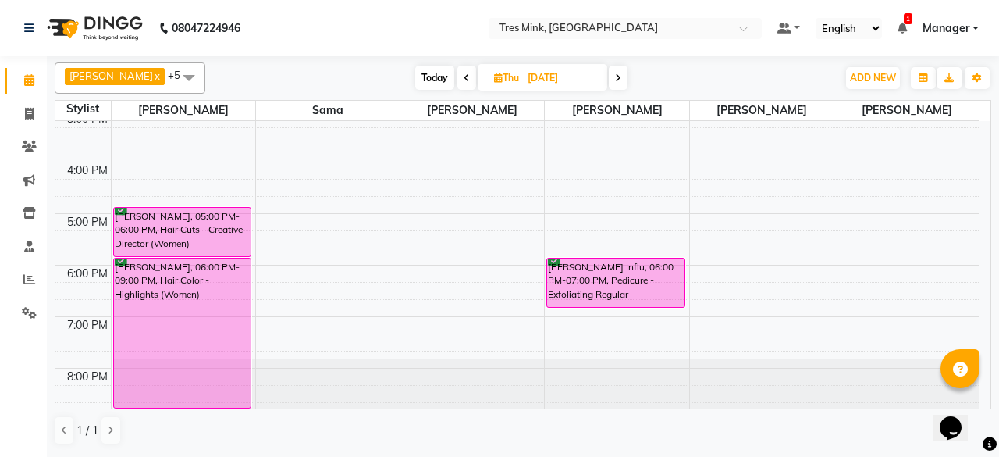
click at [464, 75] on icon at bounding box center [467, 77] width 6 height 9
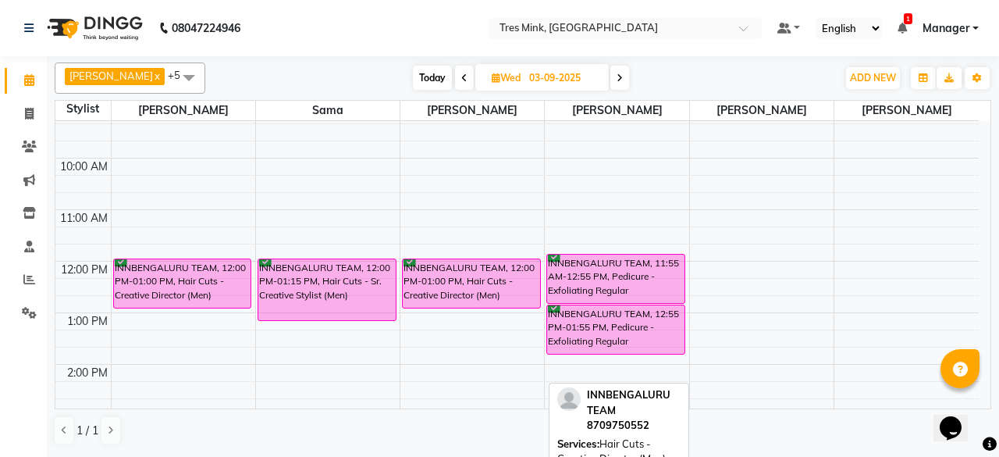
scroll to position [59, 0]
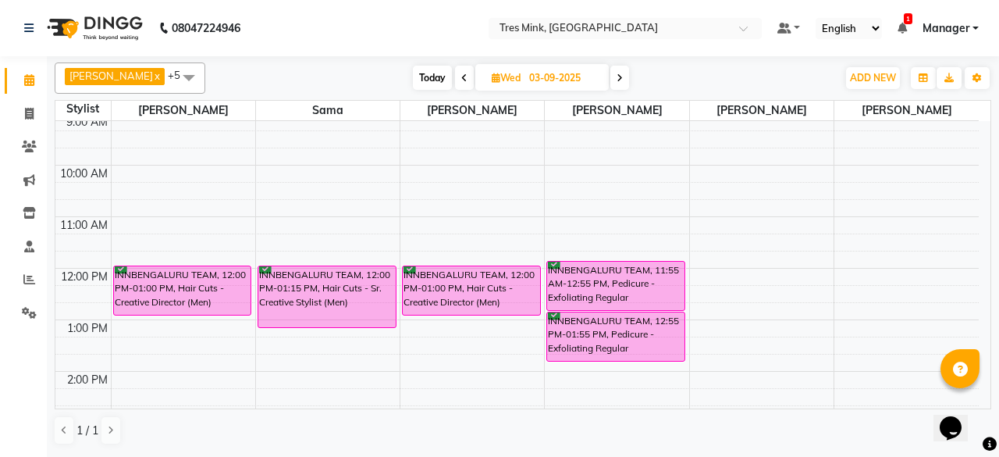
click at [612, 73] on span at bounding box center [619, 78] width 19 height 24
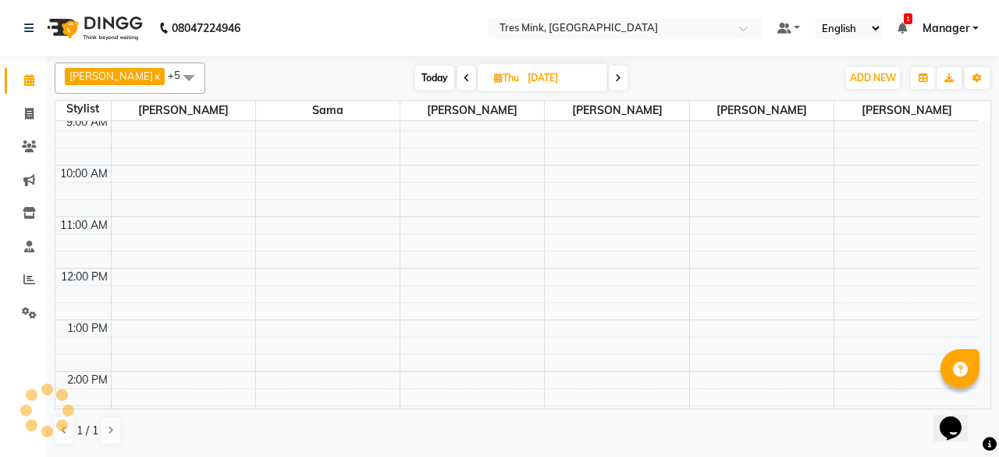
scroll to position [371, 0]
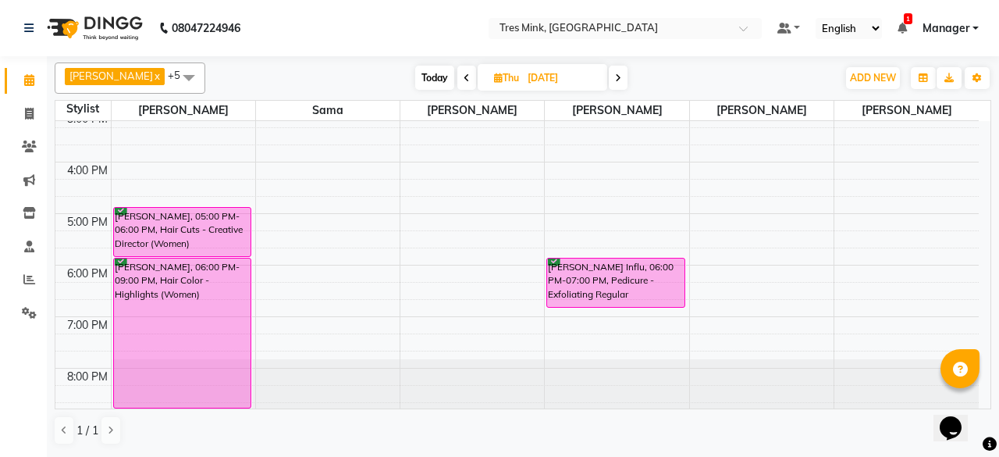
click at [615, 78] on icon at bounding box center [618, 77] width 6 height 9
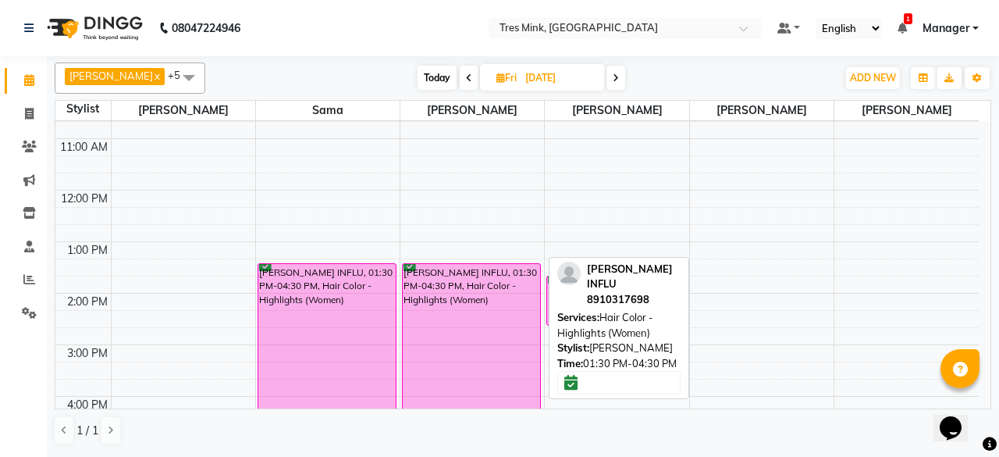
scroll to position [293, 0]
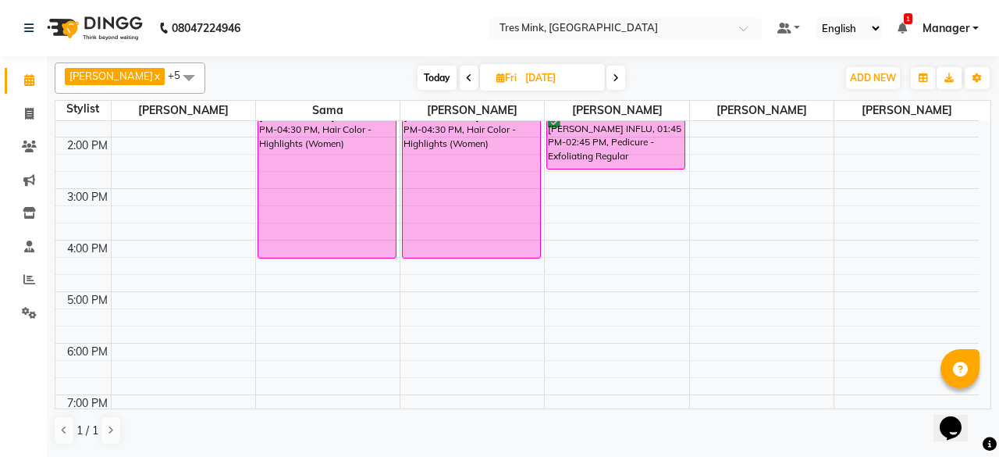
click at [609, 73] on span at bounding box center [616, 78] width 19 height 24
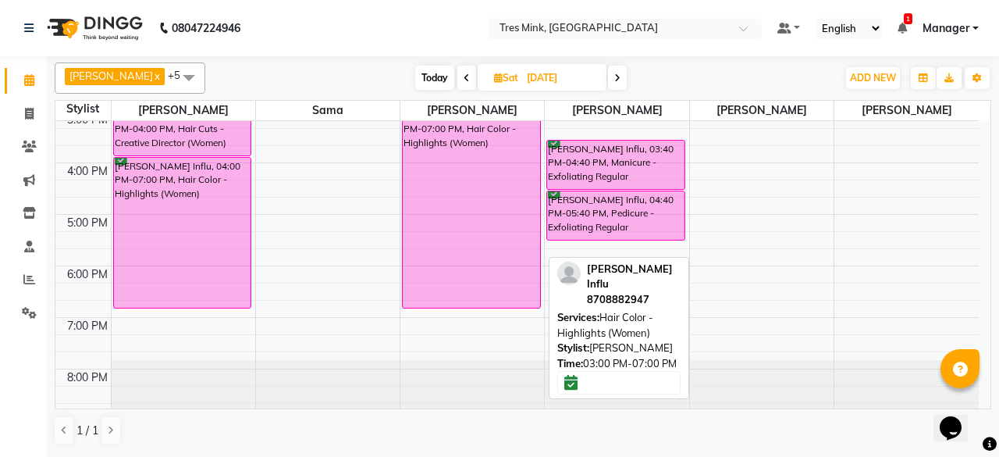
scroll to position [292, 0]
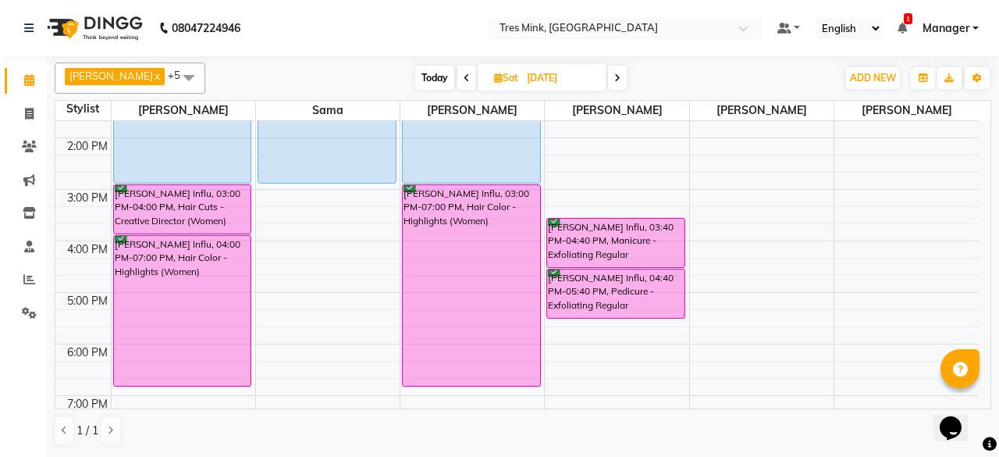
click at [614, 82] on icon at bounding box center [617, 77] width 6 height 9
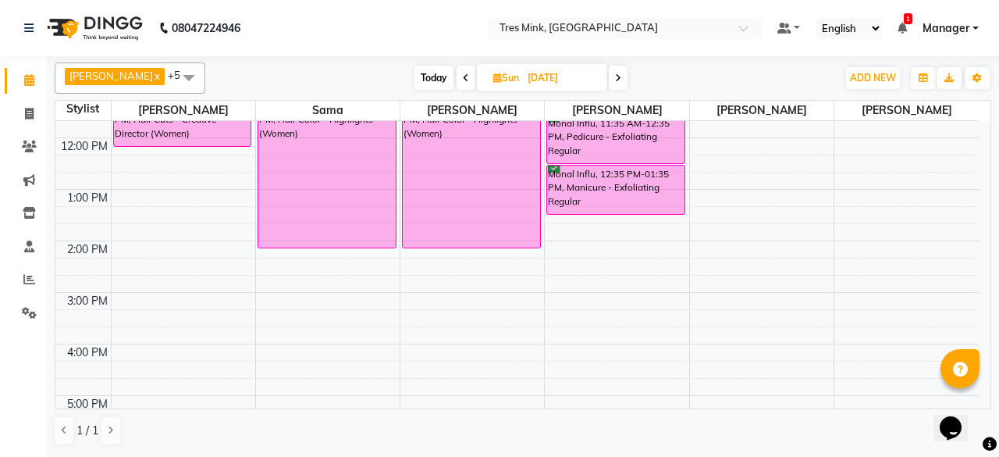
scroll to position [59, 0]
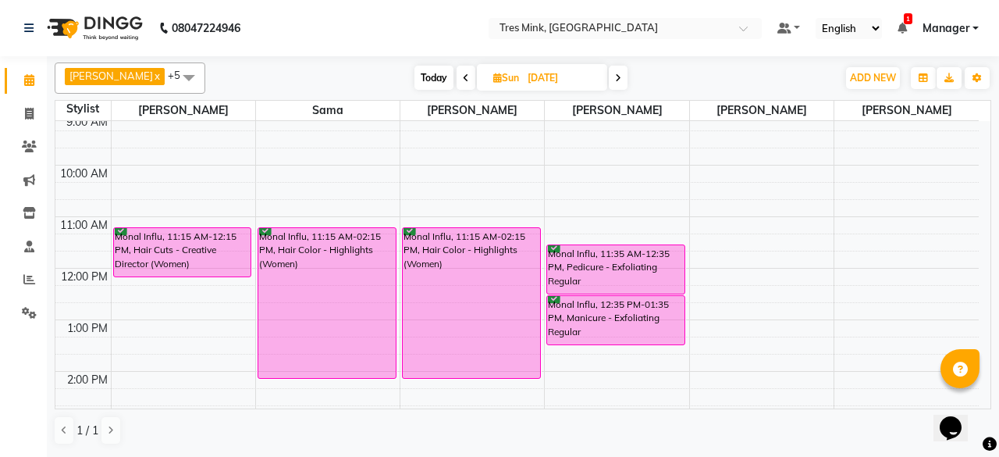
click at [615, 80] on icon at bounding box center [618, 77] width 6 height 9
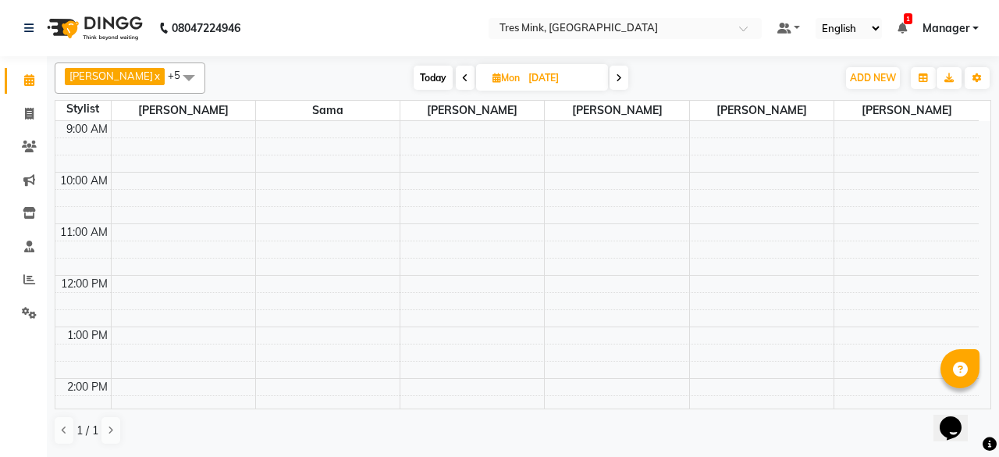
scroll to position [0, 0]
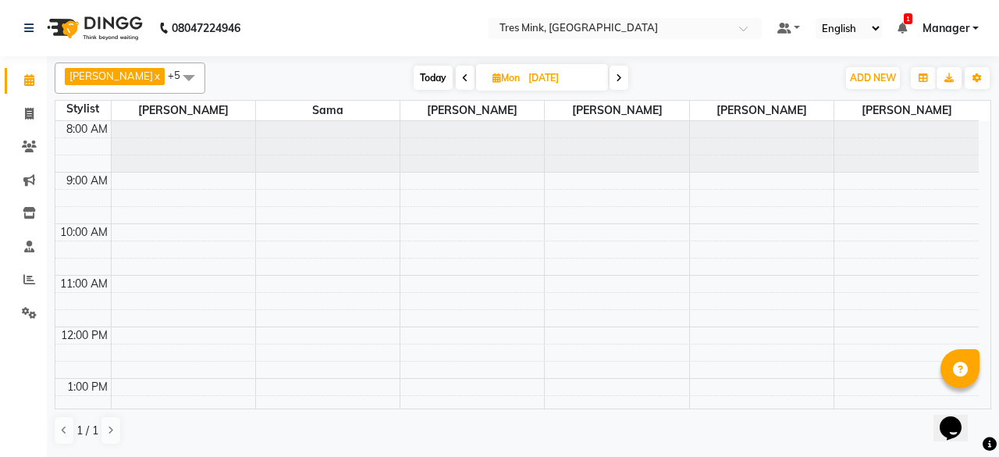
click at [614, 80] on span at bounding box center [619, 78] width 19 height 24
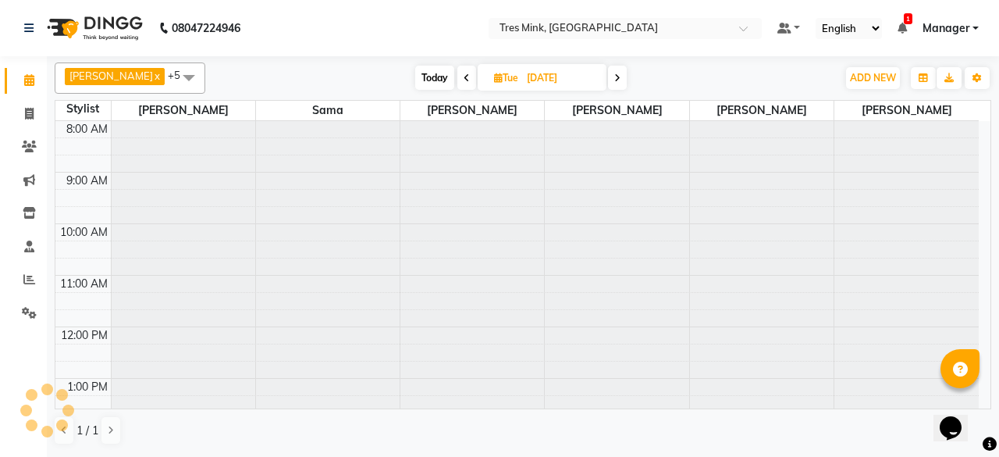
scroll to position [371, 0]
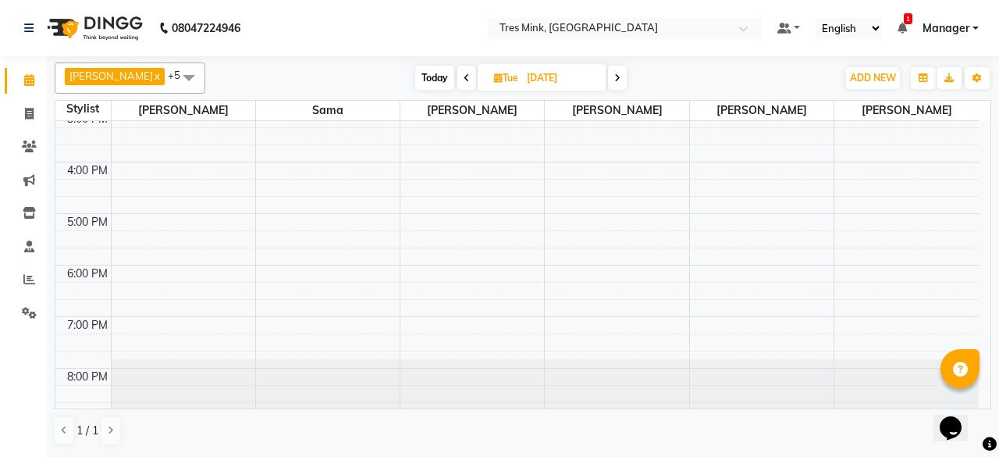
click at [609, 77] on span at bounding box center [617, 78] width 19 height 24
click at [423, 76] on span "Today" at bounding box center [432, 78] width 39 height 24
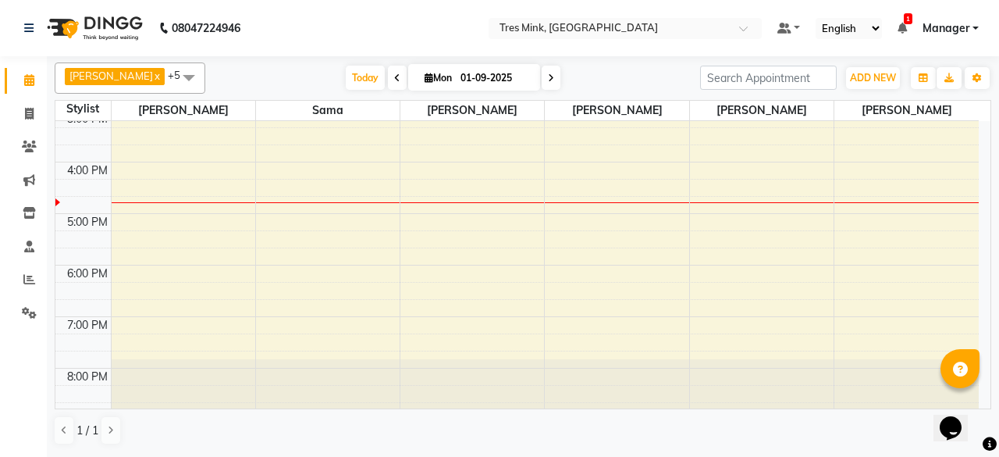
click at [542, 80] on span at bounding box center [551, 78] width 19 height 24
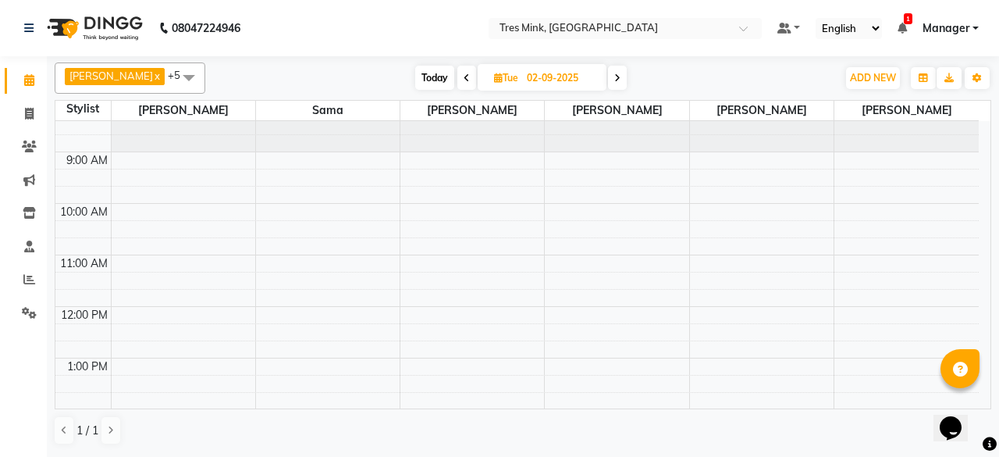
scroll to position [0, 0]
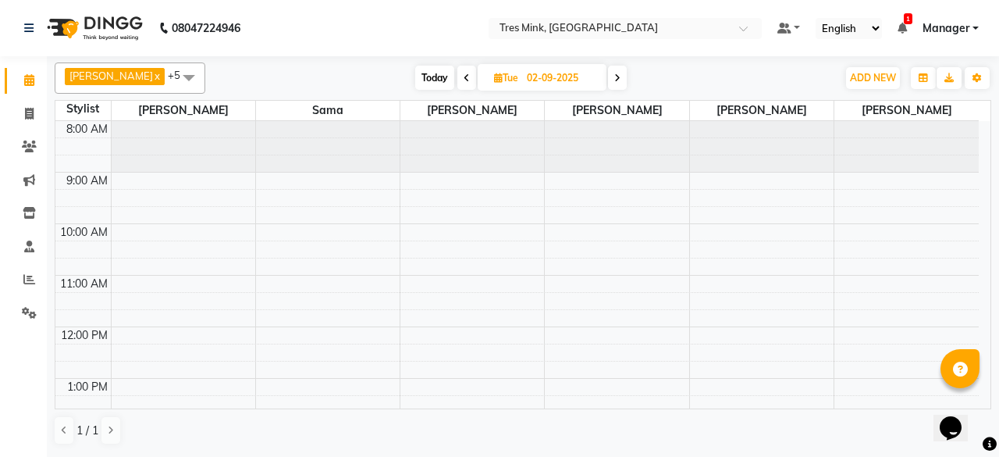
click at [614, 77] on icon at bounding box center [617, 77] width 6 height 9
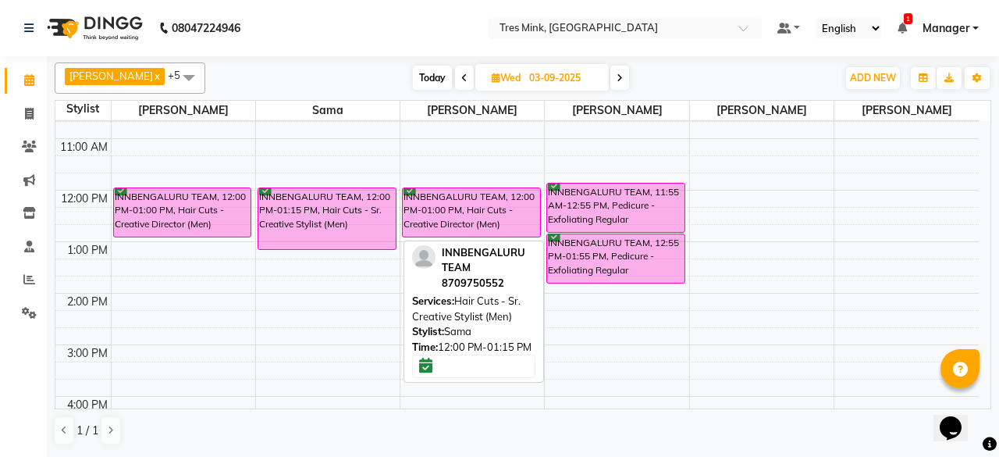
scroll to position [59, 0]
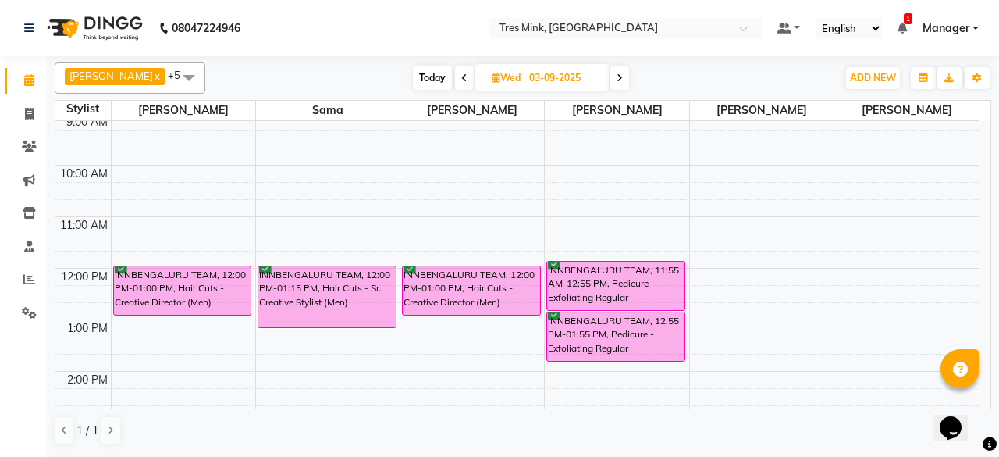
click at [617, 75] on icon at bounding box center [620, 77] width 6 height 9
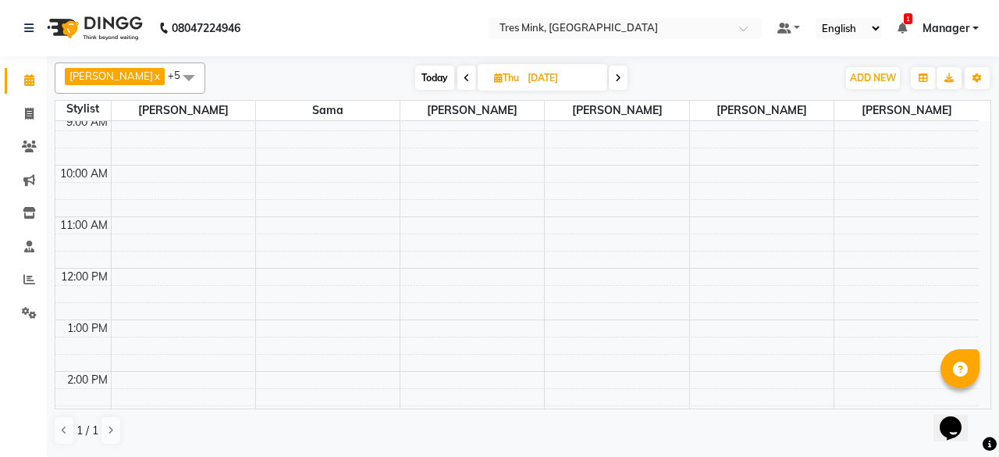
click at [609, 82] on span at bounding box center [618, 78] width 19 height 24
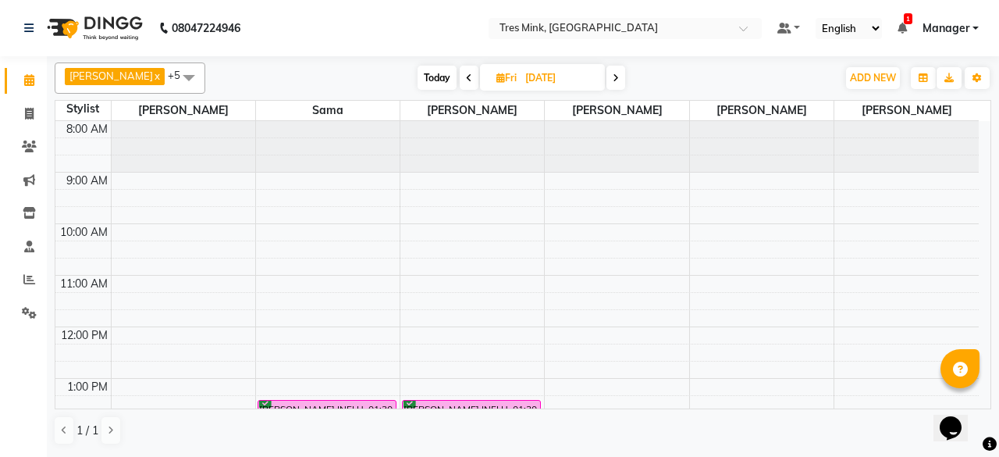
scroll to position [156, 0]
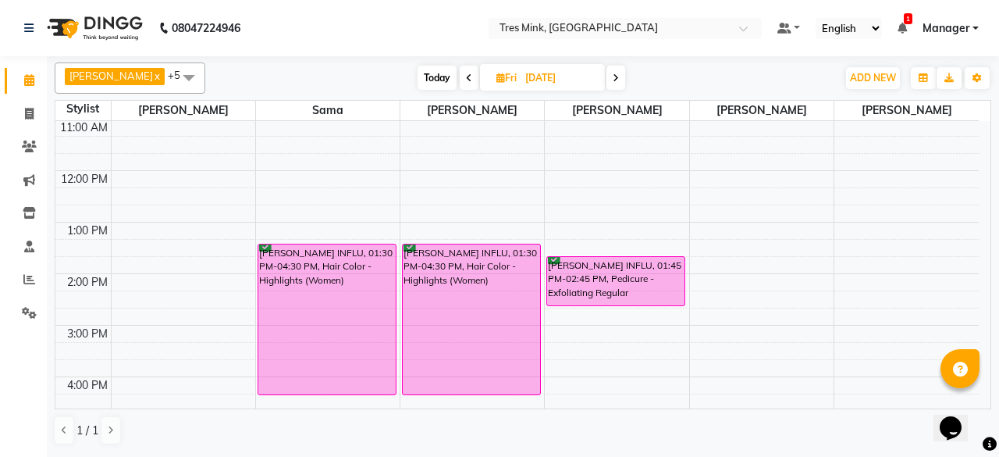
click at [613, 76] on icon at bounding box center [616, 77] width 6 height 9
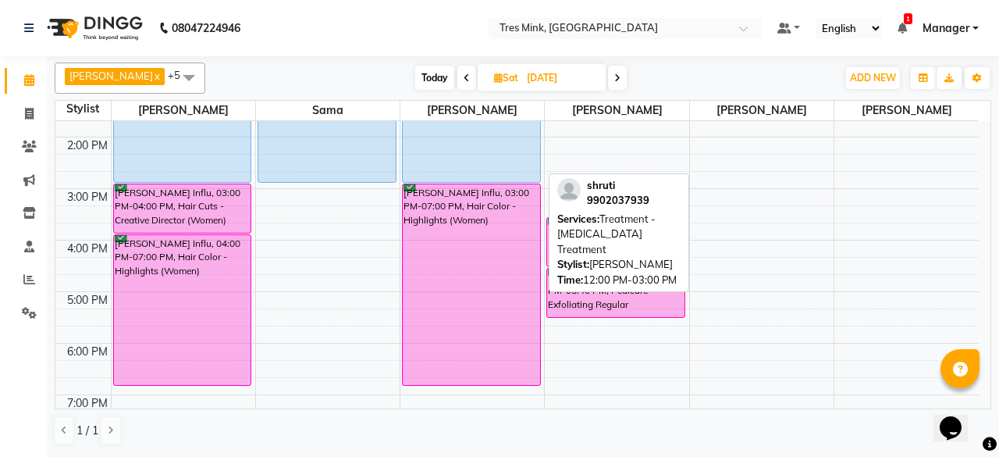
scroll to position [215, 0]
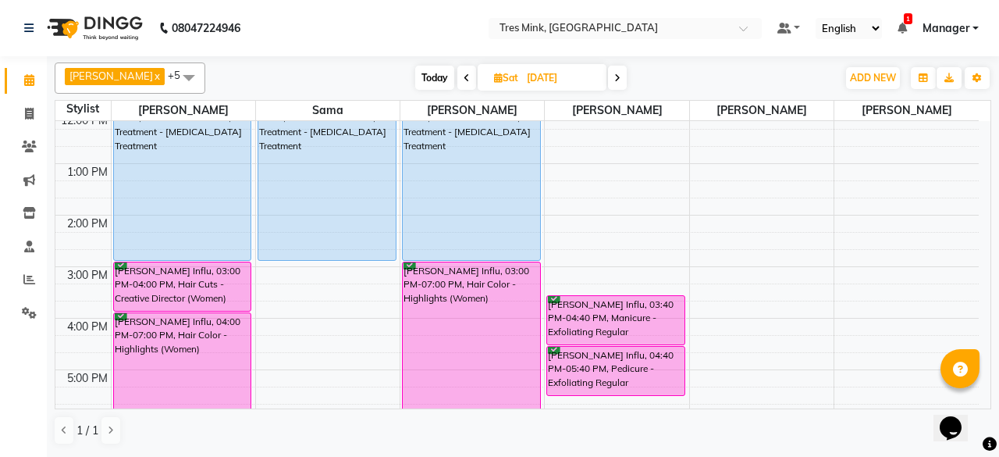
click at [608, 82] on span at bounding box center [617, 78] width 19 height 24
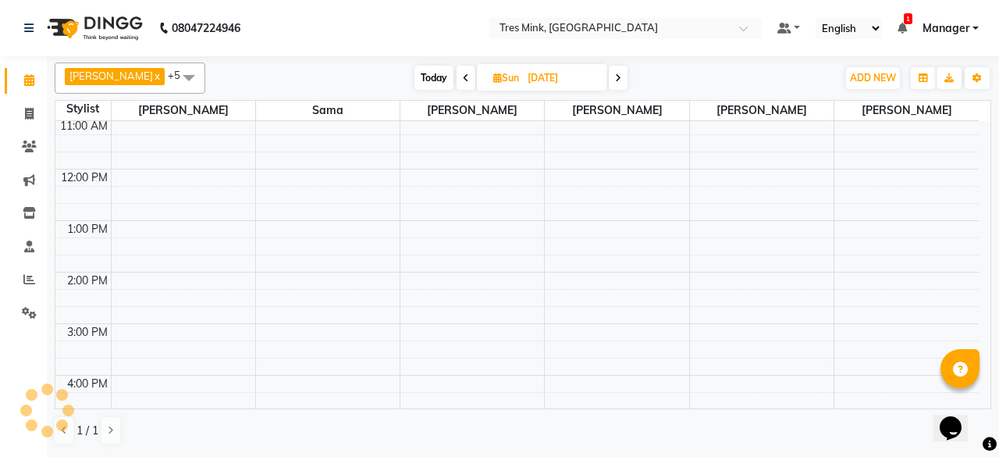
scroll to position [137, 0]
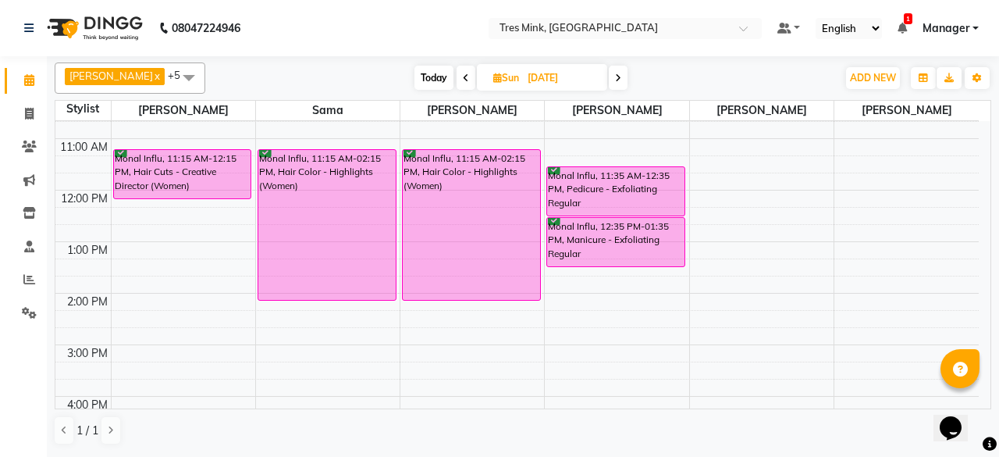
click at [613, 79] on span at bounding box center [618, 78] width 19 height 24
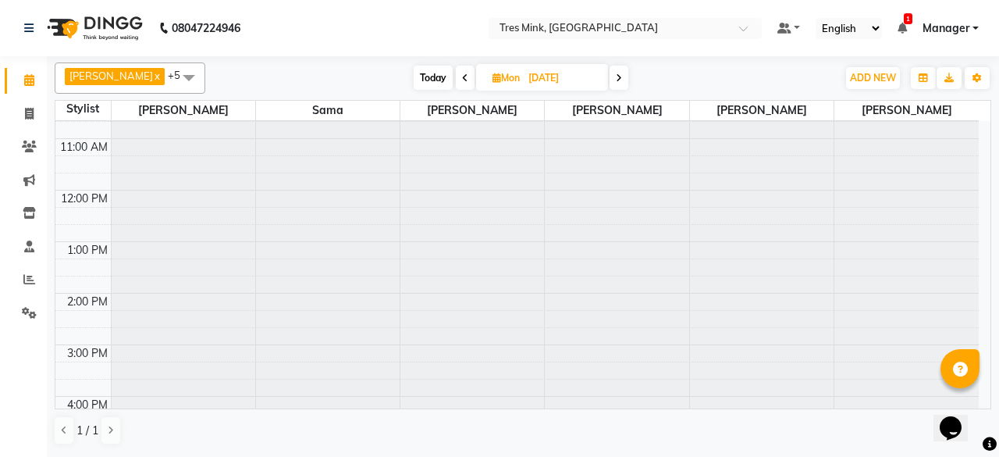
scroll to position [371, 0]
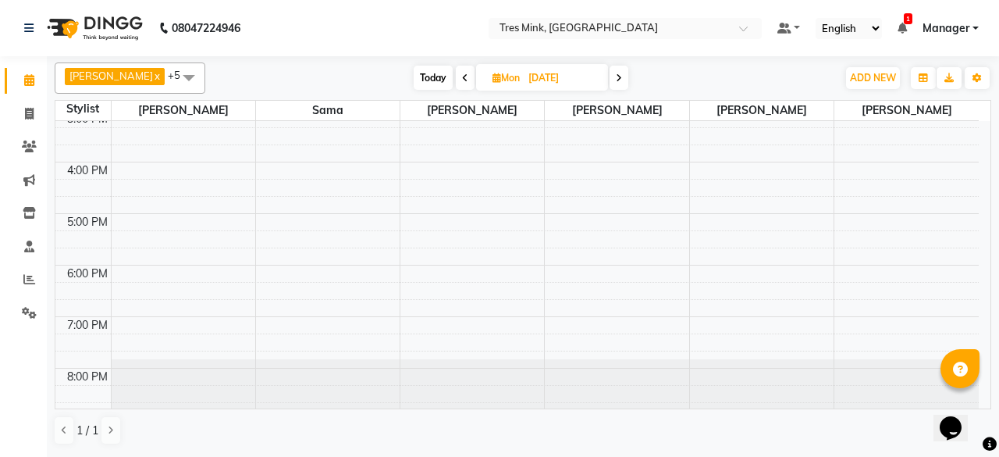
click at [456, 74] on span at bounding box center [465, 78] width 19 height 24
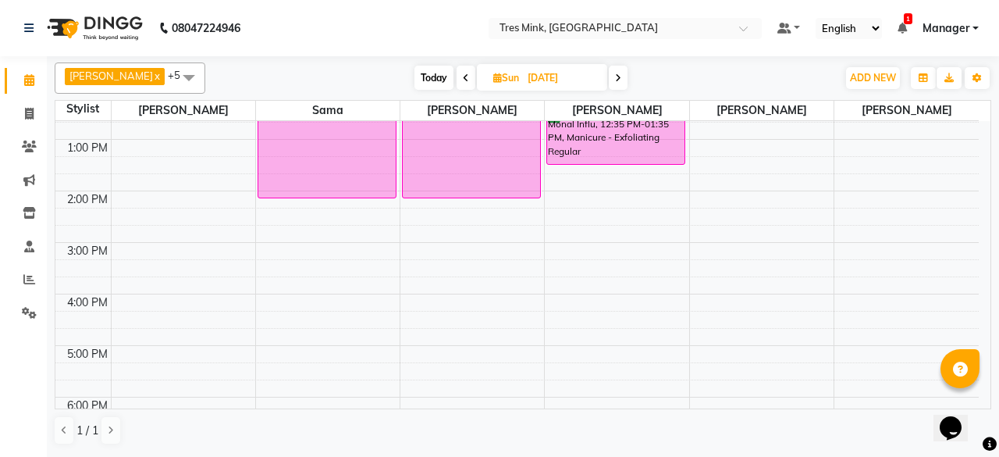
scroll to position [137, 0]
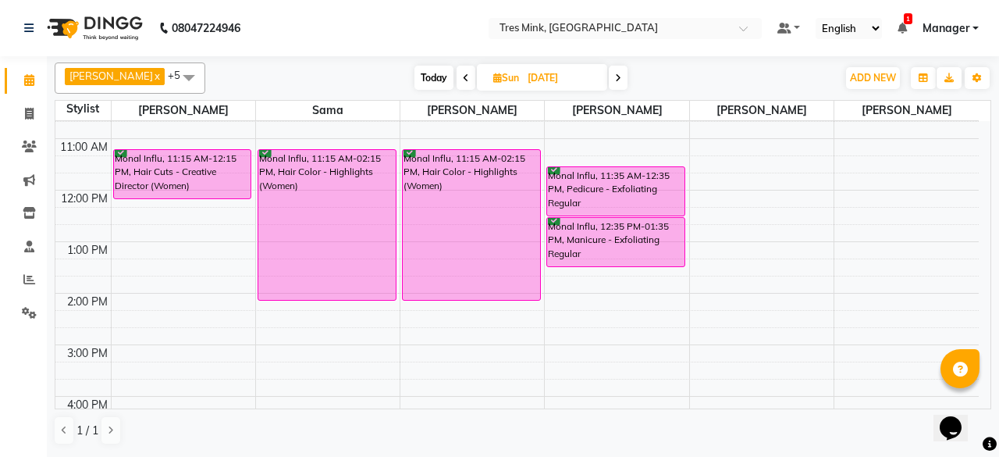
click at [463, 76] on icon at bounding box center [466, 77] width 6 height 9
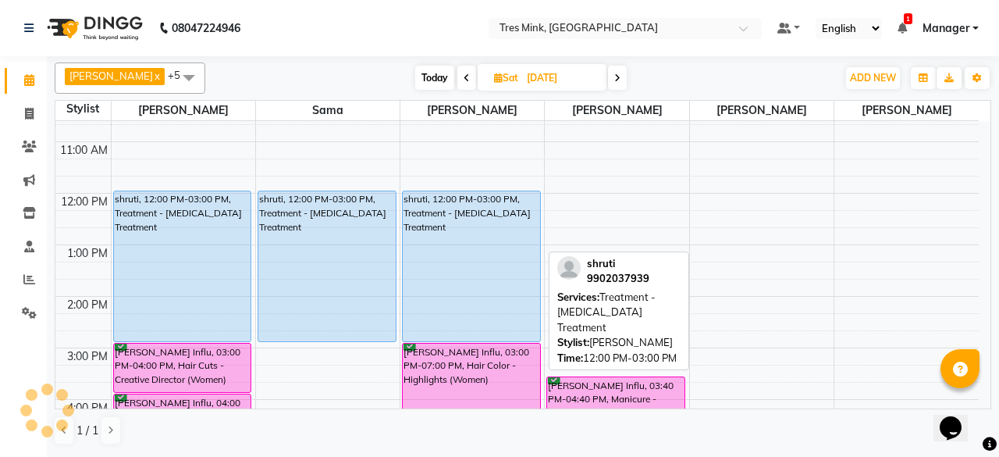
scroll to position [59, 0]
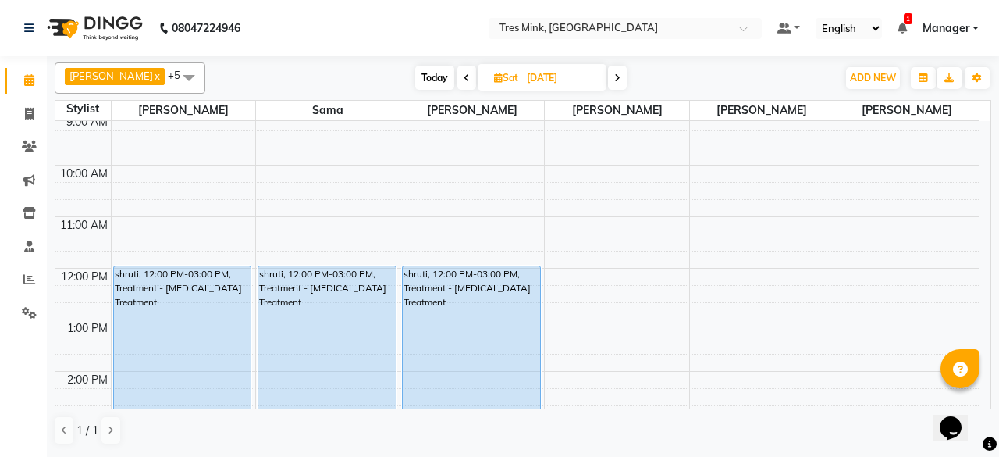
click at [457, 69] on span at bounding box center [466, 78] width 19 height 24
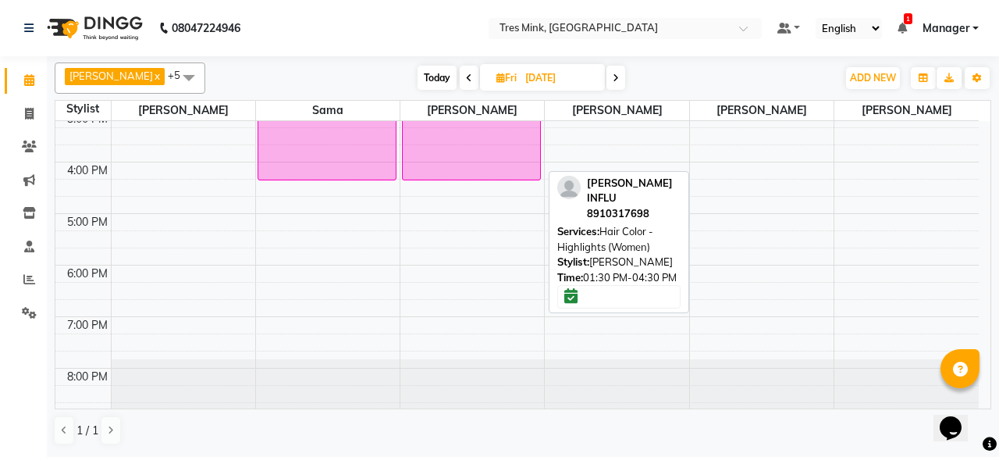
scroll to position [137, 0]
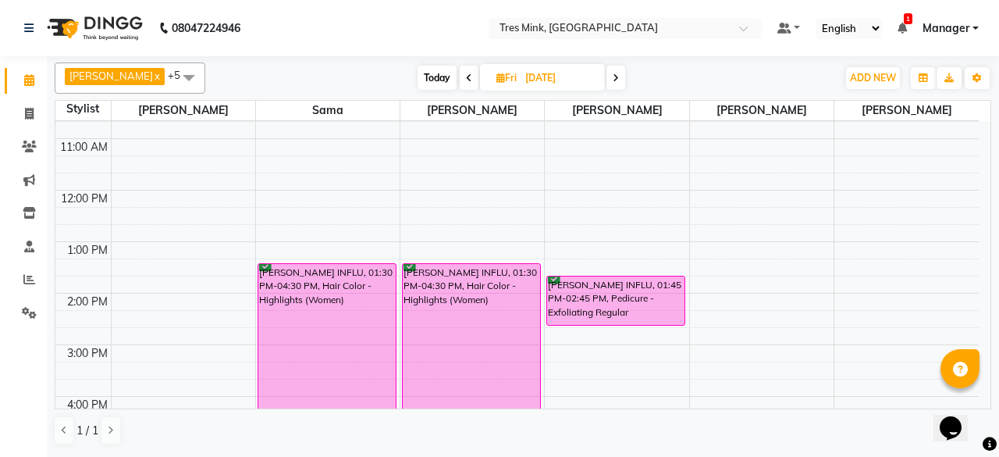
click at [466, 79] on icon at bounding box center [469, 77] width 6 height 9
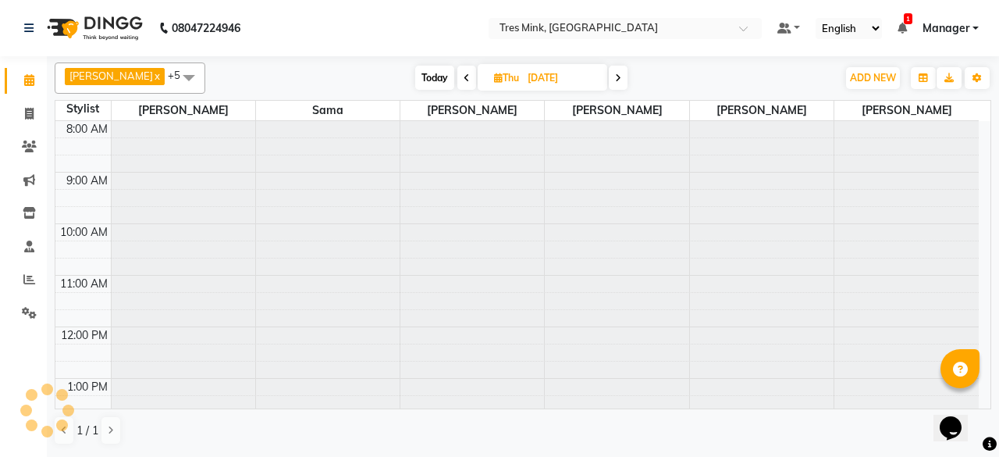
click at [464, 80] on icon at bounding box center [467, 77] width 6 height 9
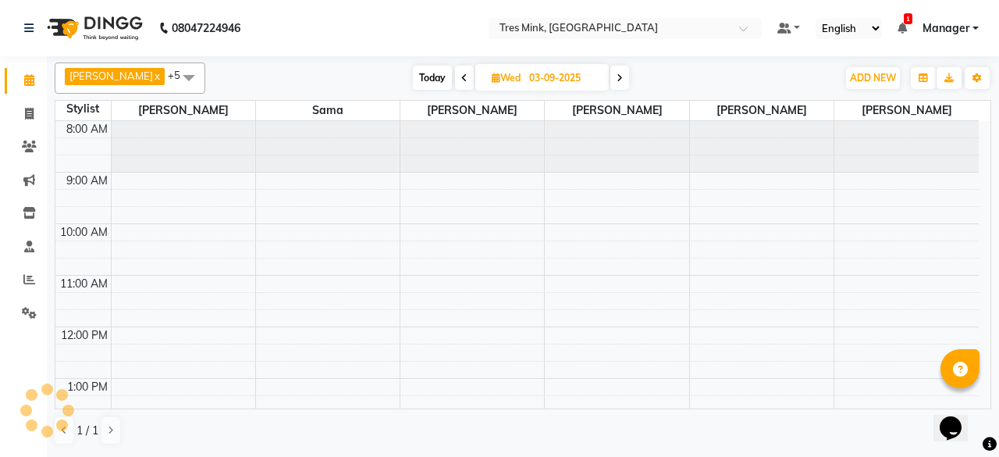
scroll to position [371, 0]
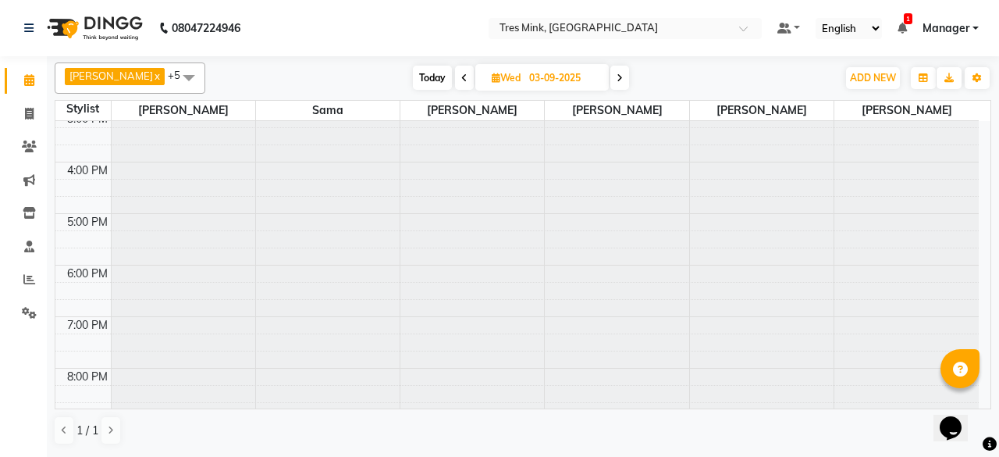
click at [433, 75] on span "Today" at bounding box center [432, 78] width 39 height 24
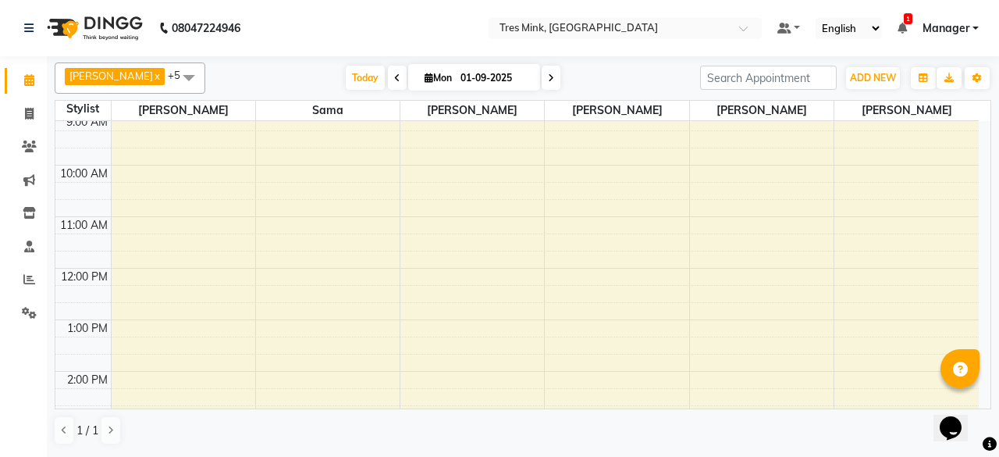
scroll to position [0, 0]
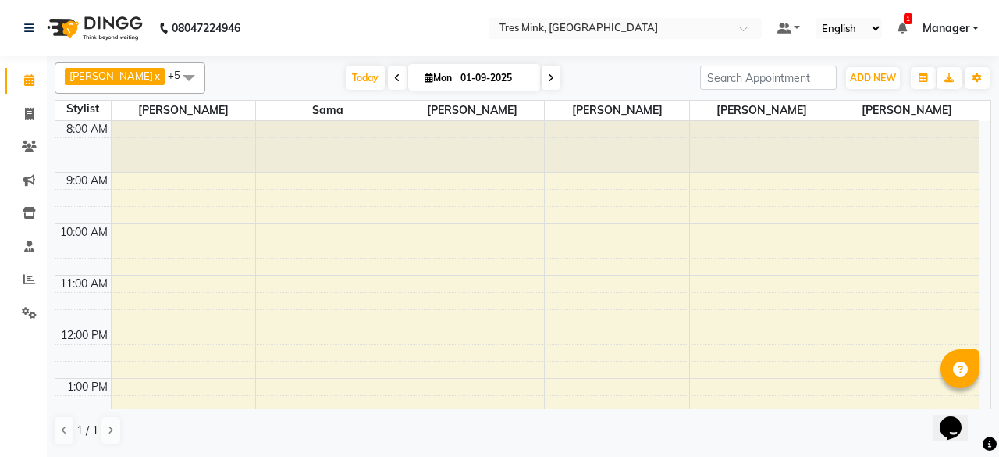
click at [543, 73] on span at bounding box center [551, 78] width 19 height 24
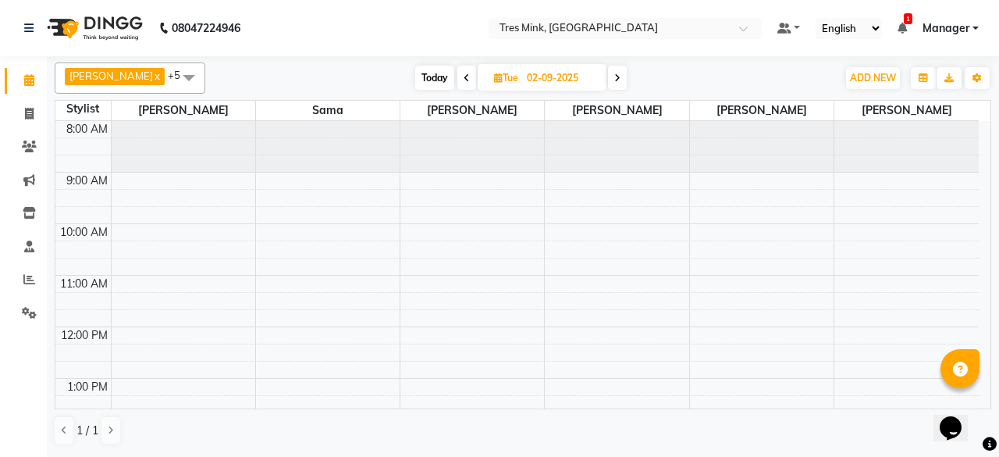
click at [612, 83] on span at bounding box center [617, 78] width 19 height 24
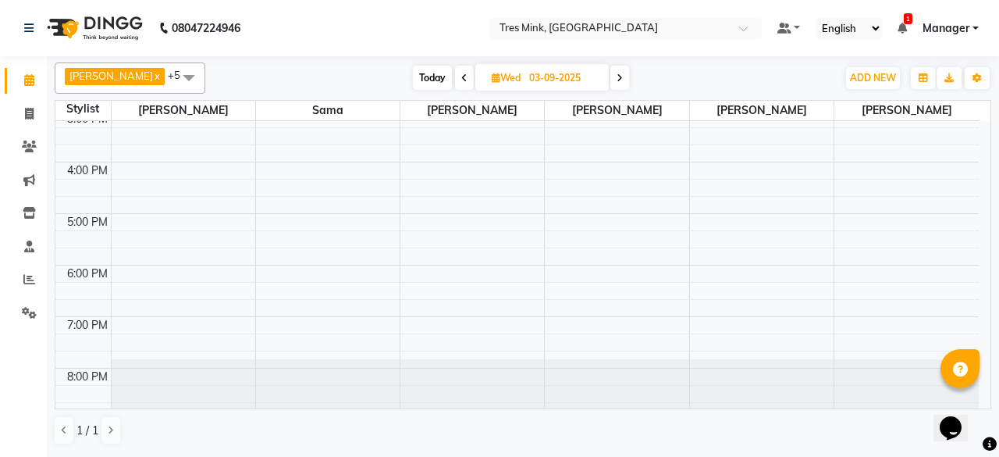
click at [455, 69] on span at bounding box center [464, 78] width 19 height 24
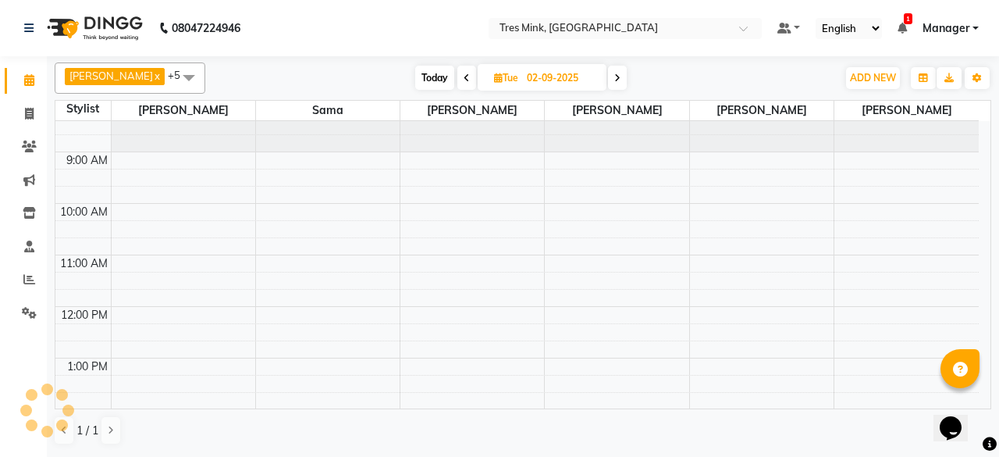
scroll to position [0, 0]
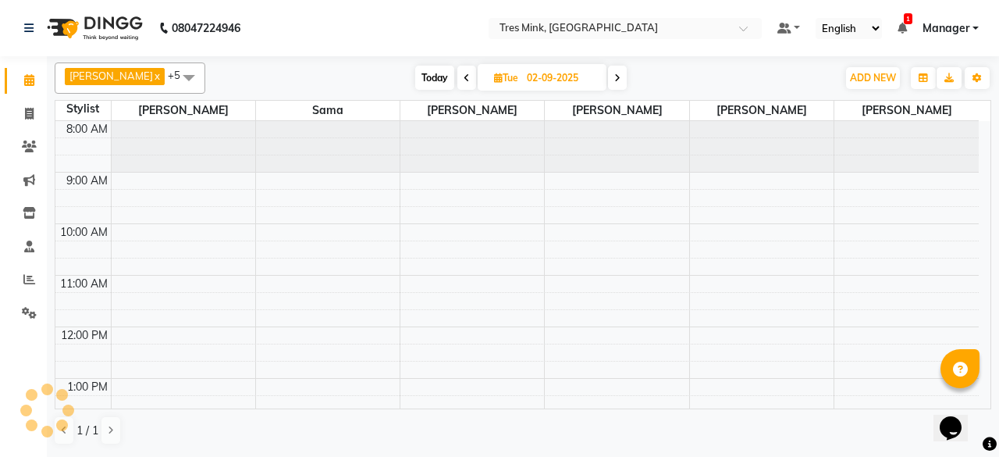
click at [612, 79] on span at bounding box center [617, 78] width 19 height 24
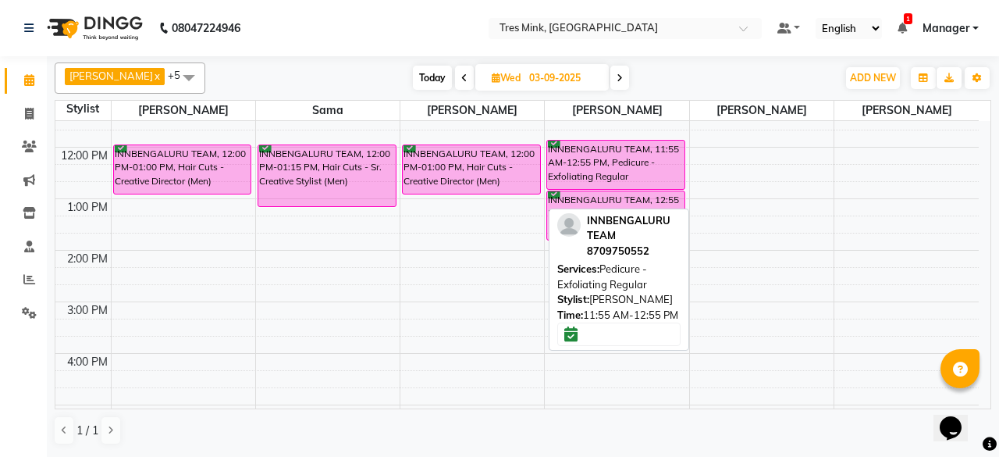
scroll to position [156, 0]
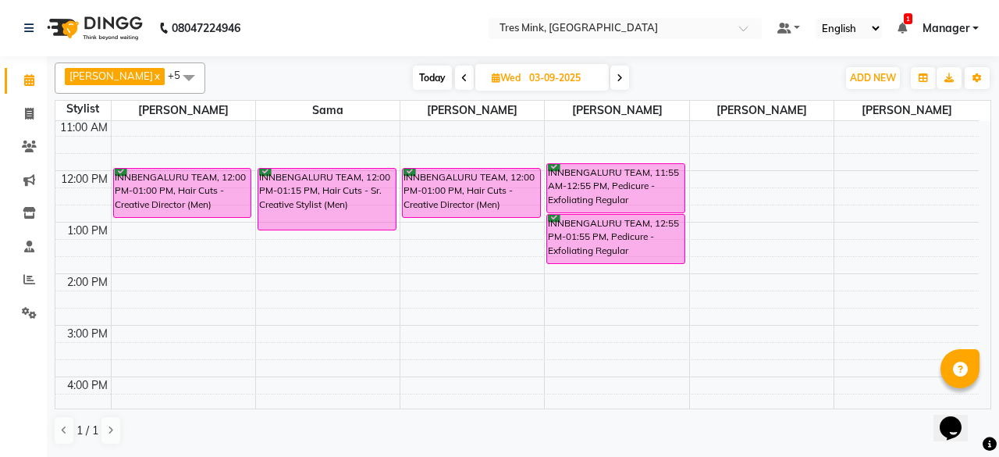
click at [614, 80] on span at bounding box center [619, 78] width 19 height 24
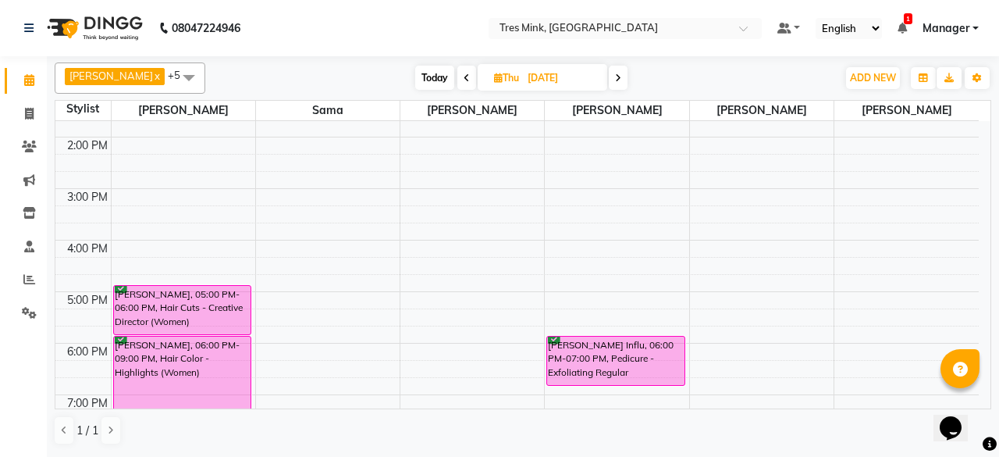
scroll to position [370, 0]
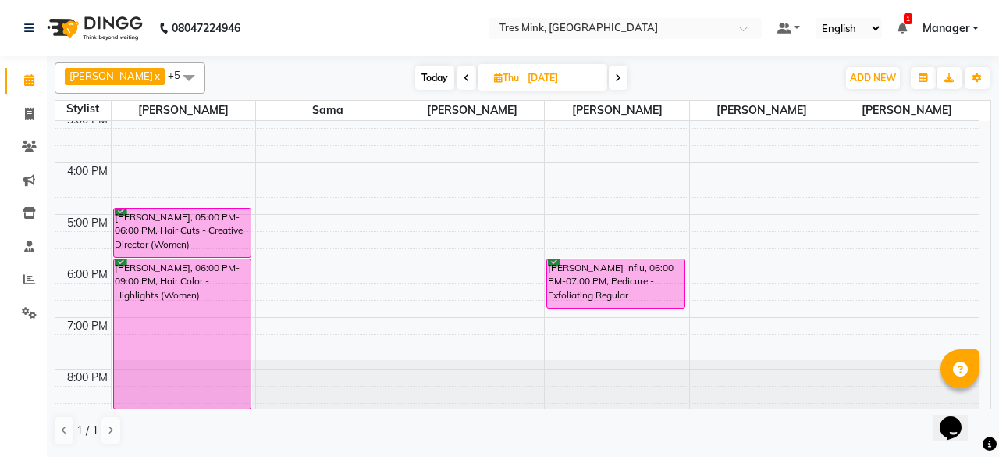
click at [610, 77] on span at bounding box center [618, 78] width 19 height 24
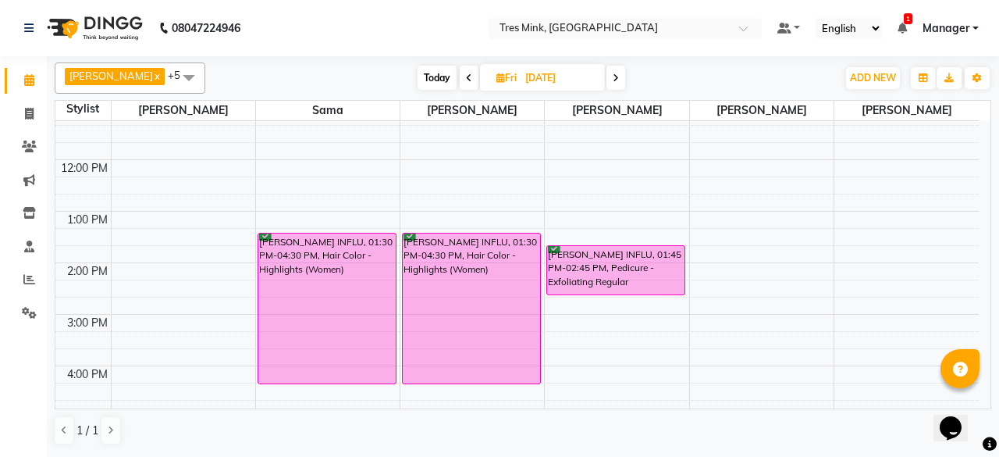
scroll to position [215, 0]
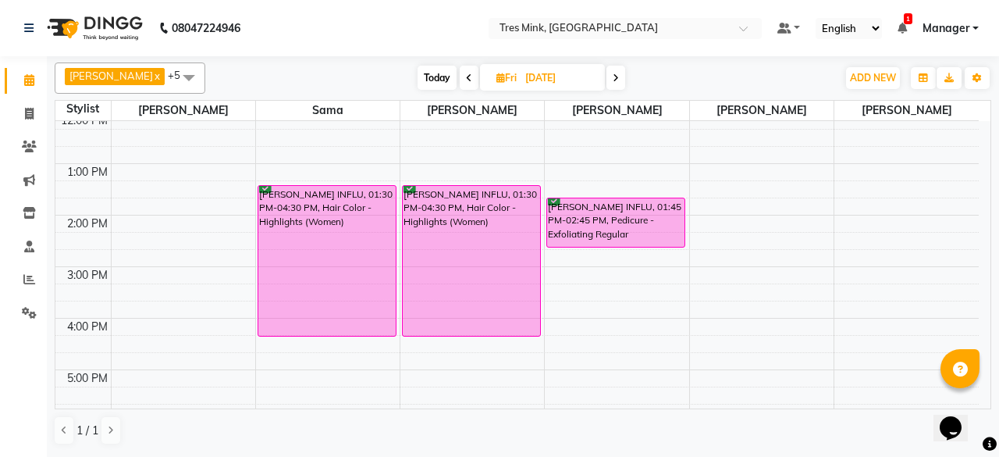
click at [607, 69] on span at bounding box center [616, 78] width 19 height 24
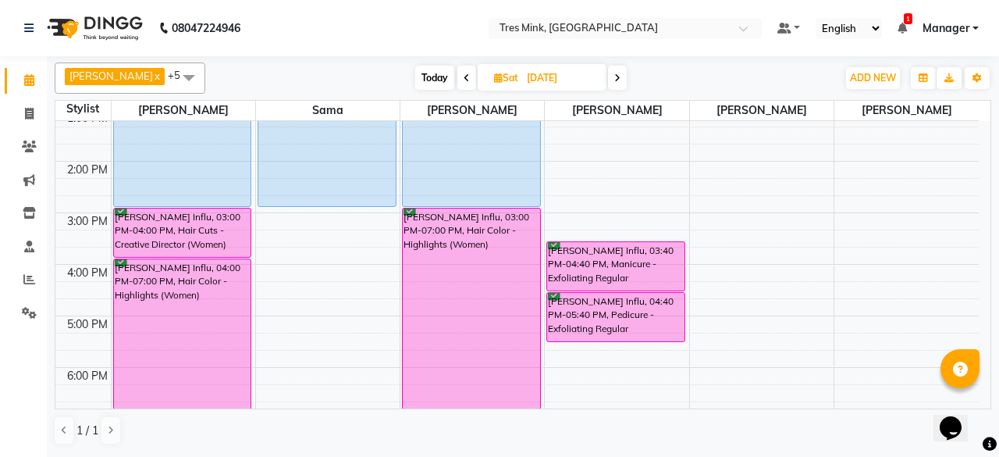
scroll to position [293, 0]
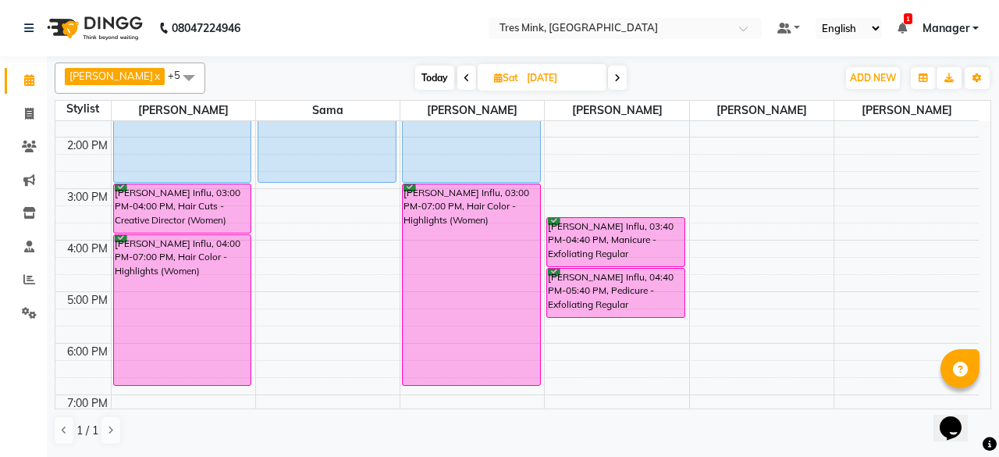
click at [608, 83] on span at bounding box center [617, 78] width 19 height 24
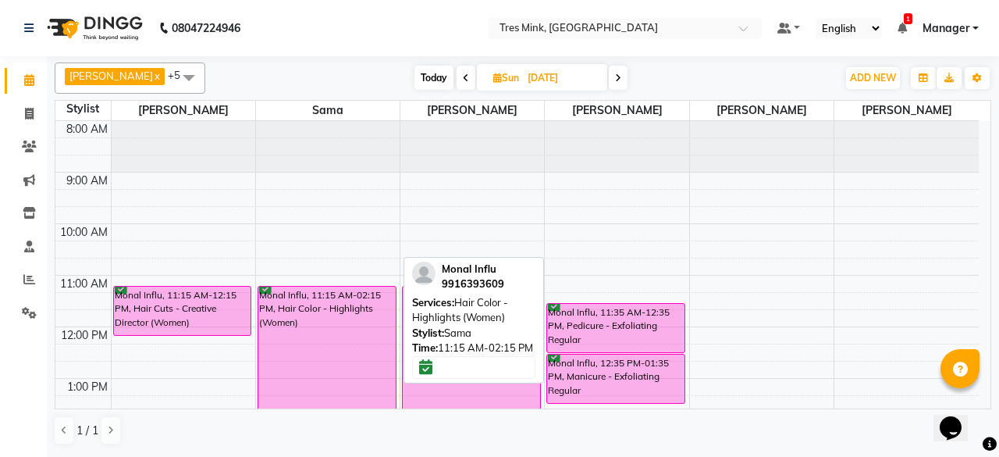
scroll to position [78, 0]
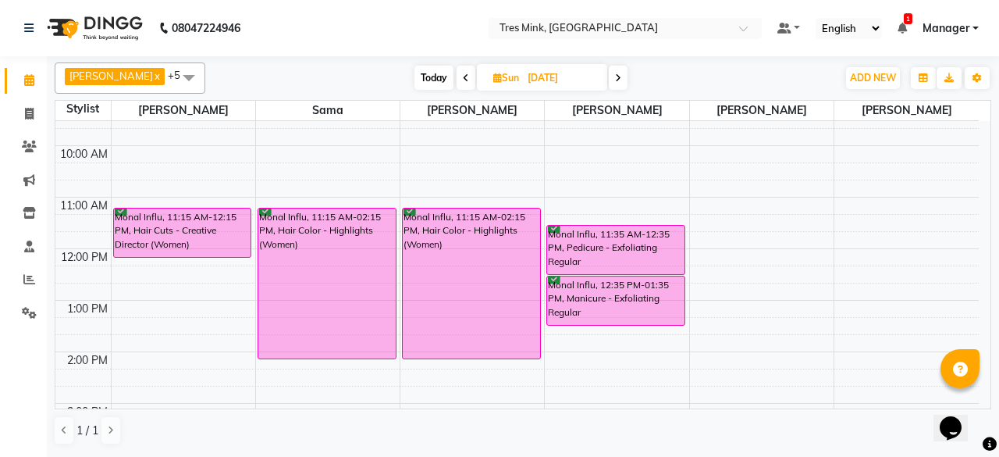
click at [426, 79] on span "Today" at bounding box center [434, 78] width 39 height 24
type input "01-09-2025"
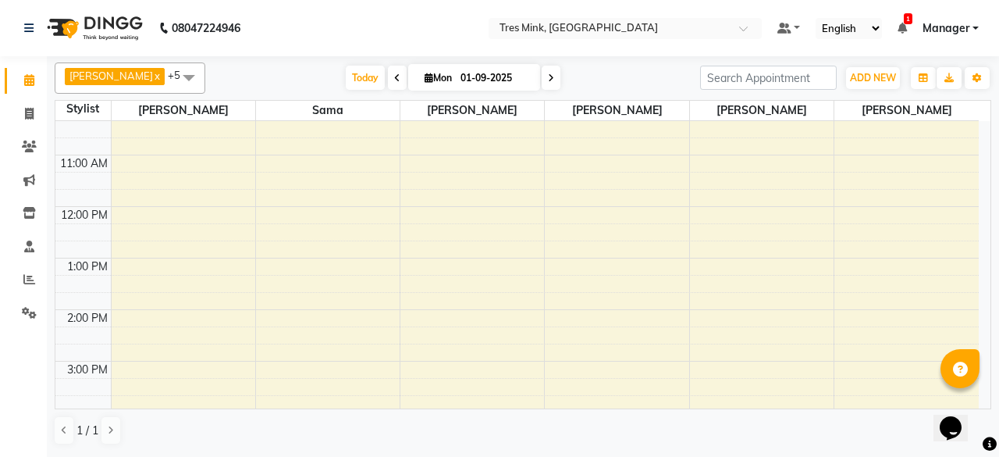
scroll to position [0, 0]
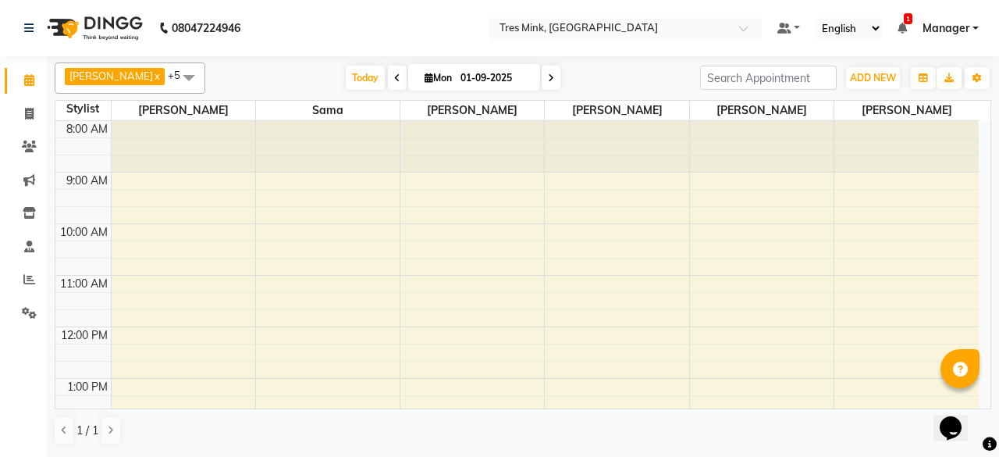
drag, startPoint x: 508, startPoint y: 77, endPoint x: 400, endPoint y: 75, distance: 108.5
click at [414, 76] on span "[DATE]" at bounding box center [474, 77] width 132 height 27
click at [606, 70] on div "[DATE] [DATE]" at bounding box center [452, 77] width 479 height 23
drag, startPoint x: 503, startPoint y: 77, endPoint x: 402, endPoint y: 79, distance: 100.7
click at [409, 80] on span "[DATE]" at bounding box center [474, 77] width 132 height 27
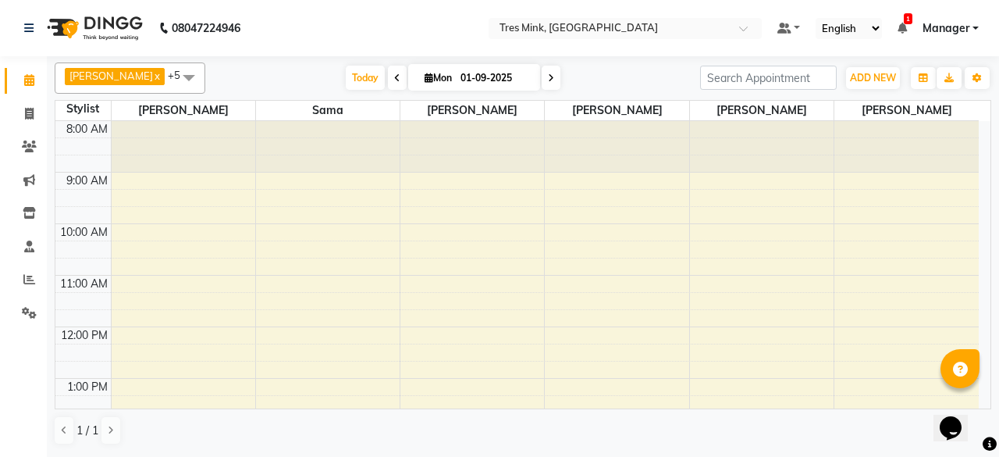
click at [605, 70] on div "[DATE] [DATE]" at bounding box center [452, 77] width 479 height 23
drag, startPoint x: 501, startPoint y: 74, endPoint x: 427, endPoint y: 79, distance: 74.3
click at [427, 79] on span "[DATE]" at bounding box center [474, 77] width 132 height 27
click at [589, 84] on div "[DATE] [DATE]" at bounding box center [452, 77] width 479 height 23
click at [262, 71] on div "[DATE] [DATE]" at bounding box center [452, 77] width 479 height 23
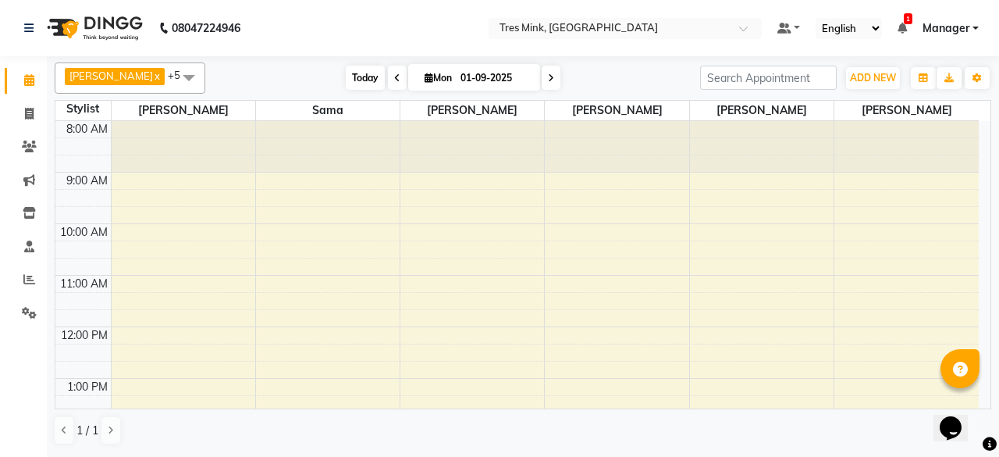
click at [359, 76] on span "Today" at bounding box center [365, 78] width 39 height 24
click at [360, 86] on span "Today" at bounding box center [365, 78] width 39 height 24
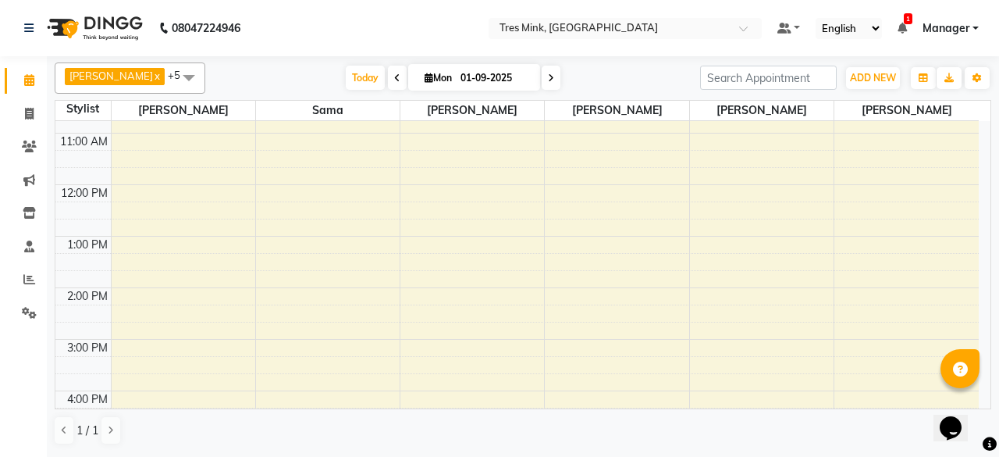
scroll to position [137, 0]
